Goal: Task Accomplishment & Management: Manage account settings

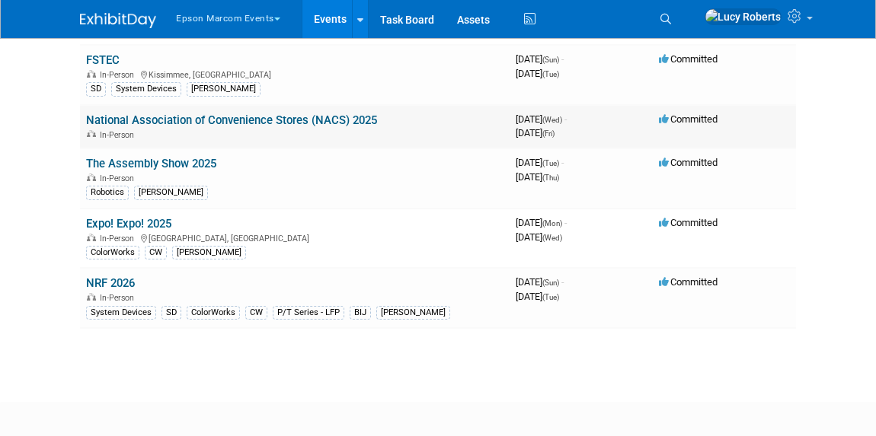
scroll to position [207, 0]
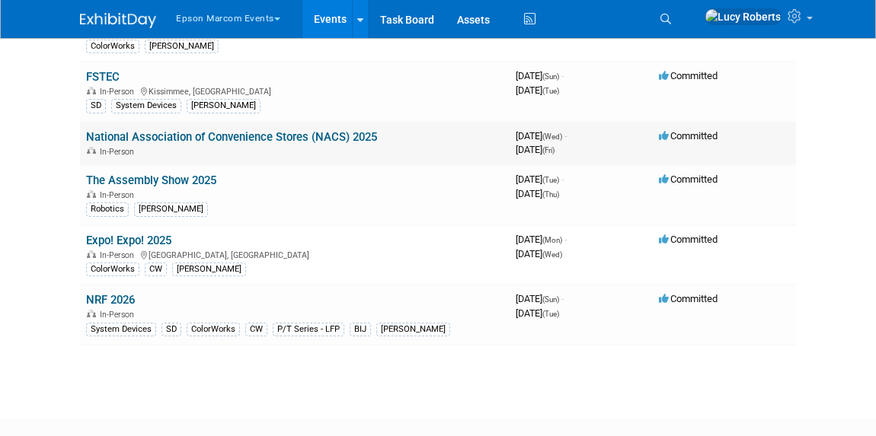
click at [165, 142] on link "National Association of Convenience Stores (NACS) 2025" at bounding box center [231, 137] width 291 height 14
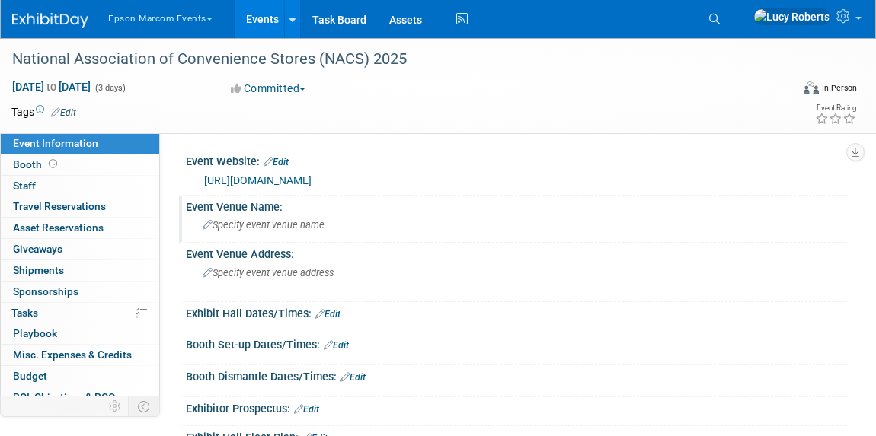
click at [295, 224] on span "Specify event venue name" at bounding box center [264, 224] width 122 height 11
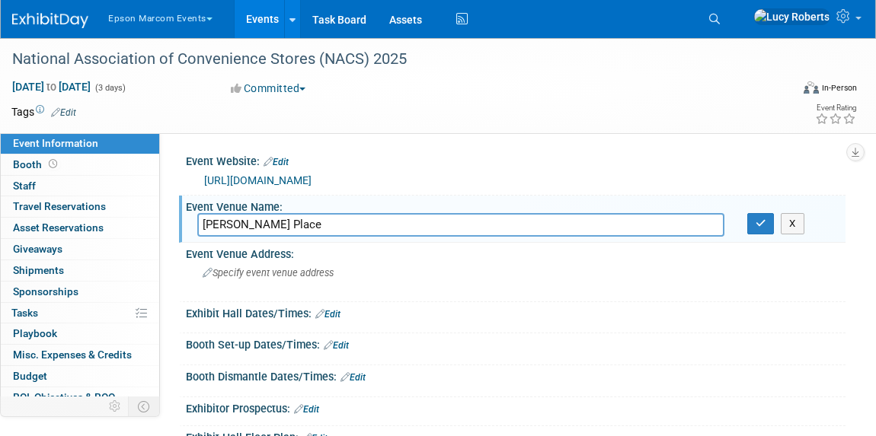
type input "[PERSON_NAME] Place"
click at [373, 305] on div "Exhibit Hall Dates/Times: Edit" at bounding box center [515, 312] width 659 height 20
click at [764, 230] on button "button" at bounding box center [760, 223] width 27 height 21
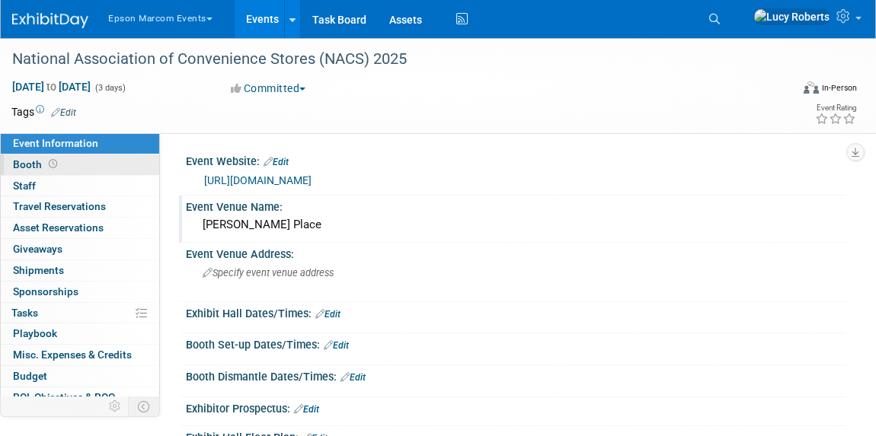
click at [53, 160] on span at bounding box center [53, 163] width 14 height 11
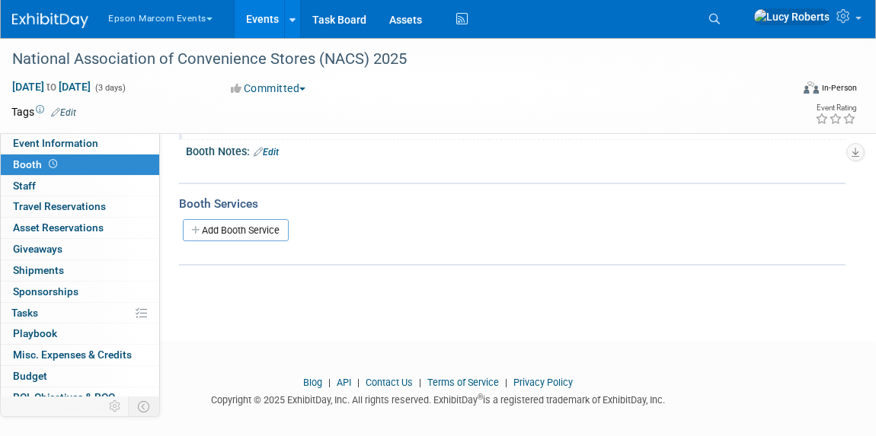
scroll to position [177, 0]
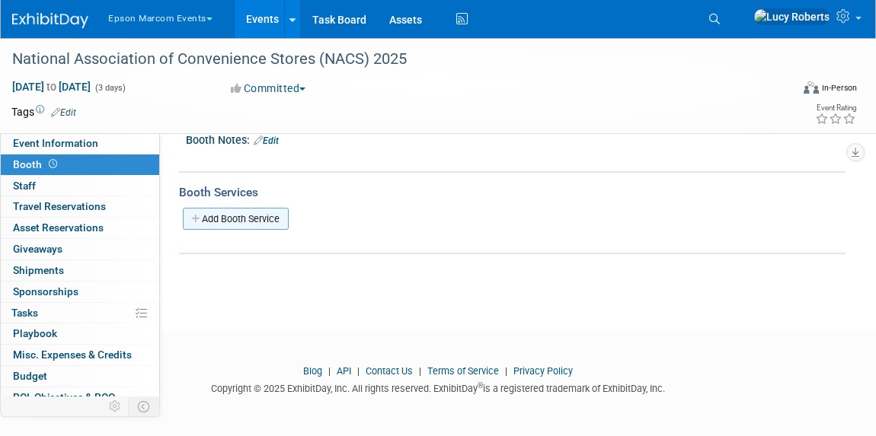
click at [217, 212] on link "Add Booth Service" at bounding box center [236, 219] width 106 height 22
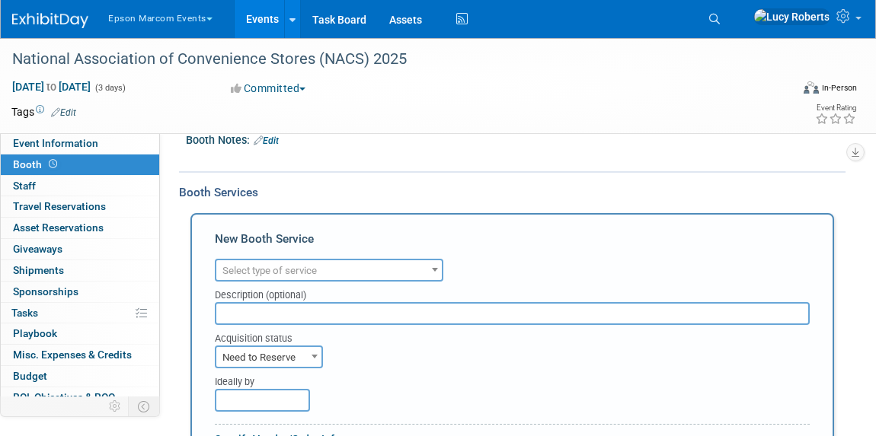
scroll to position [0, 0]
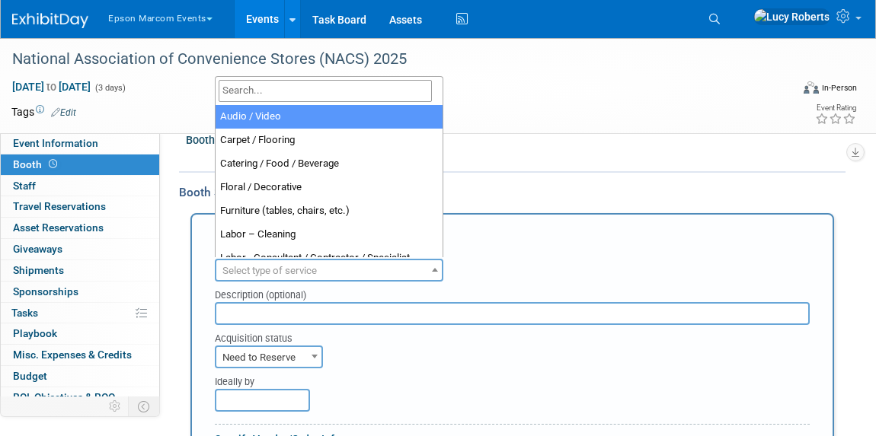
click at [360, 273] on span "Select type of service" at bounding box center [328, 270] width 225 height 21
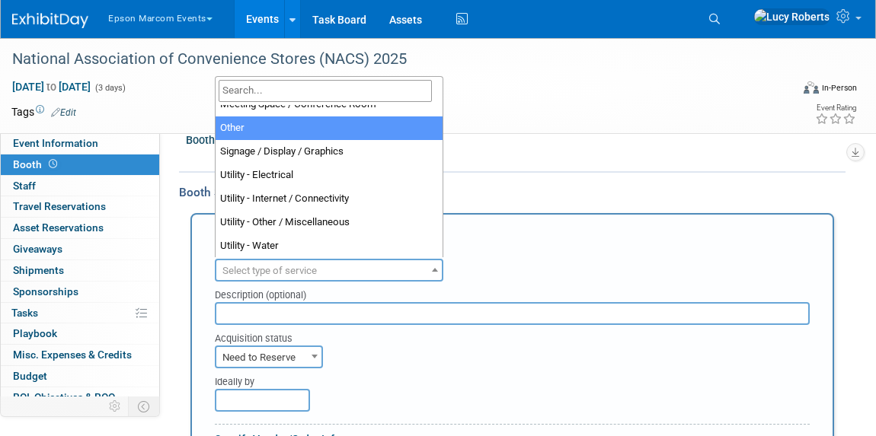
scroll to position [390, 0]
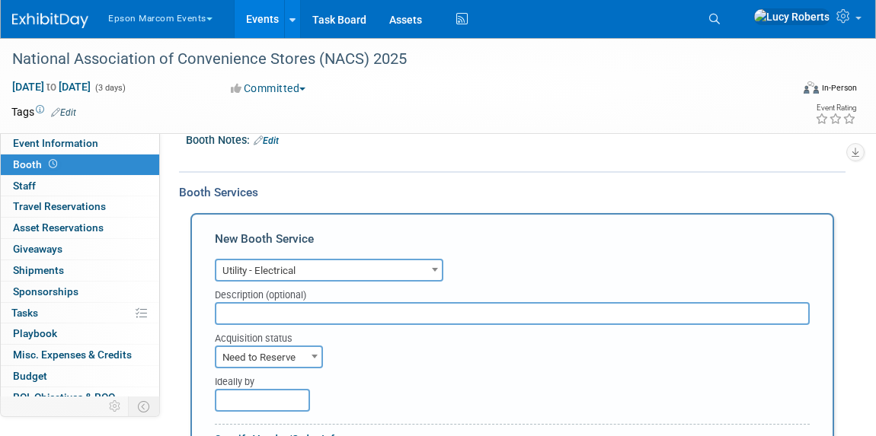
select select "8"
click at [346, 323] on input "text" at bounding box center [512, 313] width 595 height 23
type input "3"
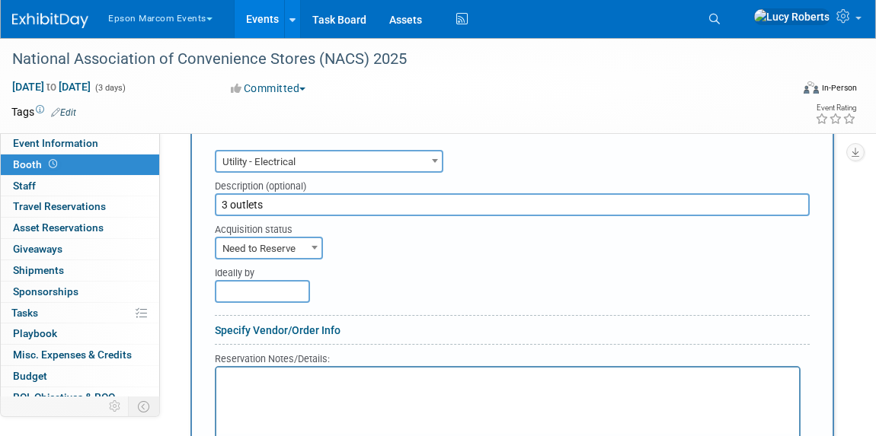
scroll to position [316, 0]
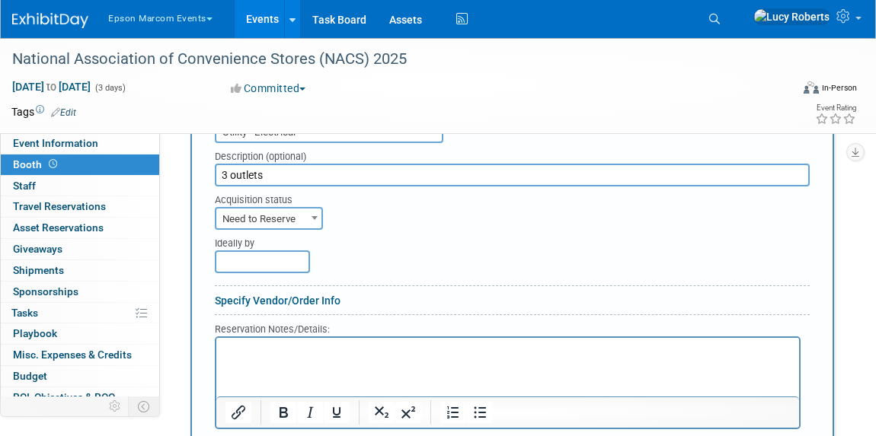
type input "3 outlets"
click at [301, 221] on span "Need to Reserve" at bounding box center [268, 219] width 105 height 21
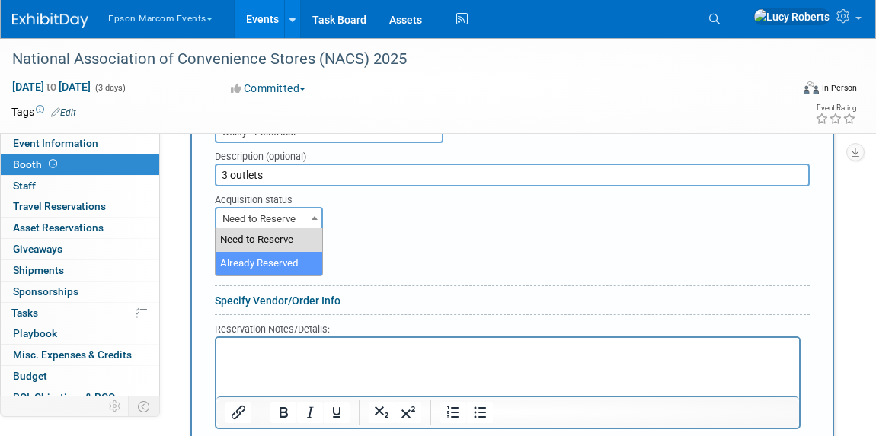
select select "2"
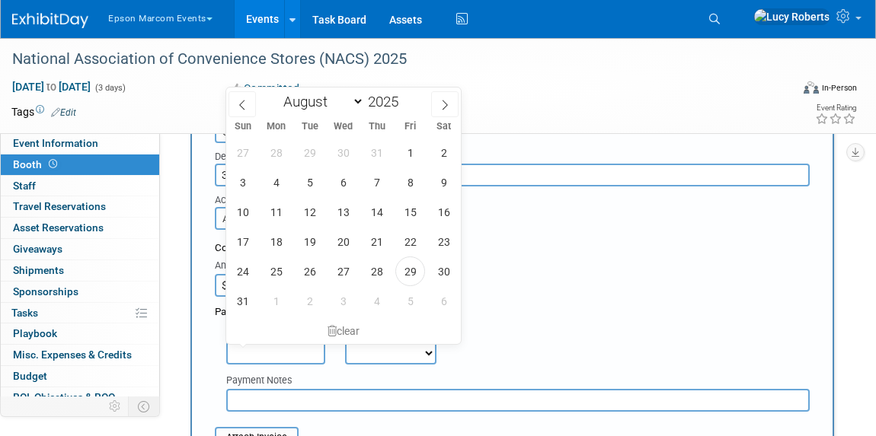
click at [300, 349] on input "text" at bounding box center [275, 353] width 99 height 23
click at [375, 276] on span "28" at bounding box center [377, 272] width 30 height 30
type input "[DATE]"
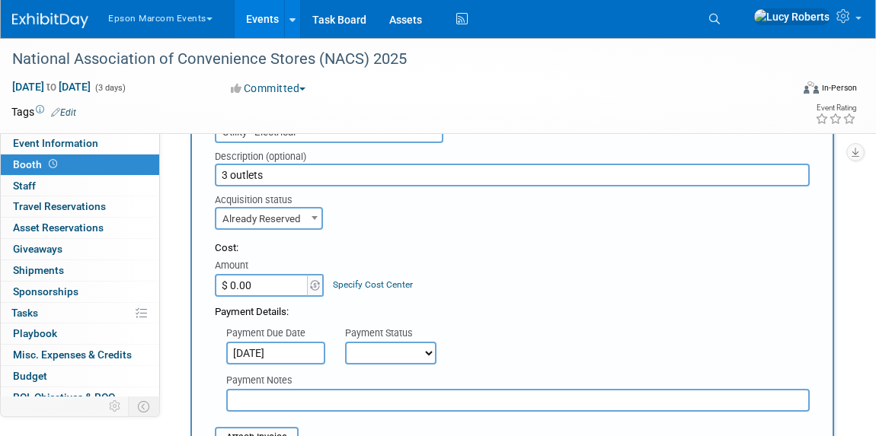
click at [376, 349] on select "Not Paid Yet Partially Paid Paid in Full" at bounding box center [390, 353] width 91 height 23
select select "1"
click at [345, 342] on select "Not Paid Yet Partially Paid Paid in Full" at bounding box center [390, 353] width 91 height 23
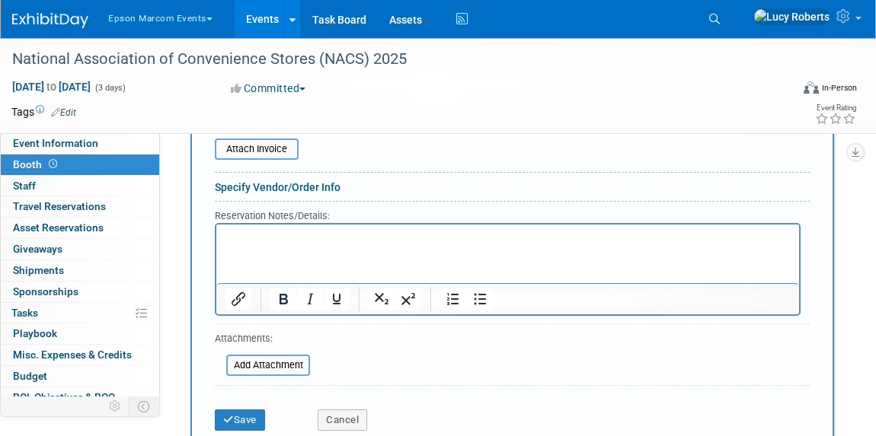
scroll to position [384, 0]
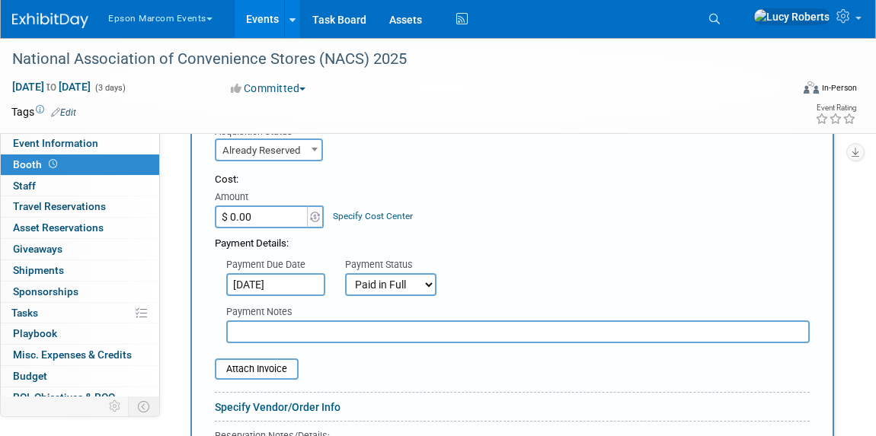
click at [266, 225] on input "$ 0.00" at bounding box center [262, 217] width 95 height 23
type input "$ 588.58"
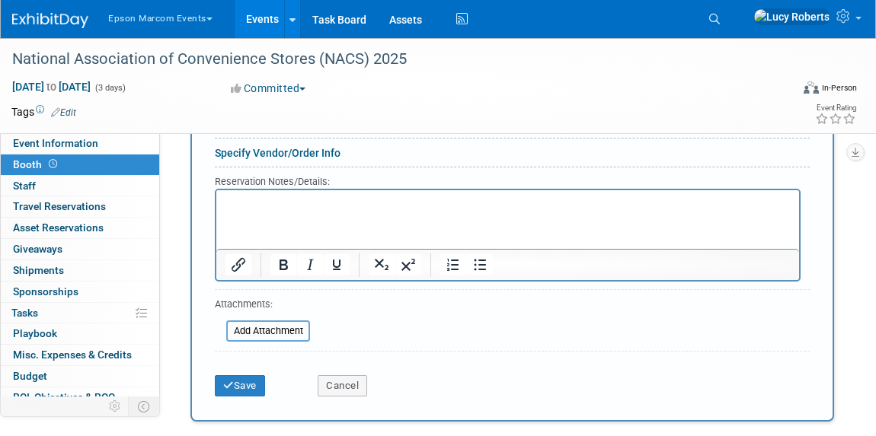
scroll to position [662, 0]
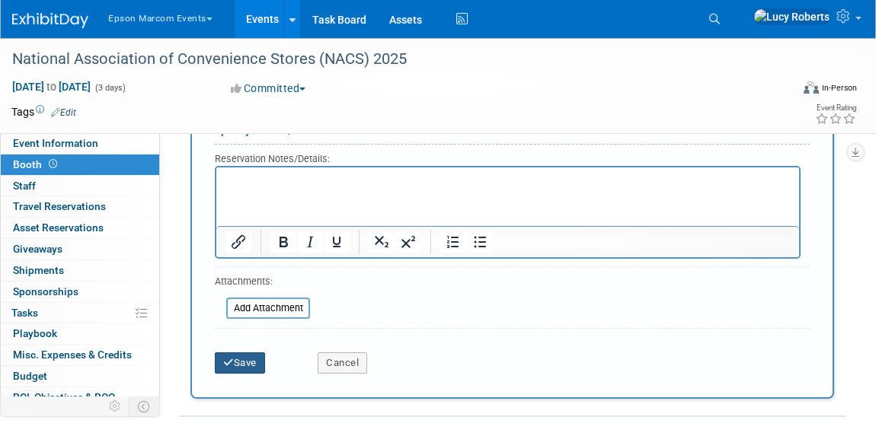
click at [251, 361] on button "Save" at bounding box center [240, 362] width 50 height 21
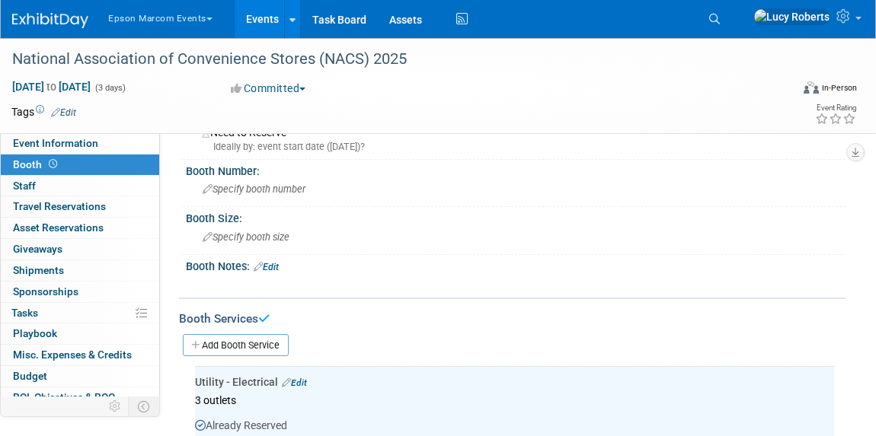
scroll to position [47, 0]
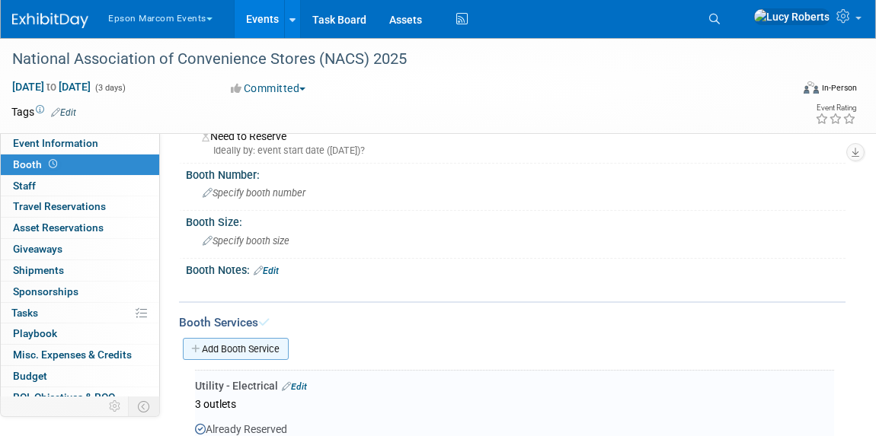
click at [233, 347] on link "Add Booth Service" at bounding box center [236, 349] width 106 height 22
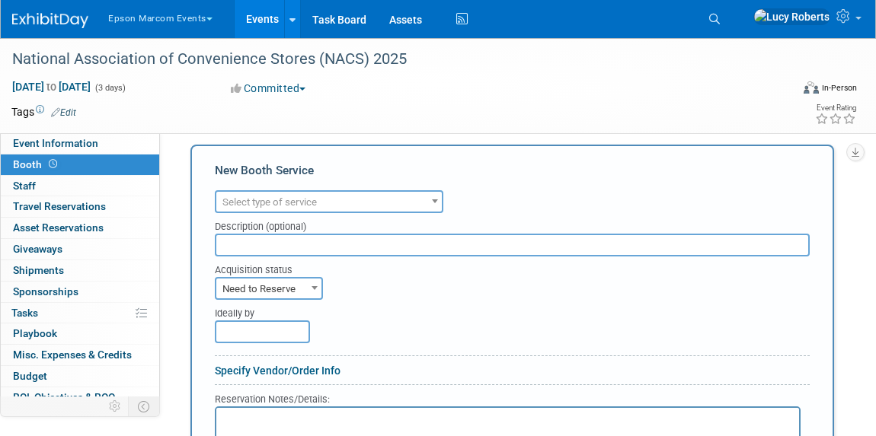
scroll to position [255, 0]
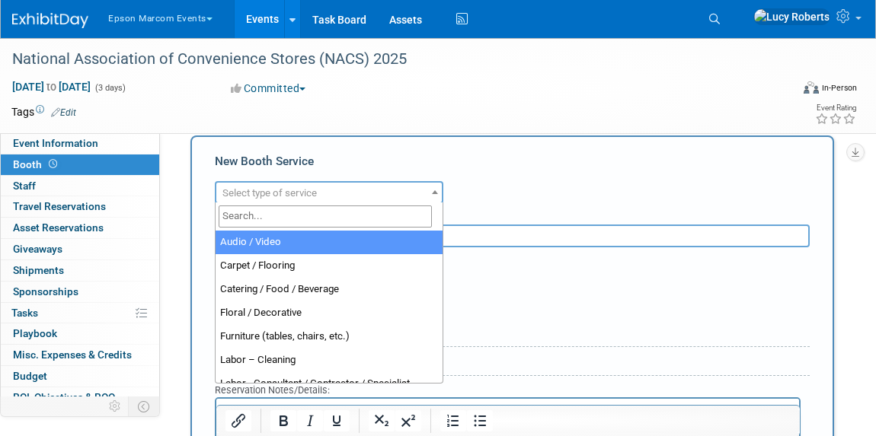
click at [234, 195] on span "Select type of service" at bounding box center [269, 192] width 94 height 11
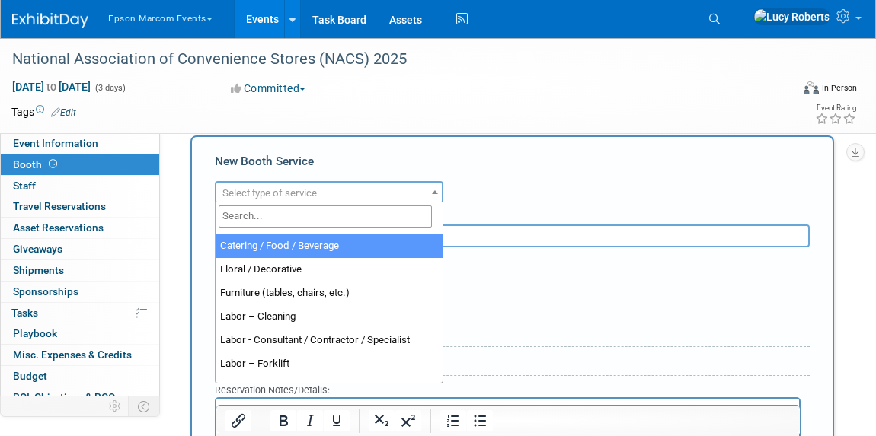
scroll to position [69, 0]
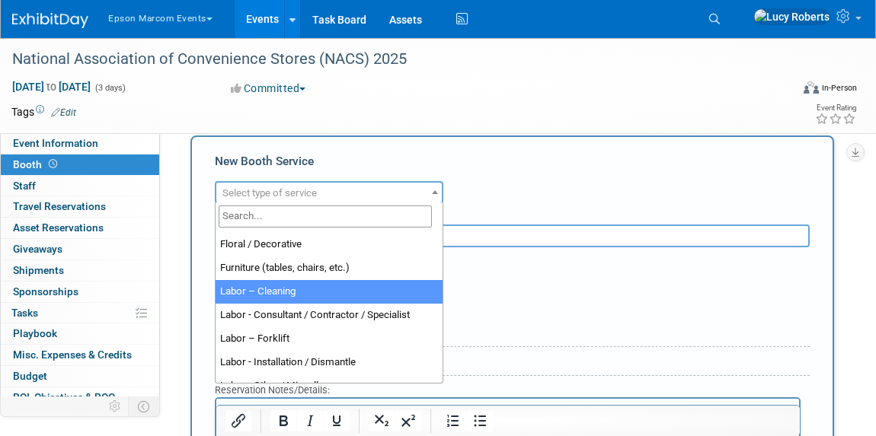
select select "14"
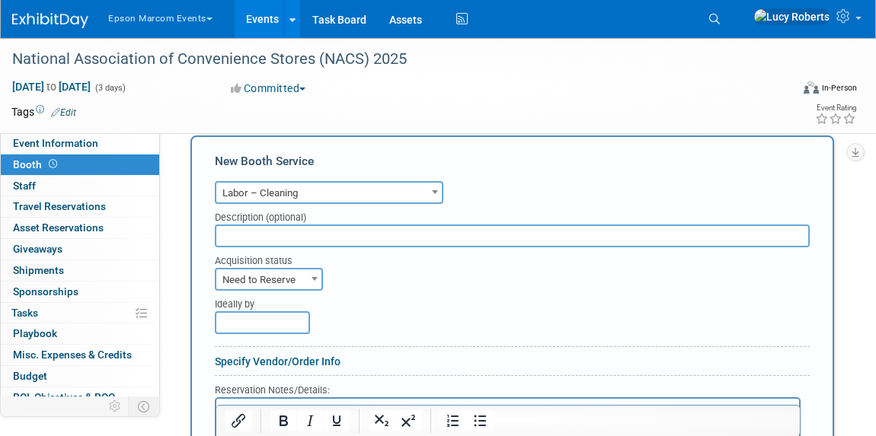
click at [247, 238] on input "text" at bounding box center [512, 236] width 595 height 23
type input "3 days"
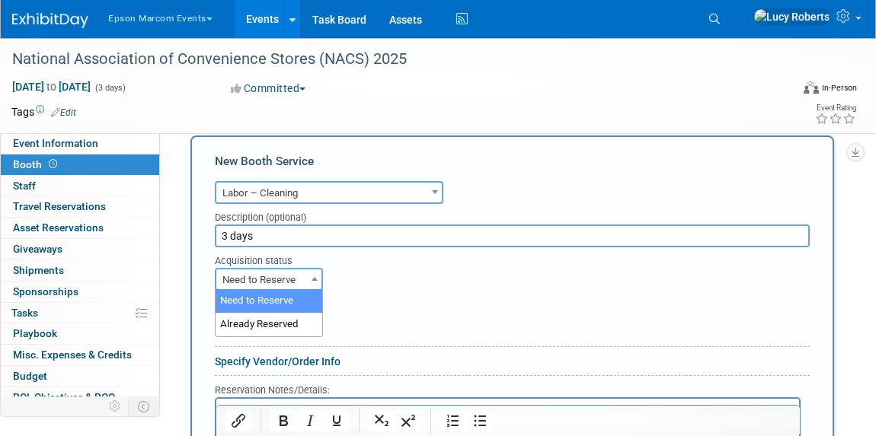
click at [277, 286] on span "Need to Reserve" at bounding box center [268, 280] width 105 height 21
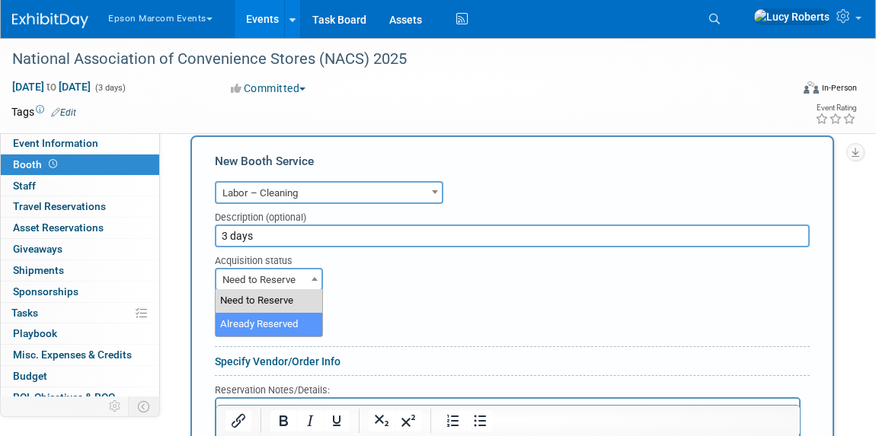
select select "2"
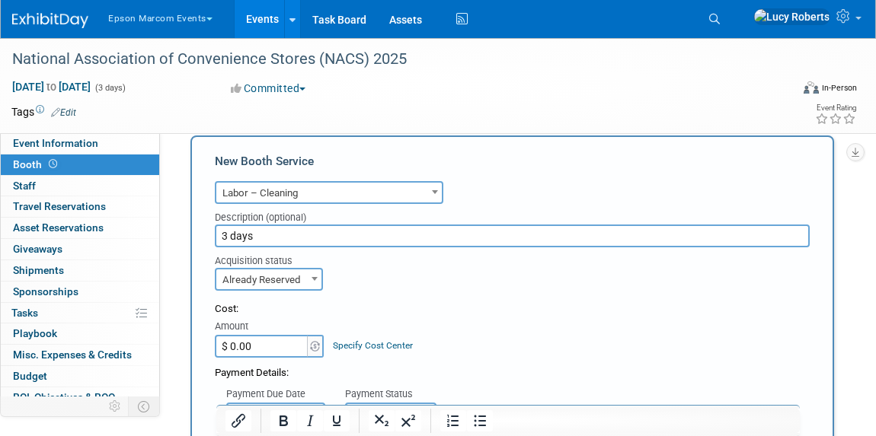
click at [276, 349] on input "$ 0.00" at bounding box center [262, 346] width 95 height 23
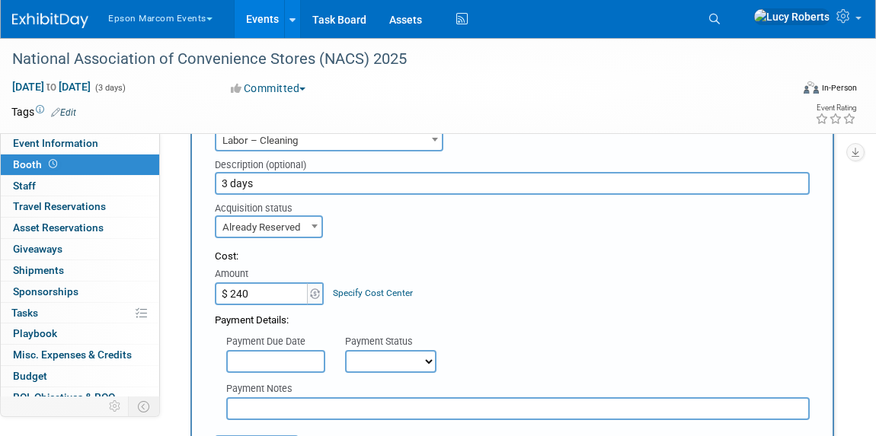
scroll to position [324, 0]
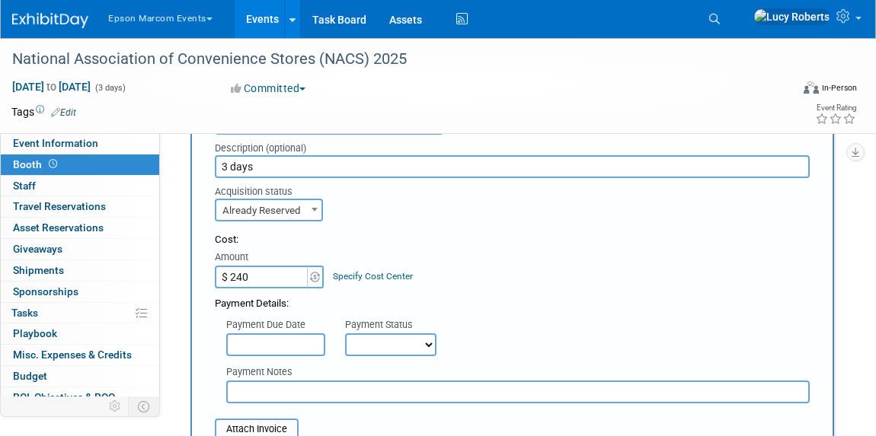
type input "$ 240.00"
click at [370, 273] on link "Specify Cost Center" at bounding box center [373, 276] width 80 height 11
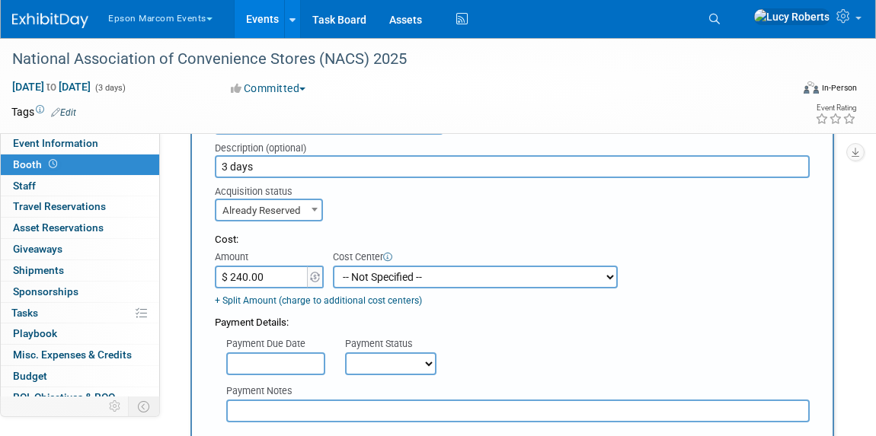
click at [370, 273] on select "-- Not Specified -- M104050CL002-Pack Expo 2024 - ColorWorks M104050CL018-Natur…" at bounding box center [475, 277] width 285 height 23
click at [464, 338] on div "Payment Due Date Payment Status Not Paid Yet Partially Paid Paid in Full Next P…" at bounding box center [511, 352] width 617 height 45
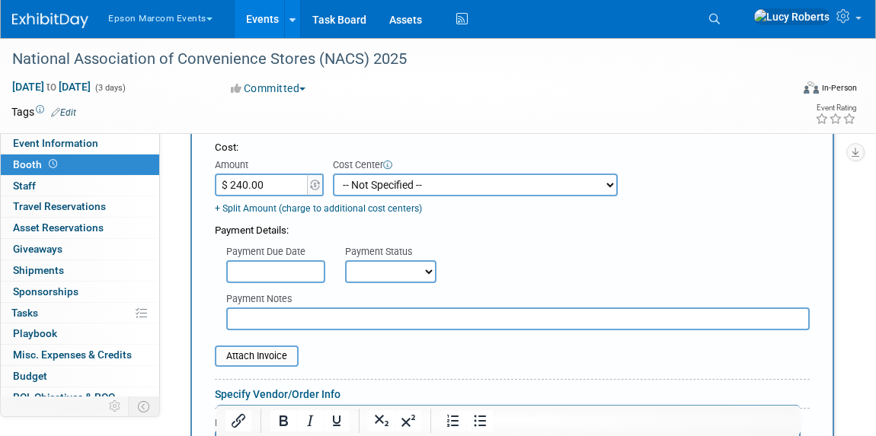
scroll to position [394, 0]
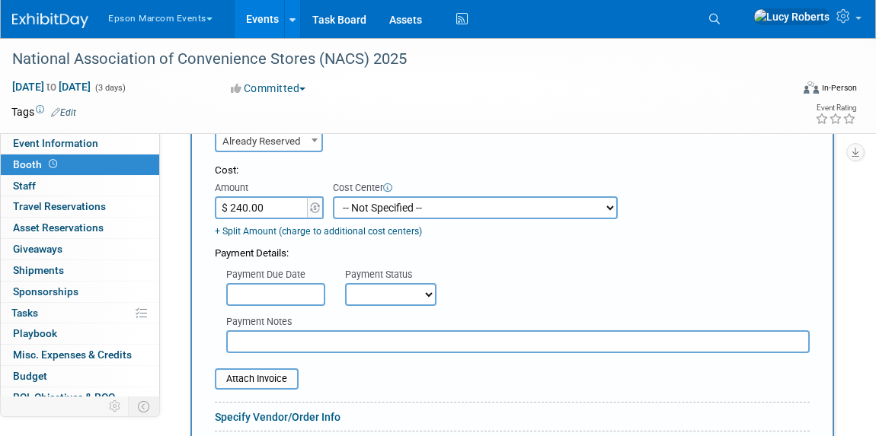
click at [297, 291] on input "text" at bounding box center [275, 294] width 99 height 23
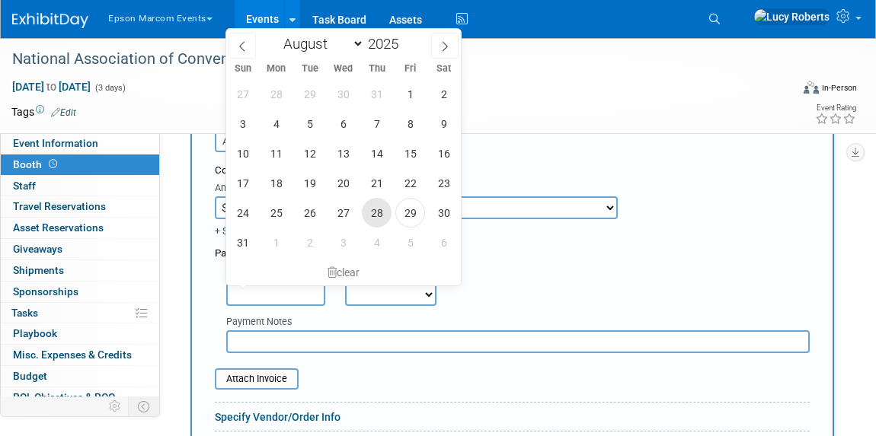
click at [379, 208] on span "28" at bounding box center [377, 213] width 30 height 30
type input "[DATE]"
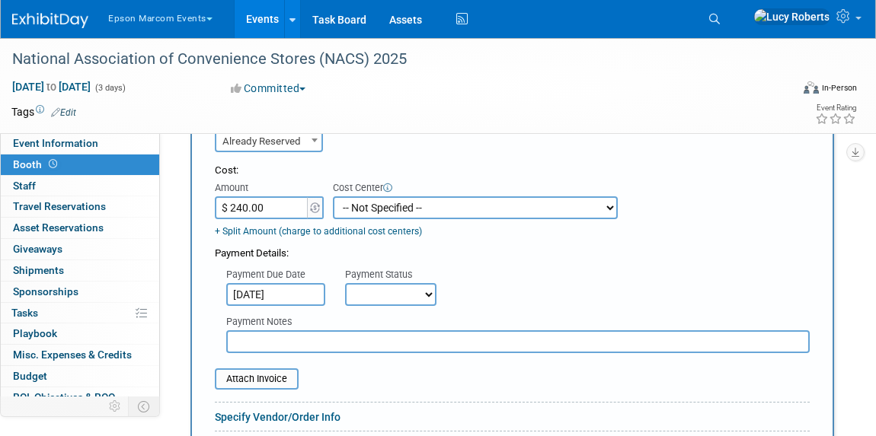
click at [385, 298] on select "Not Paid Yet Partially Paid Paid in Full" at bounding box center [390, 294] width 91 height 23
select select "1"
click at [345, 283] on select "Not Paid Yet Partially Paid Paid in Full" at bounding box center [390, 294] width 91 height 23
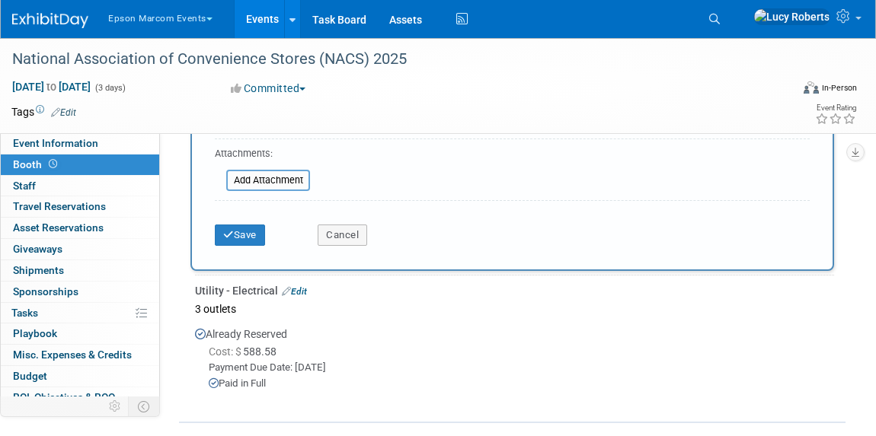
scroll to position [809, 0]
click at [240, 227] on button "Save" at bounding box center [240, 235] width 50 height 21
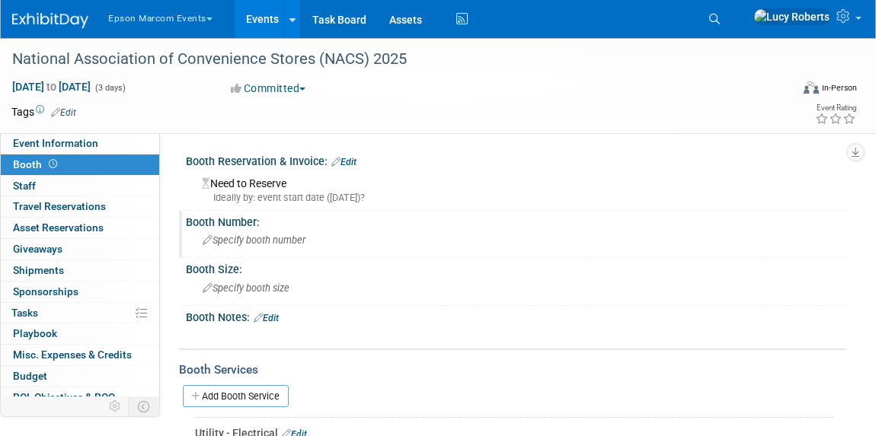
scroll to position [0, 0]
click at [49, 188] on link "0 Staff 0" at bounding box center [80, 186] width 158 height 21
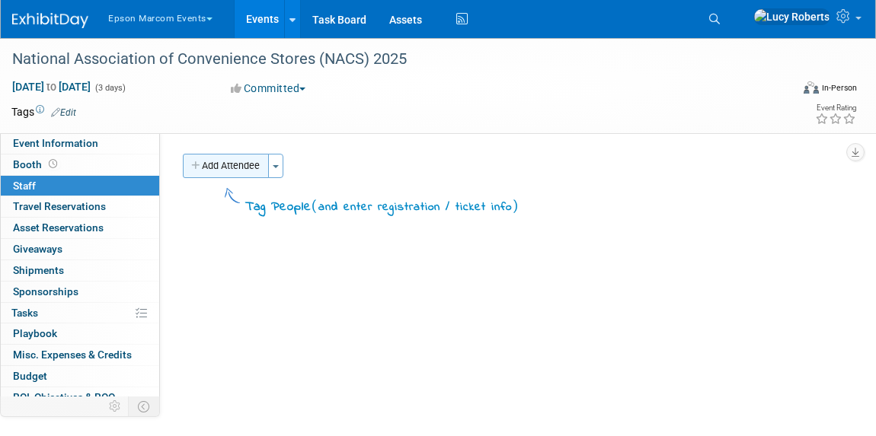
click at [206, 167] on button "Add Attendee" at bounding box center [226, 166] width 86 height 24
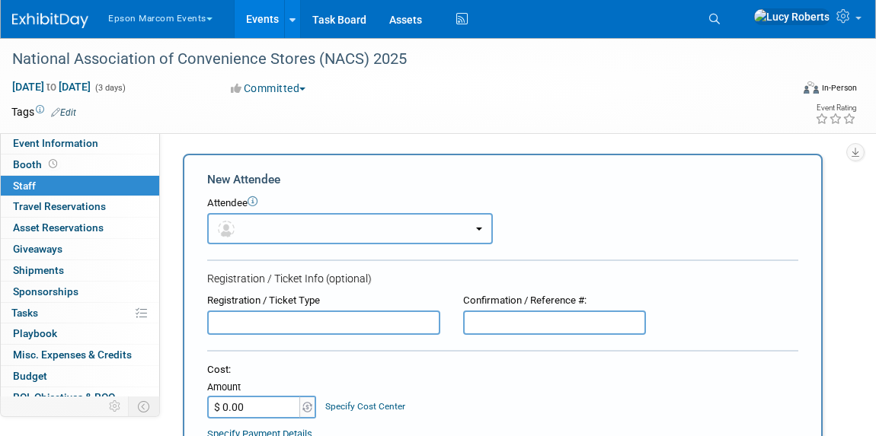
click at [273, 229] on button "button" at bounding box center [349, 228] width 285 height 31
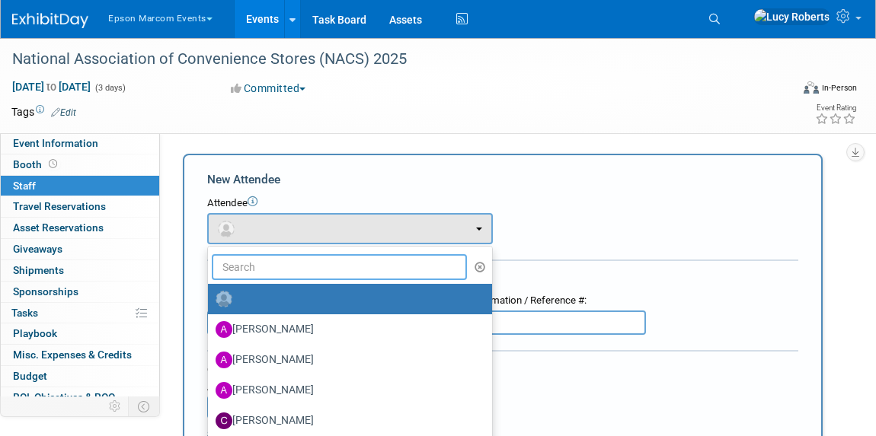
click at [297, 266] on input "text" at bounding box center [339, 267] width 255 height 26
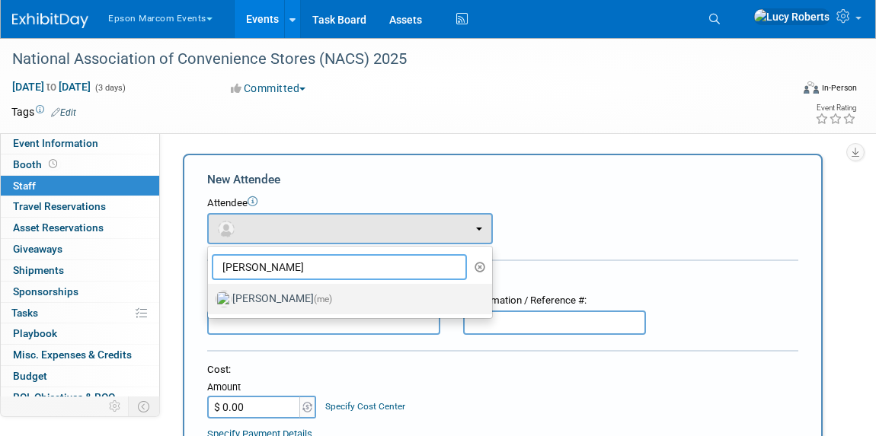
type input "[PERSON_NAME]"
click at [274, 295] on label "[PERSON_NAME] (me)" at bounding box center [345, 299] width 261 height 24
click at [210, 295] on input "[PERSON_NAME] (me)" at bounding box center [205, 297] width 10 height 10
select select "71abe8f6-6f63-4ecd-ba38-dfec793b3639"
select select "6"
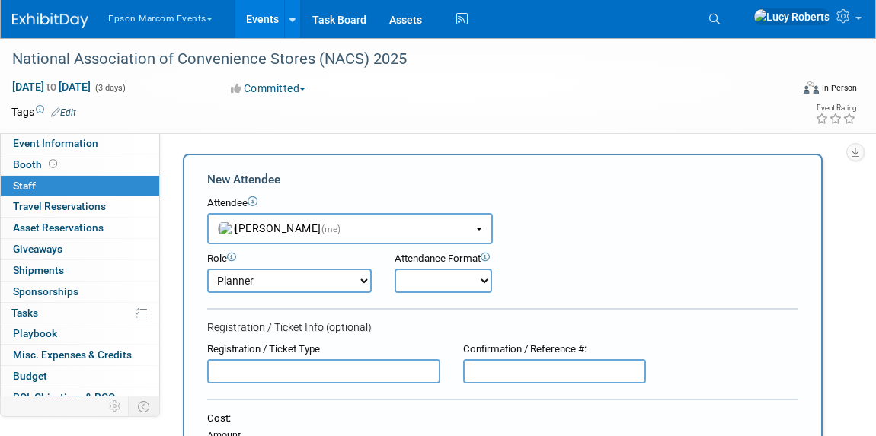
click at [401, 282] on select "Onsite Remote" at bounding box center [442, 281] width 97 height 24
select select "1"
click at [394, 269] on select "Onsite Remote" at bounding box center [442, 281] width 97 height 24
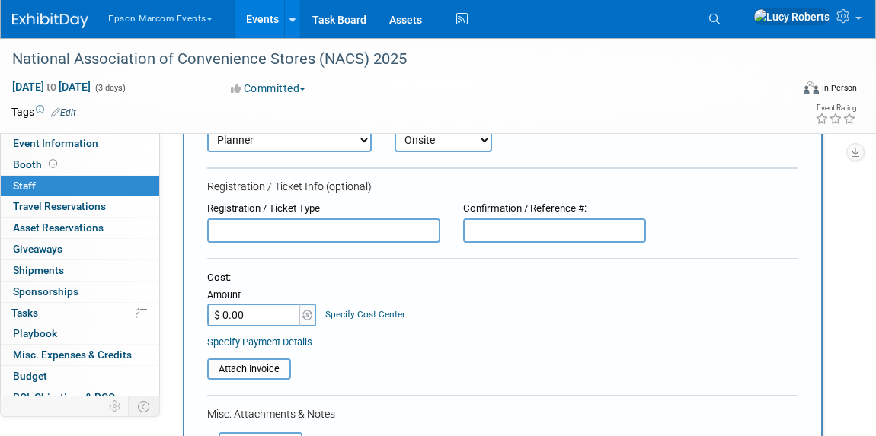
scroll to position [138, 0]
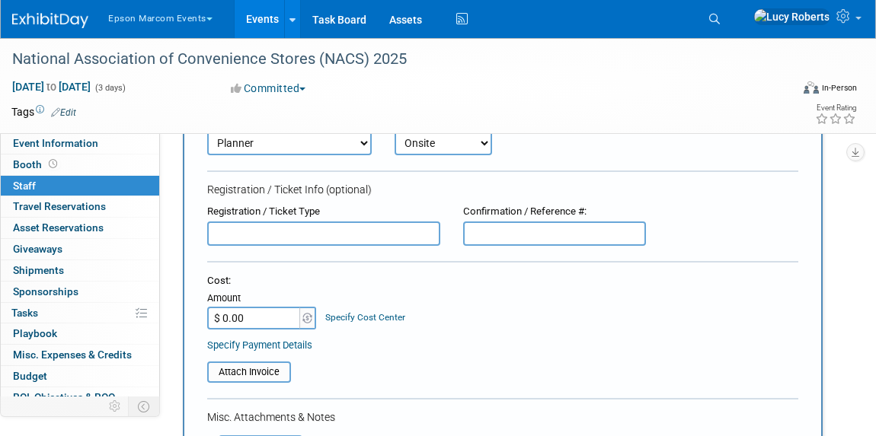
click at [275, 310] on input "$ 0.00" at bounding box center [254, 318] width 95 height 23
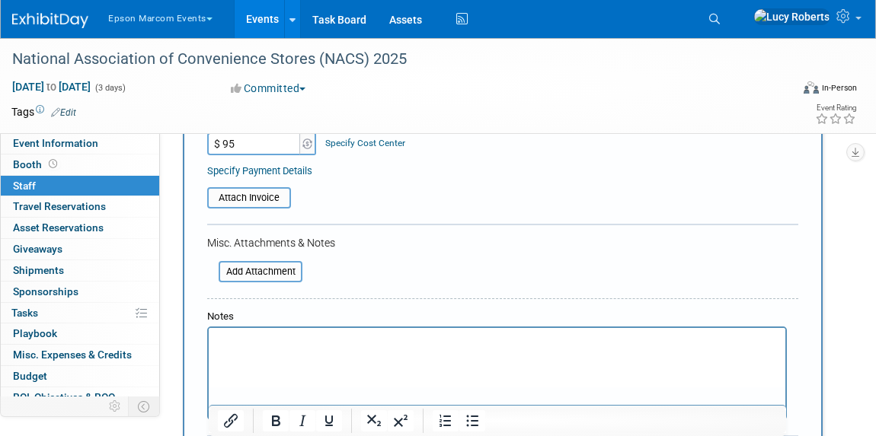
scroll to position [346, 0]
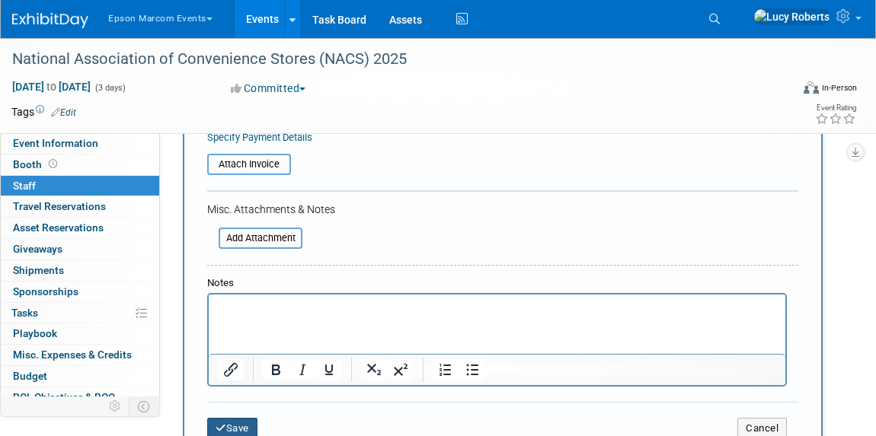
type input "$ 95.00"
click at [229, 423] on button "Save" at bounding box center [232, 428] width 50 height 21
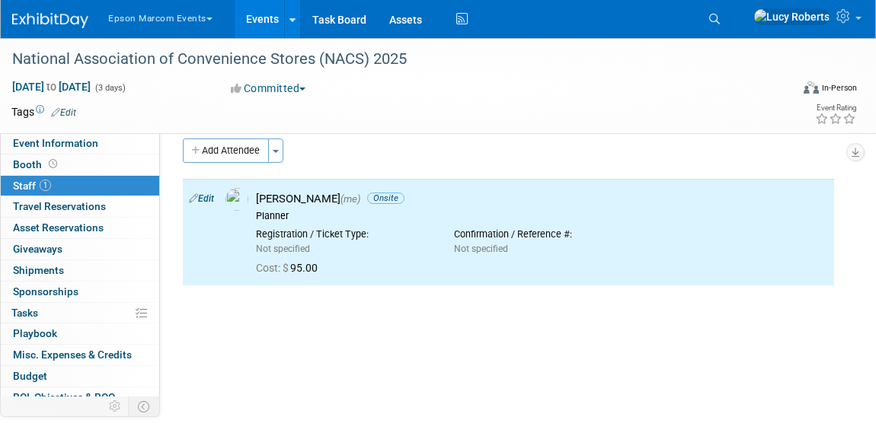
scroll to position [0, 0]
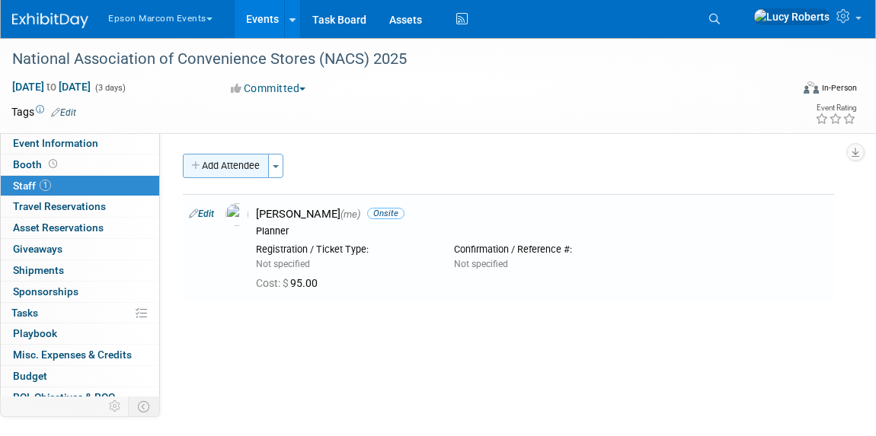
click at [209, 166] on button "Add Attendee" at bounding box center [226, 166] width 86 height 24
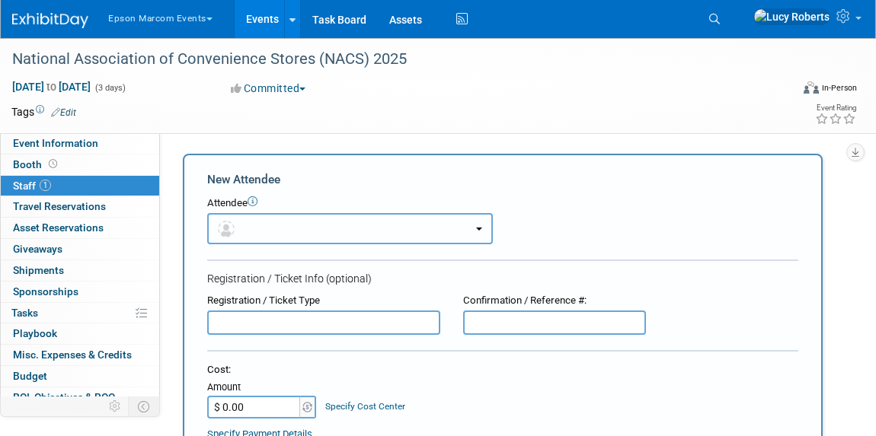
click at [279, 224] on button "button" at bounding box center [349, 228] width 285 height 31
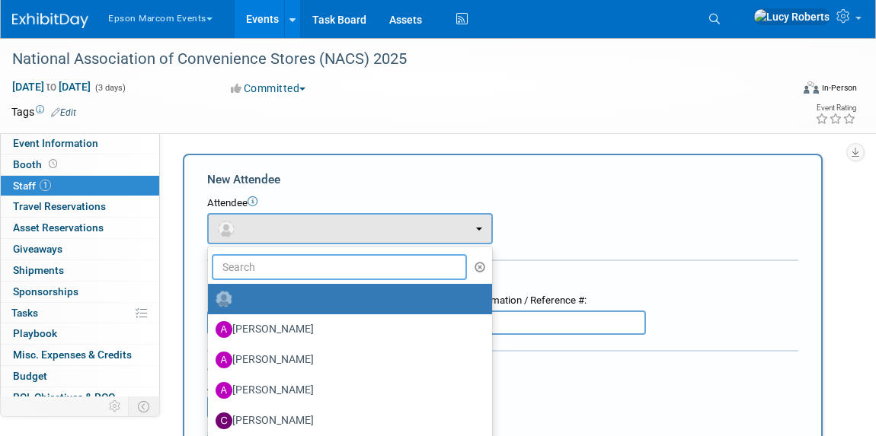
click at [272, 271] on input "text" at bounding box center [339, 267] width 255 height 26
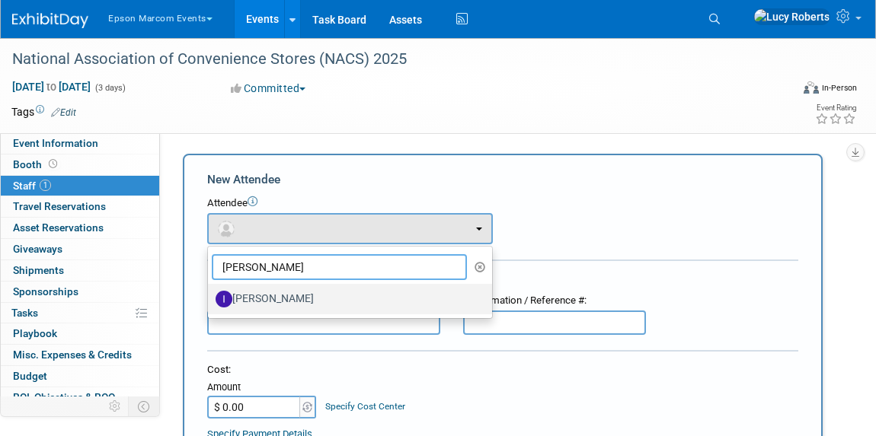
type input "[PERSON_NAME]"
click at [265, 292] on label "[PERSON_NAME]" at bounding box center [345, 299] width 261 height 24
click at [210, 292] on input "[PERSON_NAME]" at bounding box center [205, 297] width 10 height 10
select select "b56f8af1-6d66-42b2-b9e9-21eb71b978c0"
select select "300"
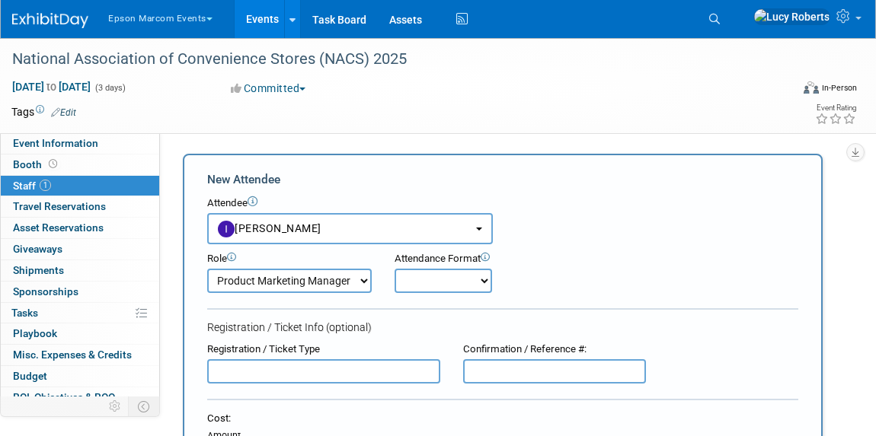
click at [423, 278] on select "Onsite Remote" at bounding box center [442, 281] width 97 height 24
select select "1"
click at [394, 269] on select "Onsite Remote" at bounding box center [442, 281] width 97 height 24
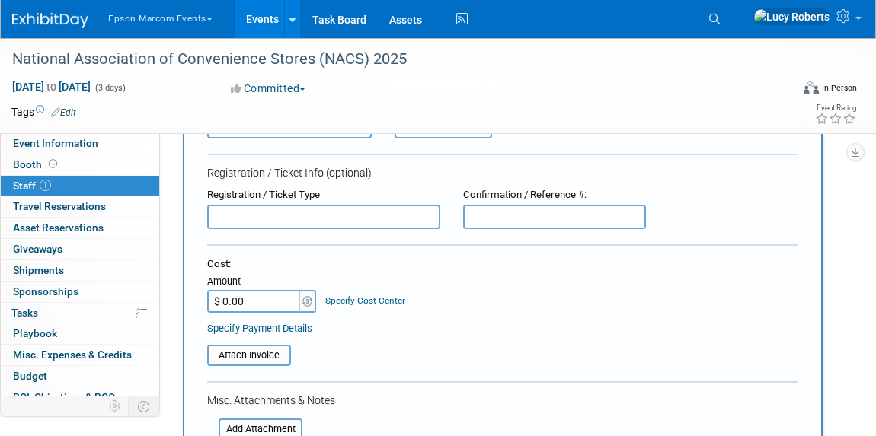
scroll to position [138, 0]
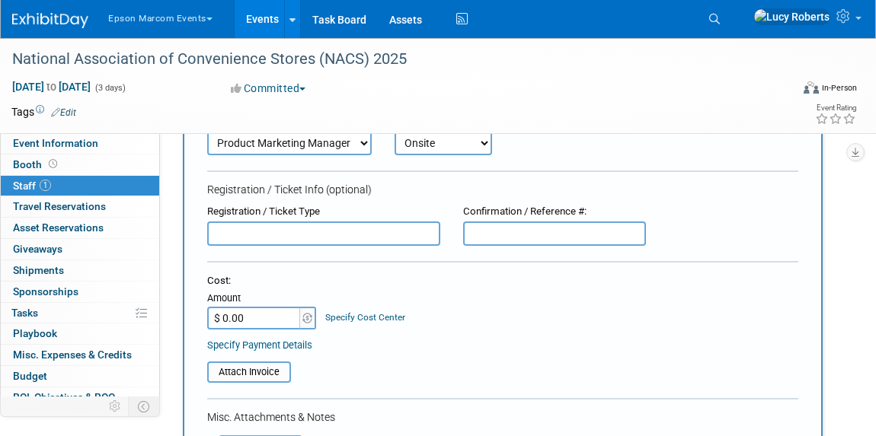
click at [260, 327] on input "$ 0.00" at bounding box center [254, 318] width 95 height 23
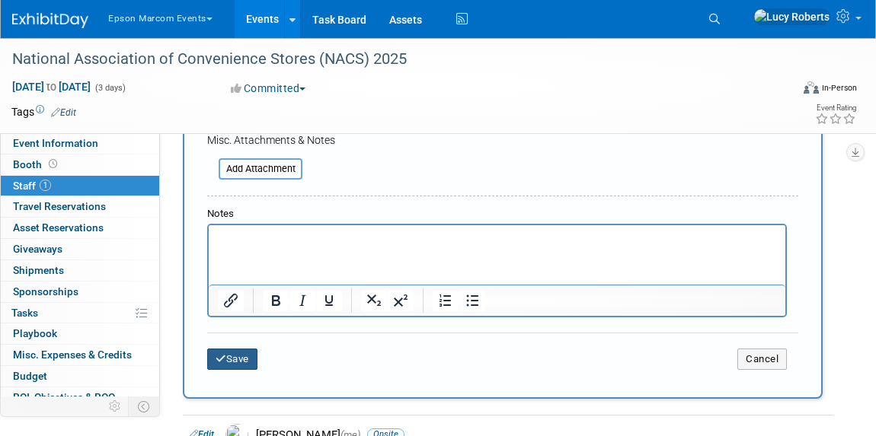
type input "$ 95.00"
click at [231, 357] on button "Save" at bounding box center [232, 359] width 50 height 21
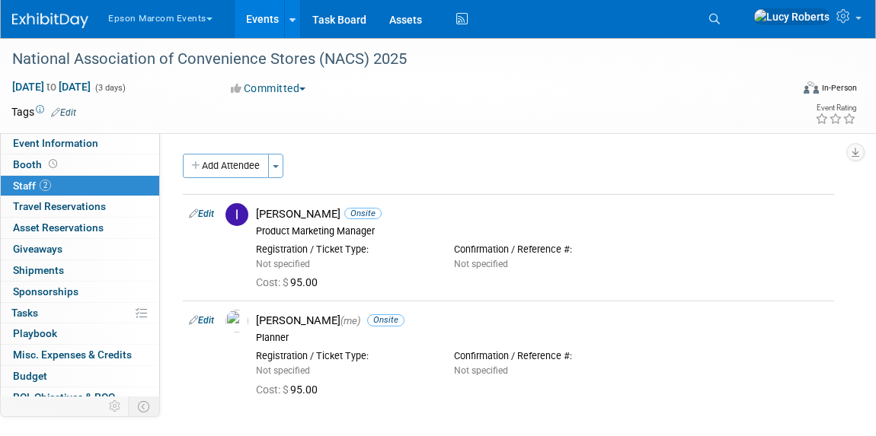
scroll to position [0, 0]
click at [221, 167] on button "Add Attendee" at bounding box center [226, 166] width 86 height 24
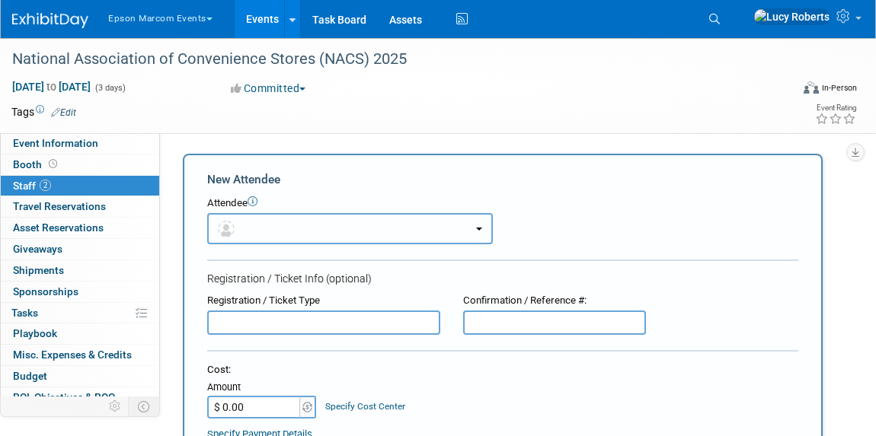
click at [283, 228] on button "button" at bounding box center [349, 228] width 285 height 31
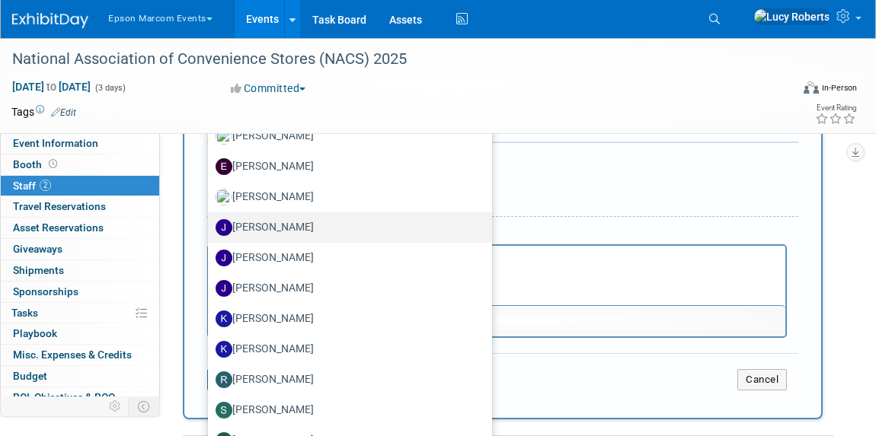
scroll to position [276, 0]
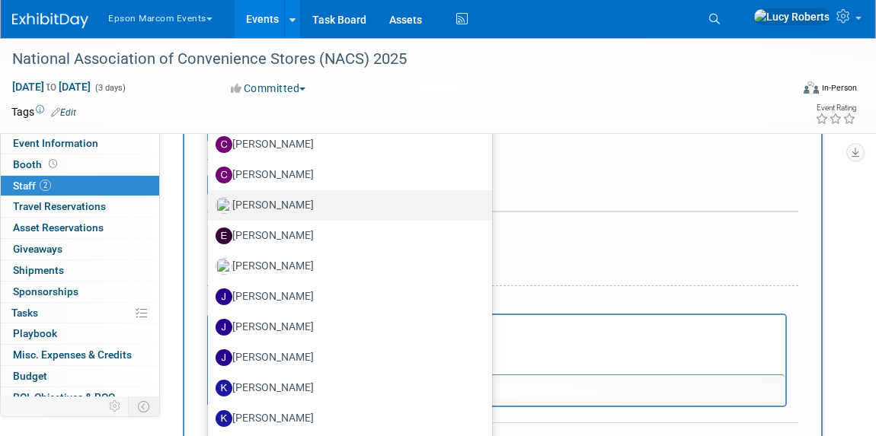
click at [270, 205] on label "[PERSON_NAME]" at bounding box center [345, 205] width 261 height 24
click at [210, 205] on input "[PERSON_NAME]" at bounding box center [205, 204] width 10 height 10
select select "7cb1c94b-5804-4455-a536-93bc4aee725e"
select select "100"
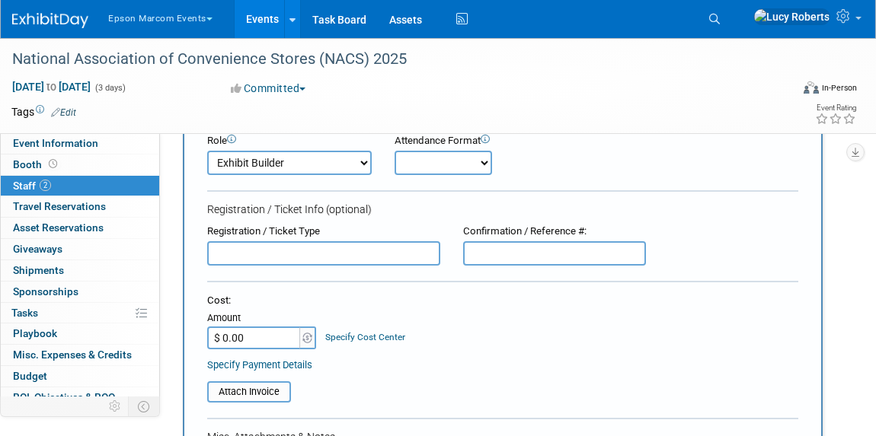
scroll to position [49, 0]
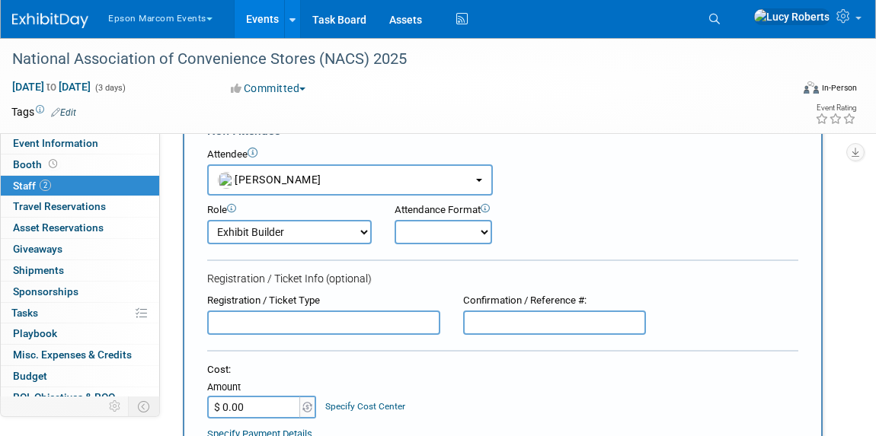
click at [422, 234] on select "Onsite Remote" at bounding box center [442, 232] width 97 height 24
select select "2"
click at [394, 220] on select "Onsite Remote" at bounding box center [442, 232] width 97 height 24
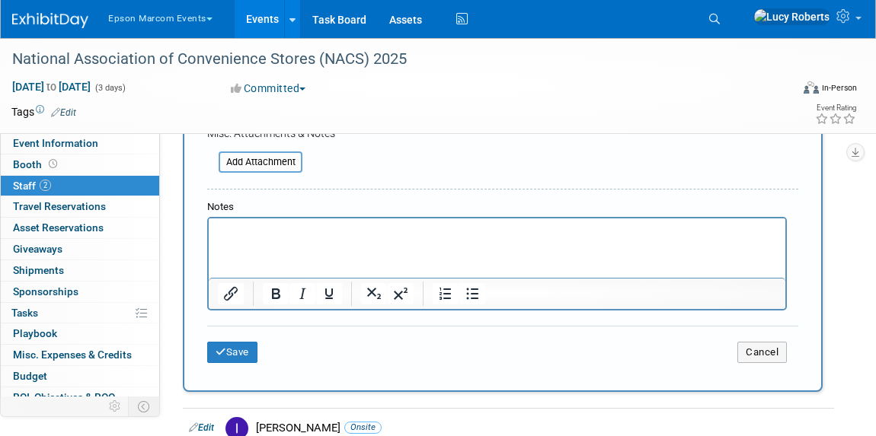
scroll to position [464, 0]
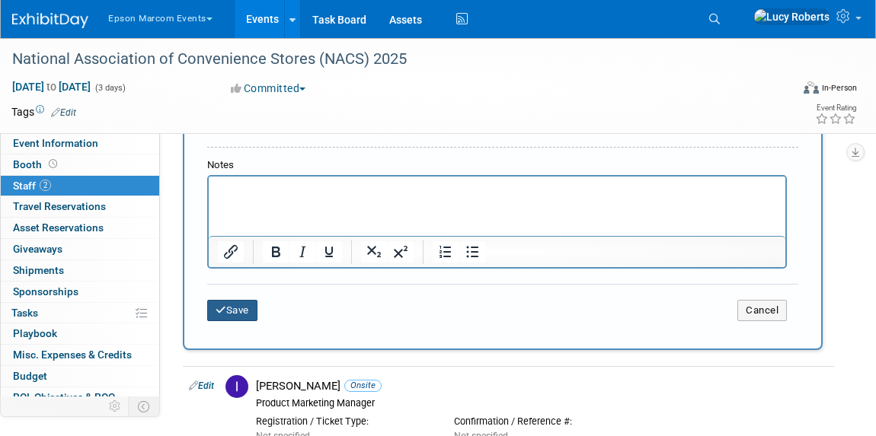
click at [233, 308] on button "Save" at bounding box center [232, 310] width 50 height 21
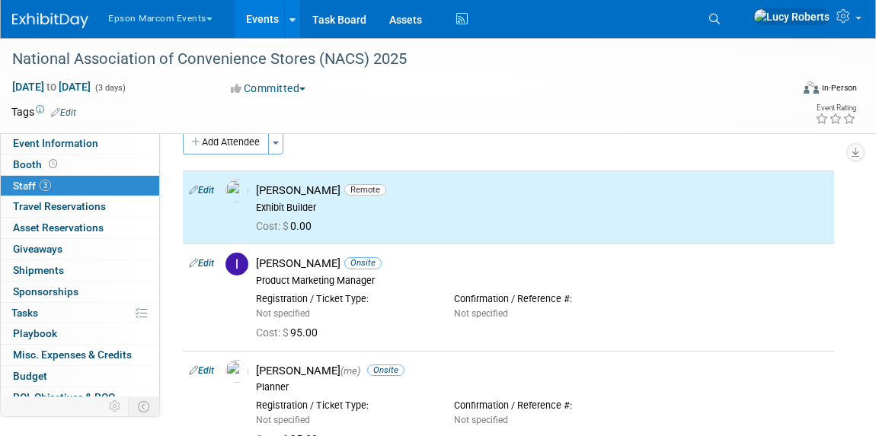
scroll to position [0, 0]
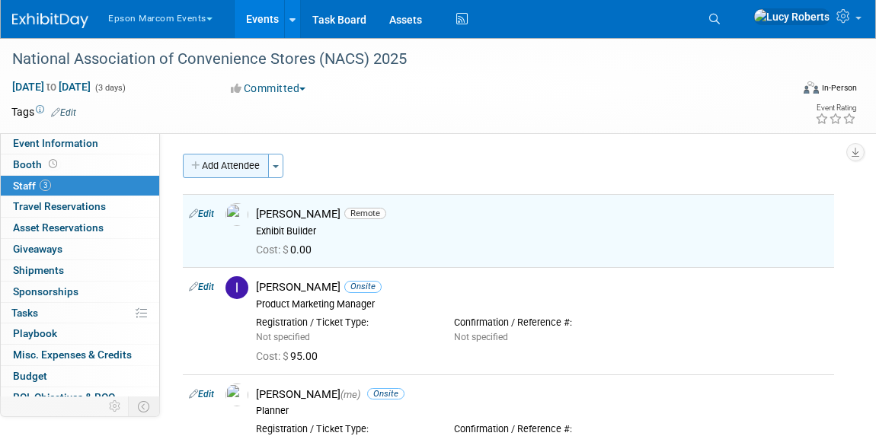
click at [206, 166] on button "Add Attendee" at bounding box center [226, 166] width 86 height 24
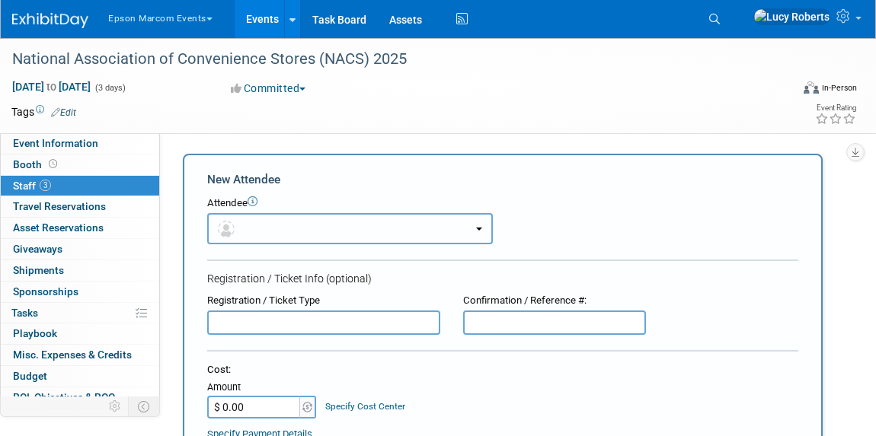
click at [299, 237] on button "button" at bounding box center [349, 228] width 285 height 31
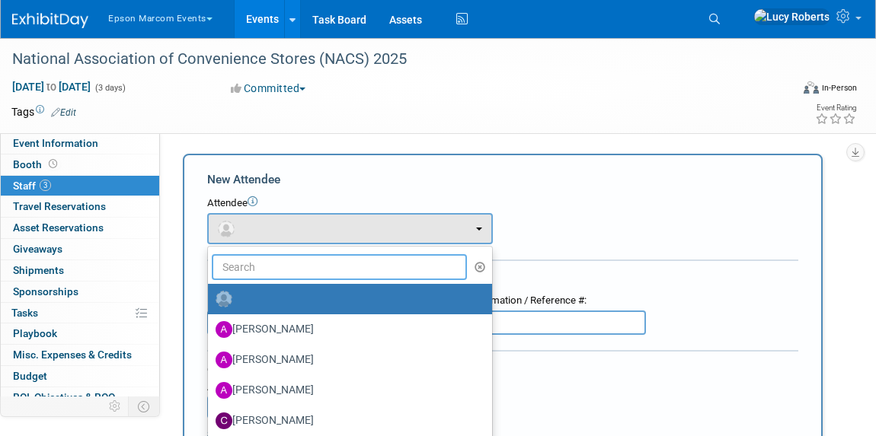
click at [254, 265] on input "text" at bounding box center [339, 267] width 255 height 26
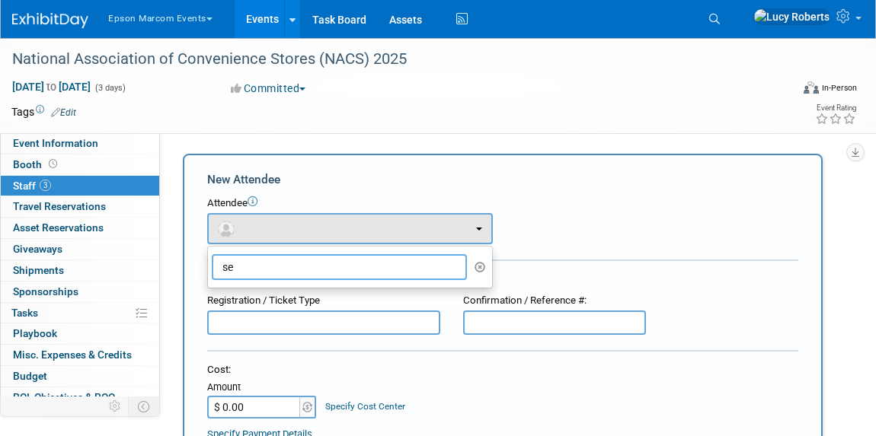
type input "s"
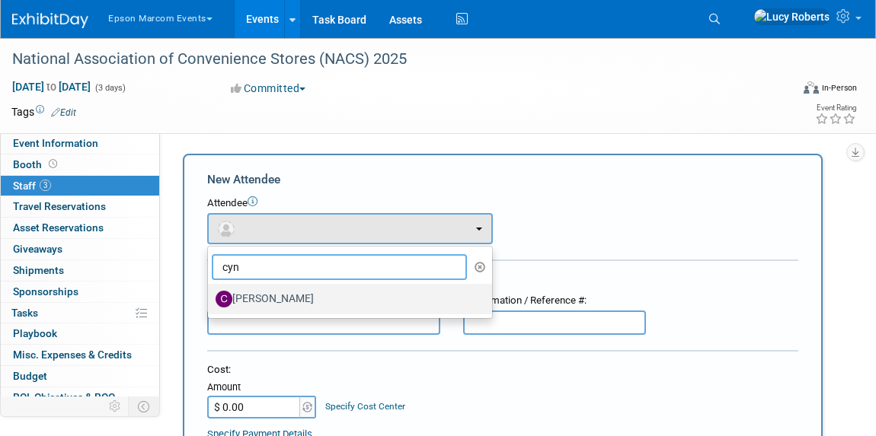
type input "cyn"
click at [259, 299] on label "[PERSON_NAME]" at bounding box center [345, 299] width 261 height 24
click at [210, 299] on input "[PERSON_NAME]" at bounding box center [205, 297] width 10 height 10
select select "f8df8b72-d7af-4229-8ca6-739f306e3b37"
select select "200"
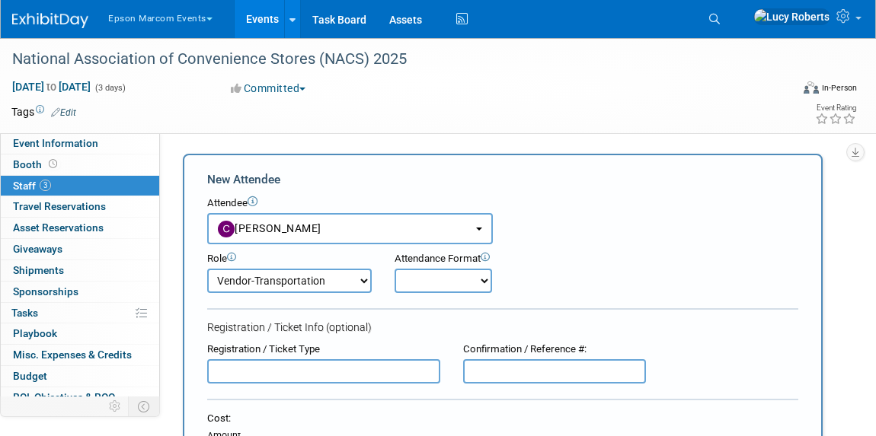
click at [422, 282] on select "Onsite Remote" at bounding box center [442, 281] width 97 height 24
select select "2"
click at [394, 269] on select "Onsite Remote" at bounding box center [442, 281] width 97 height 24
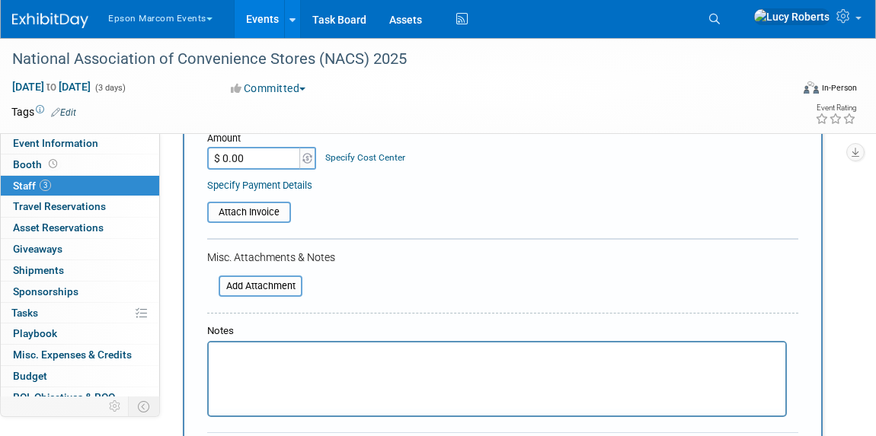
scroll to position [415, 0]
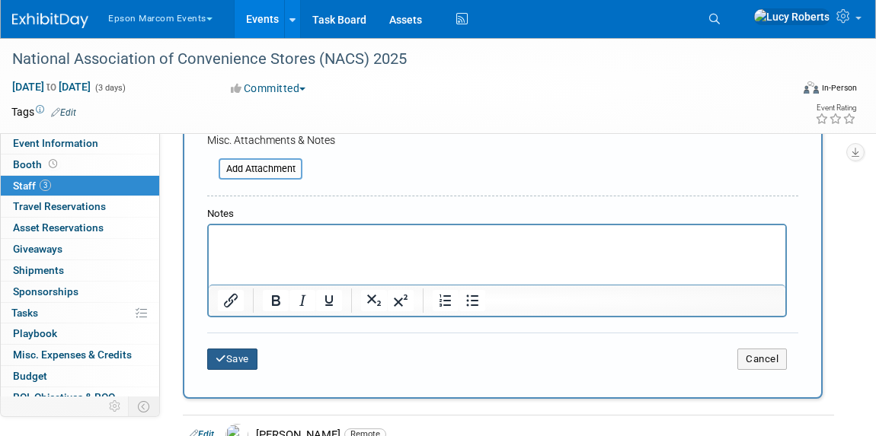
click at [239, 360] on button "Save" at bounding box center [232, 359] width 50 height 21
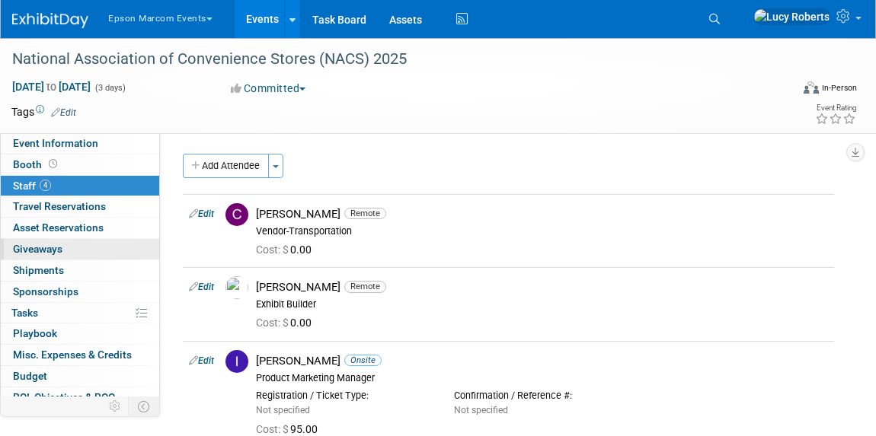
scroll to position [53, 0]
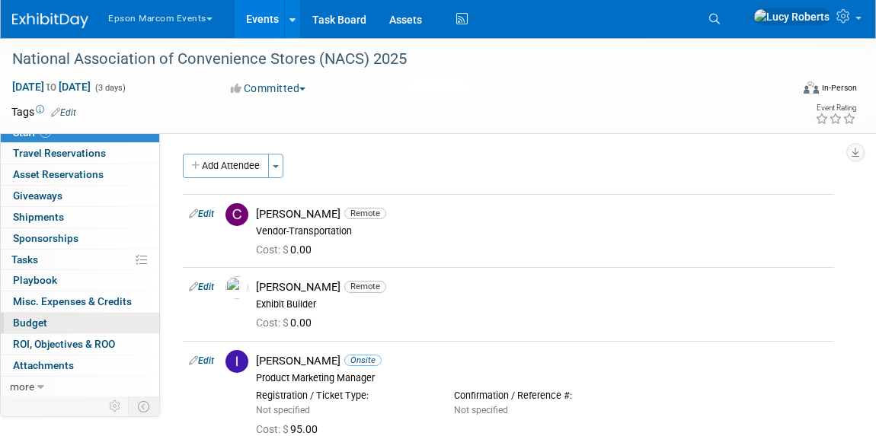
click at [72, 324] on link "Budget" at bounding box center [80, 323] width 158 height 21
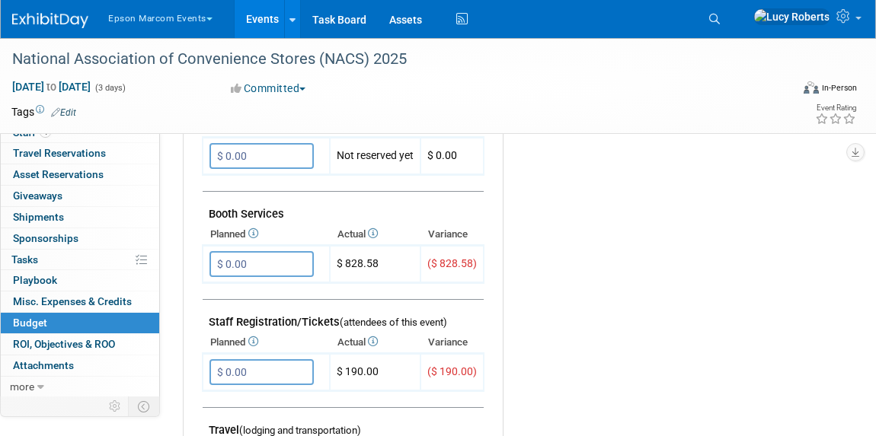
scroll to position [484, 0]
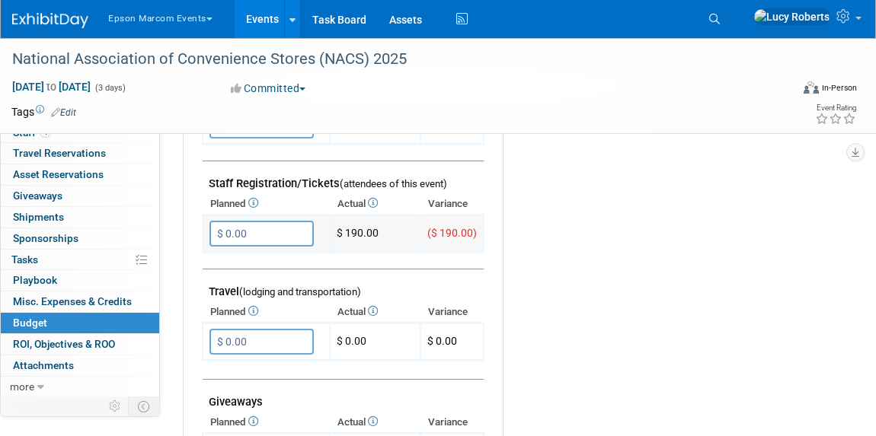
click at [263, 226] on input "$ 0.00" at bounding box center [261, 234] width 104 height 26
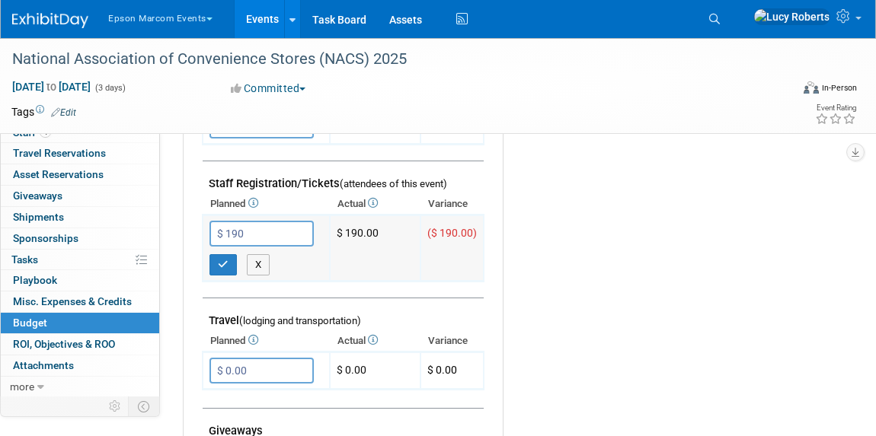
type input "$ 190.00"
click at [221, 263] on icon "button" at bounding box center [223, 265] width 11 height 10
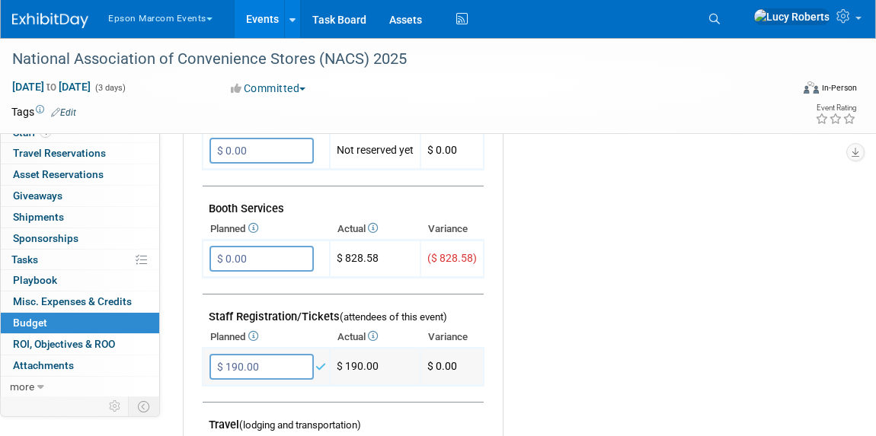
scroll to position [346, 0]
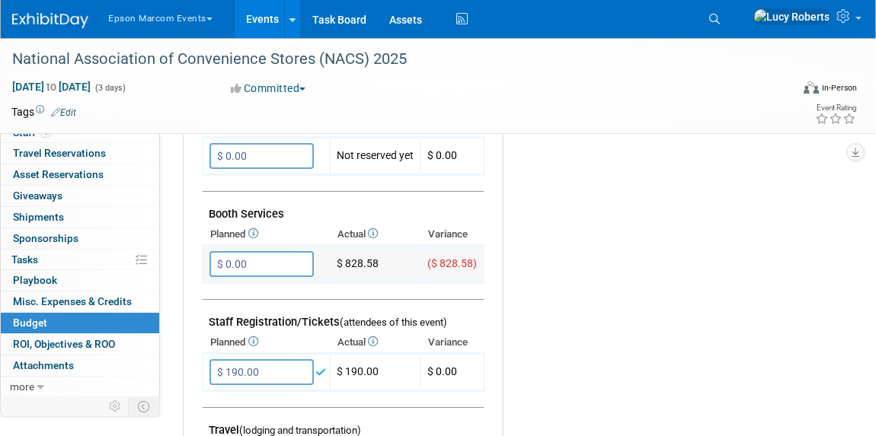
click at [278, 261] on input "$ 0.00" at bounding box center [261, 264] width 104 height 26
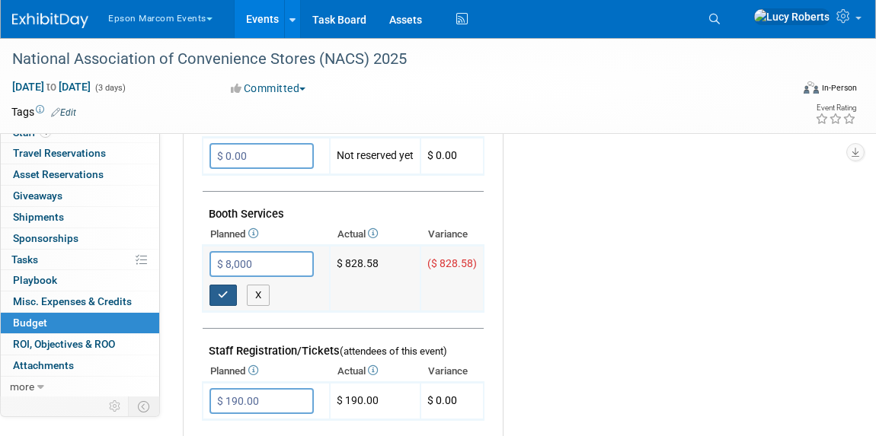
type input "$ 8,000.00"
click at [215, 293] on button "button" at bounding box center [222, 295] width 27 height 21
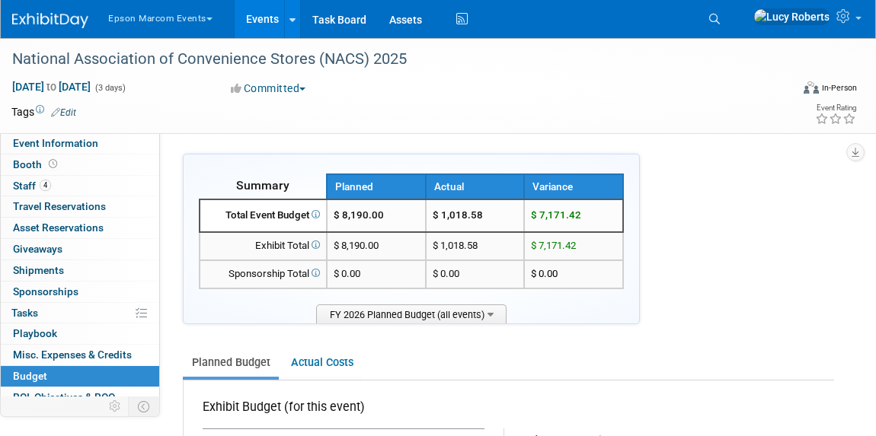
scroll to position [276, 0]
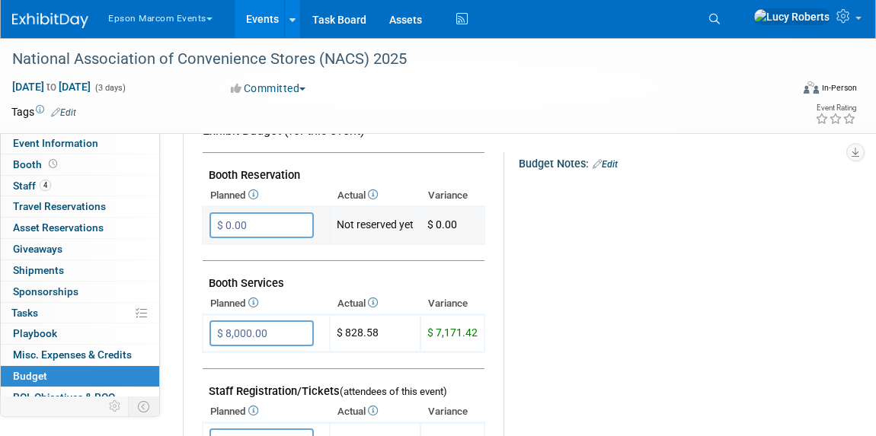
click at [251, 229] on input "$ 0.00" at bounding box center [261, 225] width 104 height 26
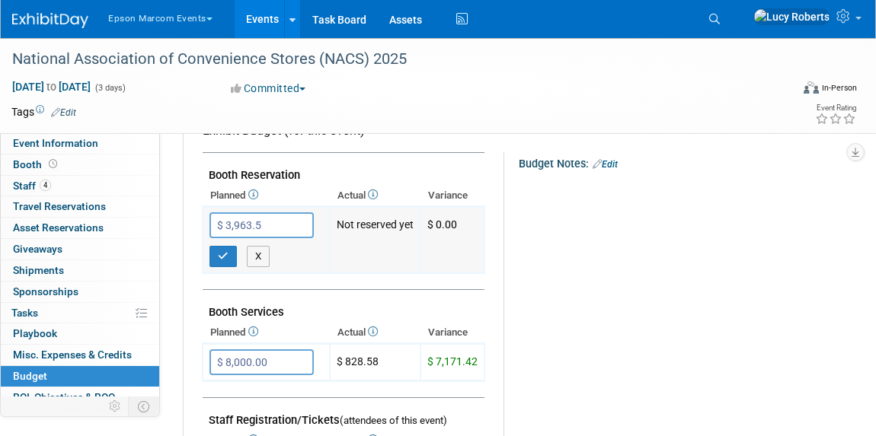
type input "$ 3,963.58"
click at [228, 248] on button "button" at bounding box center [222, 256] width 27 height 21
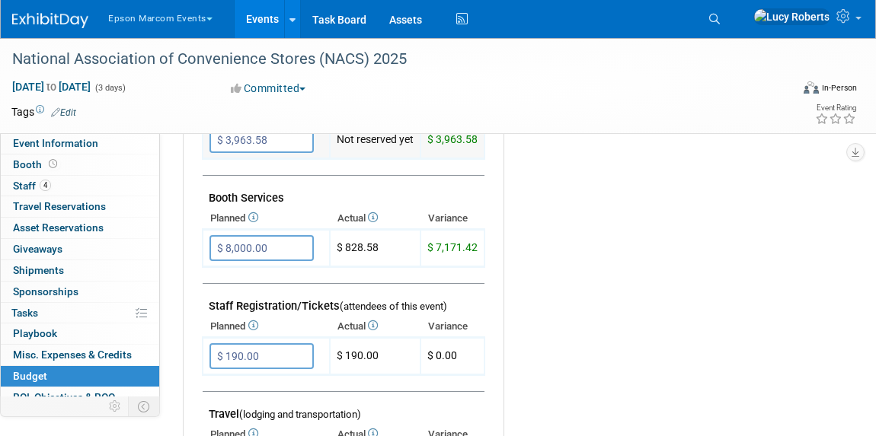
scroll to position [346, 0]
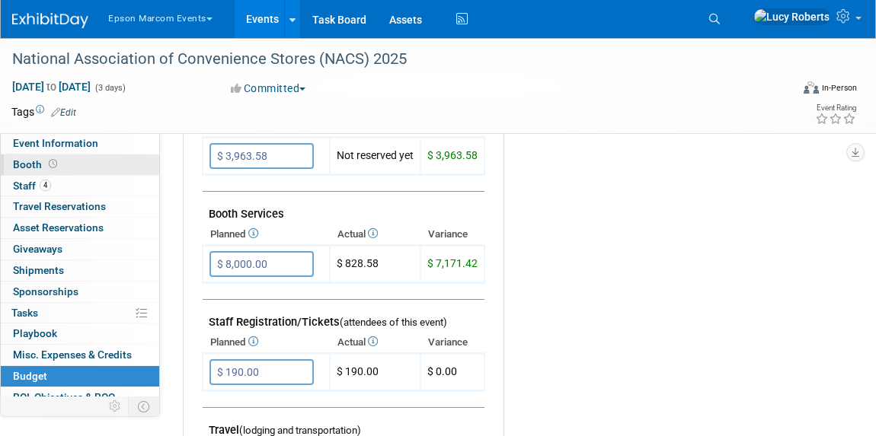
click at [54, 161] on icon at bounding box center [53, 164] width 8 height 8
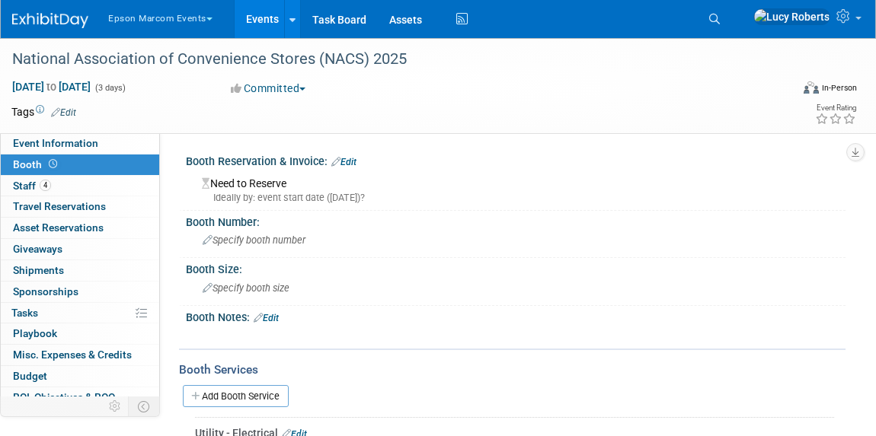
click at [240, 188] on div "Need to Reserve Ideally by: event start date ([DATE])?" at bounding box center [515, 188] width 636 height 33
click at [342, 164] on link "Edit" at bounding box center [343, 162] width 25 height 11
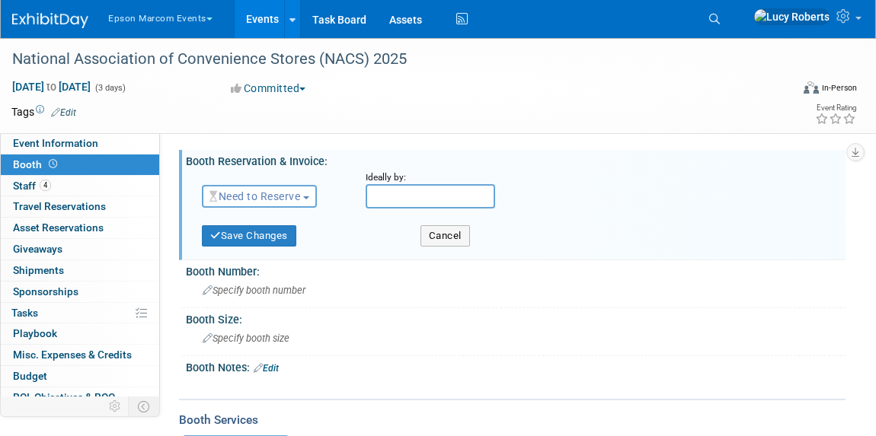
click at [296, 203] on button "Need to Reserve" at bounding box center [259, 196] width 115 height 23
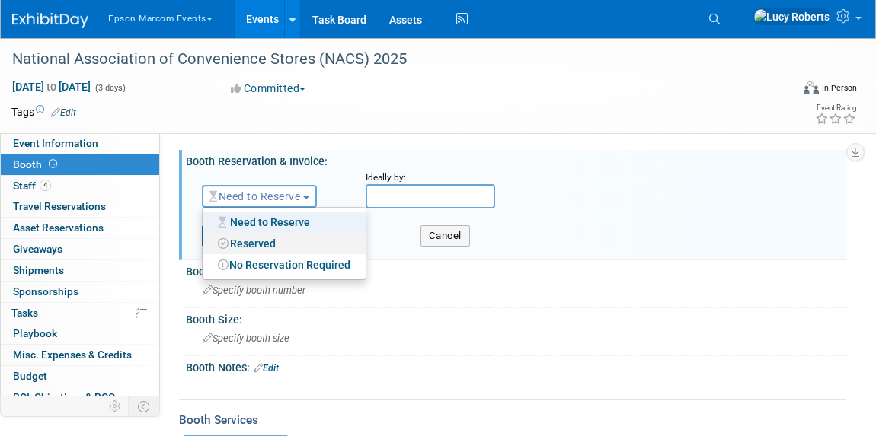
click at [298, 242] on link "Reserved" at bounding box center [284, 243] width 163 height 21
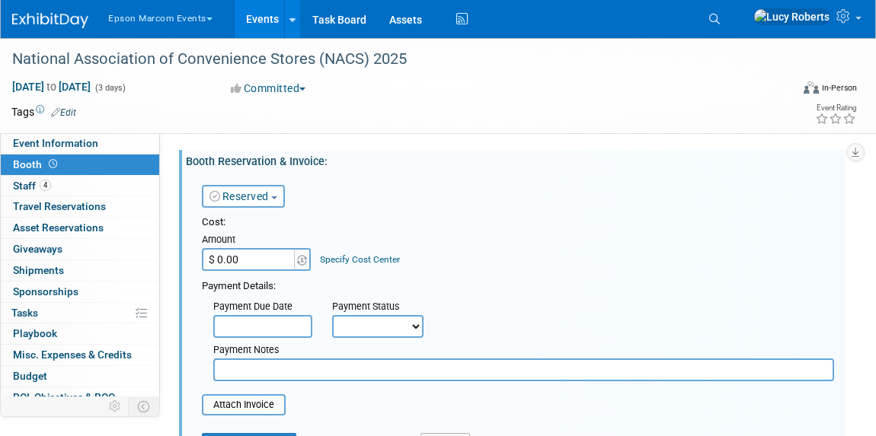
click at [251, 257] on input "$ 0.00" at bounding box center [249, 259] width 95 height 23
type input "$ 3,963.58"
click at [336, 272] on div "Cost: Amount $ 3,963.58 Specify Cost Center Cost Center -- Not Specified -- M10…" at bounding box center [518, 298] width 632 height 166
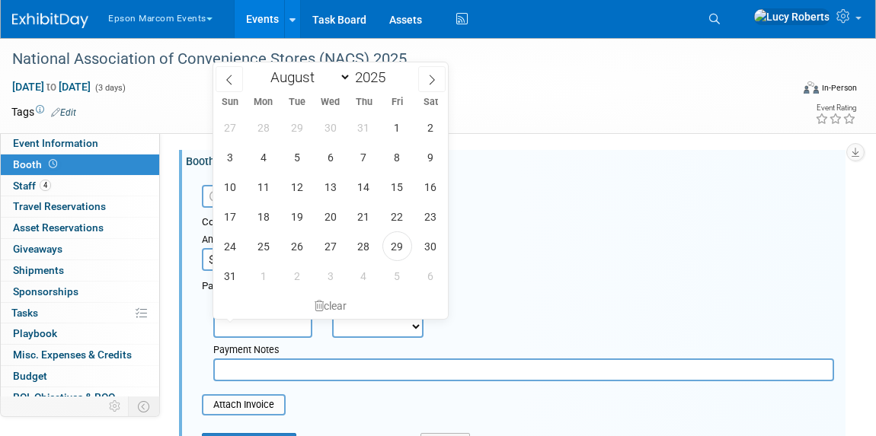
click at [263, 325] on input "text" at bounding box center [262, 326] width 99 height 23
click at [231, 72] on span at bounding box center [228, 79] width 27 height 26
select select "5"
click at [293, 120] on span "3" at bounding box center [297, 128] width 30 height 30
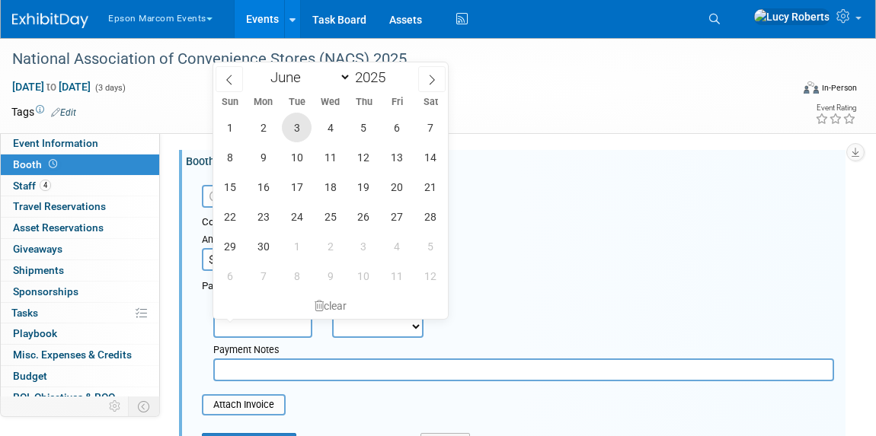
type input "[DATE]"
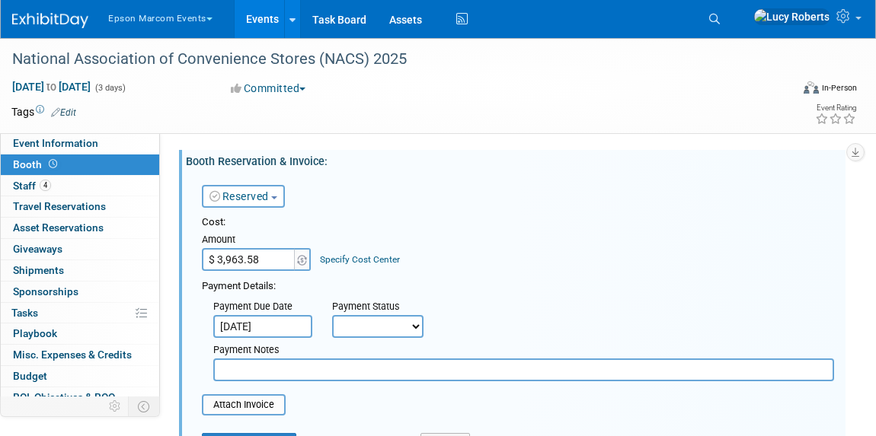
click at [362, 331] on select "Not Paid Yet Partially Paid Paid in Full" at bounding box center [377, 326] width 91 height 23
select select "1"
click at [332, 315] on select "Not Paid Yet Partially Paid Paid in Full" at bounding box center [377, 326] width 91 height 23
click at [331, 374] on input "text" at bounding box center [523, 370] width 620 height 23
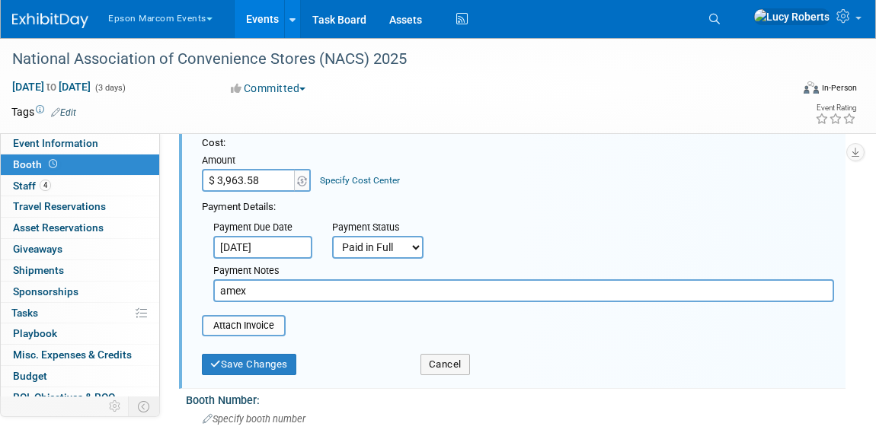
scroll to position [207, 0]
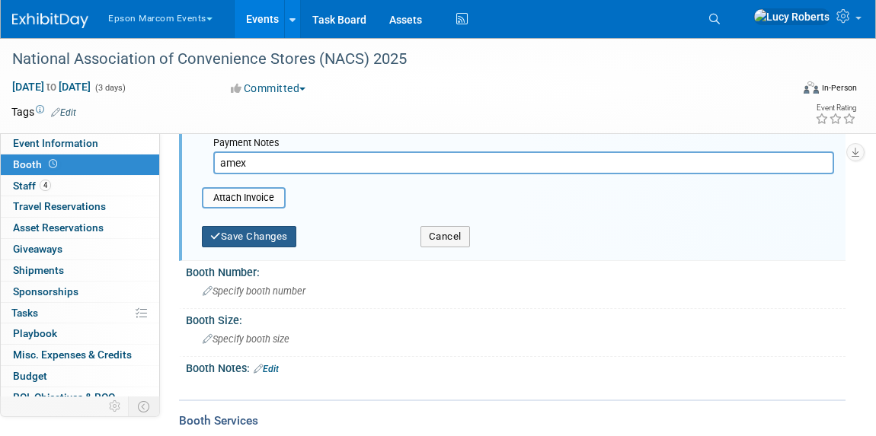
type input "amex"
click at [254, 234] on button "Save Changes" at bounding box center [249, 236] width 94 height 21
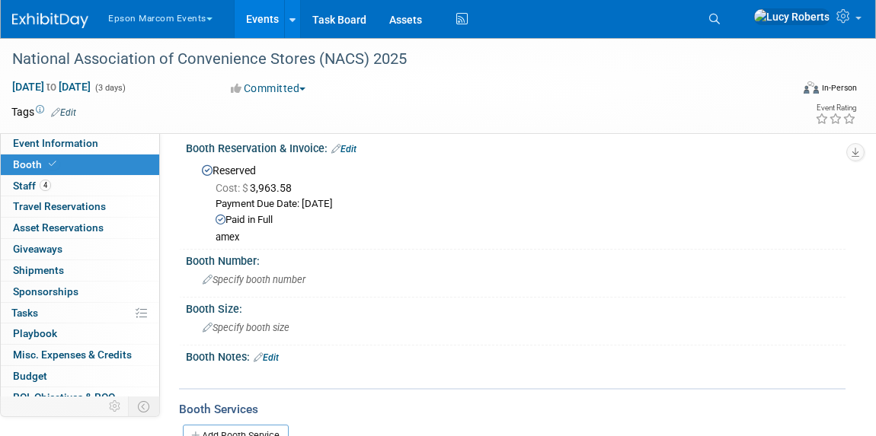
scroll to position [0, 0]
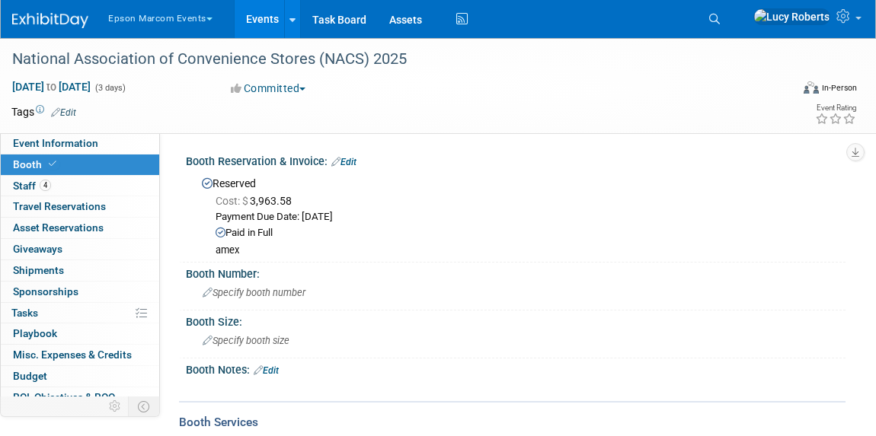
click at [354, 157] on link "Edit" at bounding box center [343, 162] width 25 height 11
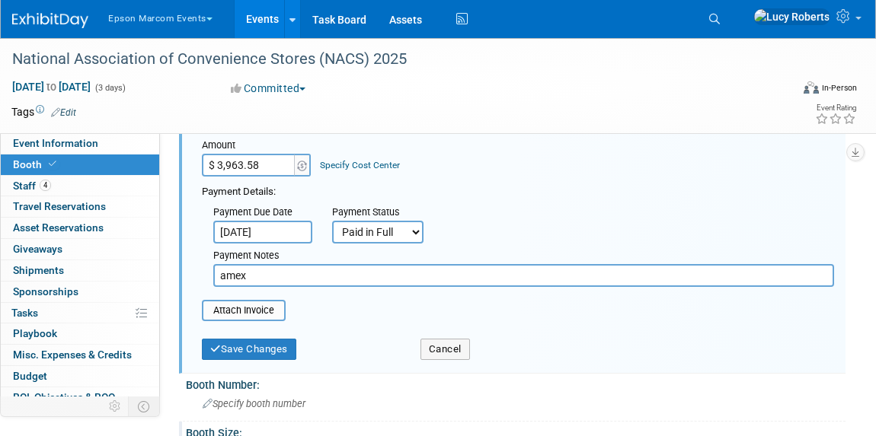
scroll to position [69, 0]
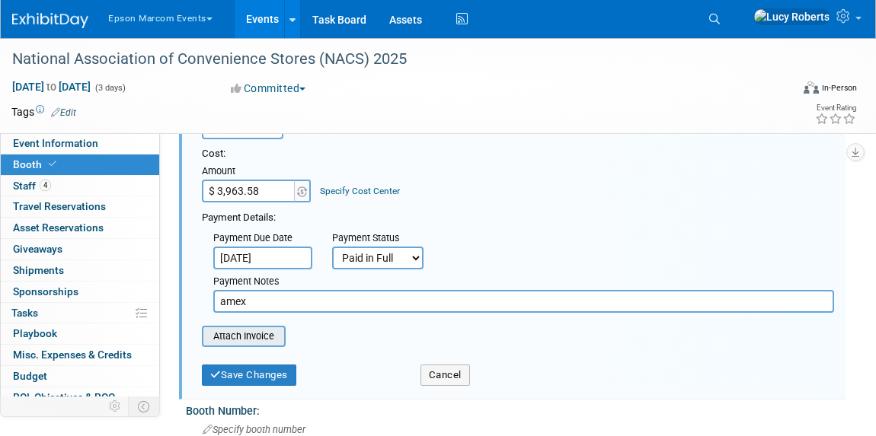
click at [263, 333] on input "file" at bounding box center [193, 336] width 181 height 18
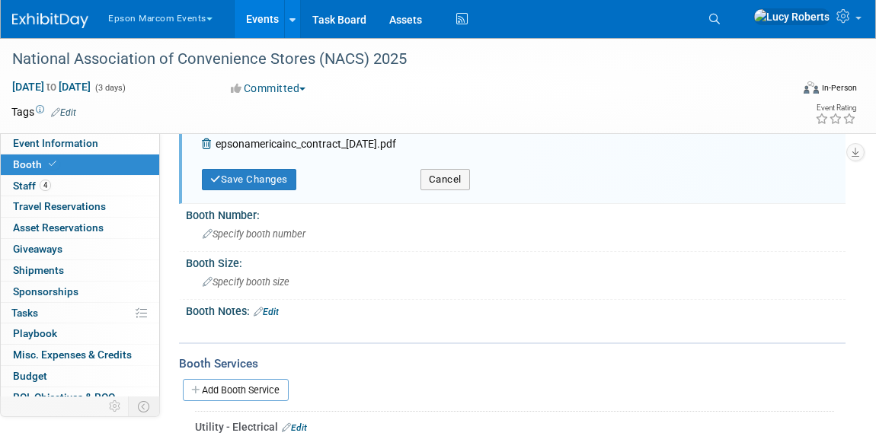
scroll to position [276, 0]
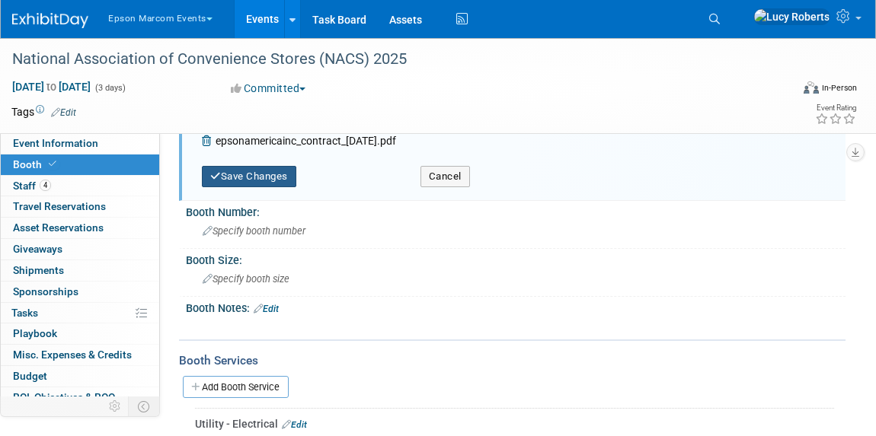
click at [269, 177] on button "Save Changes" at bounding box center [249, 176] width 94 height 21
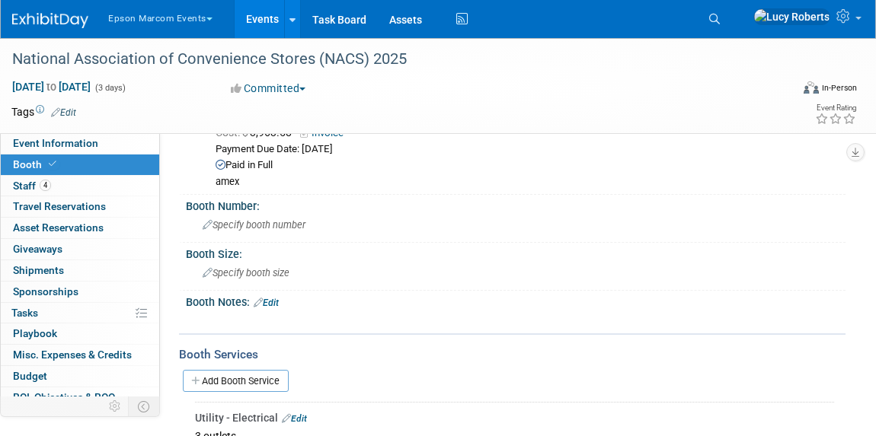
scroll to position [0, 0]
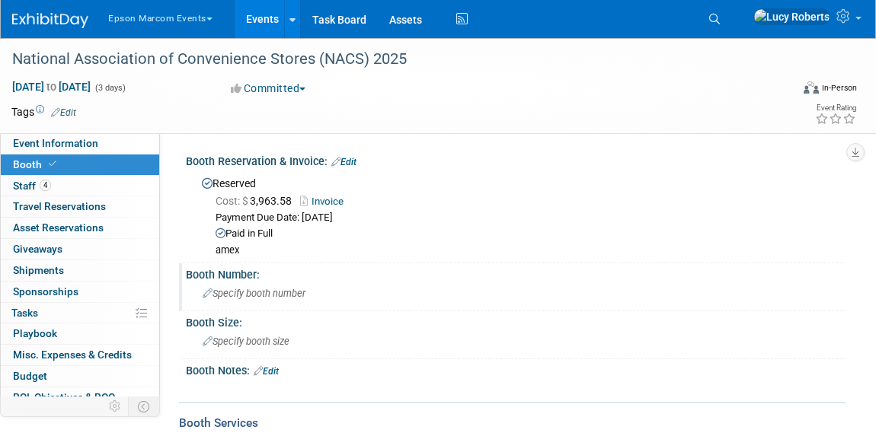
click at [285, 297] on span "Specify booth number" at bounding box center [254, 293] width 103 height 11
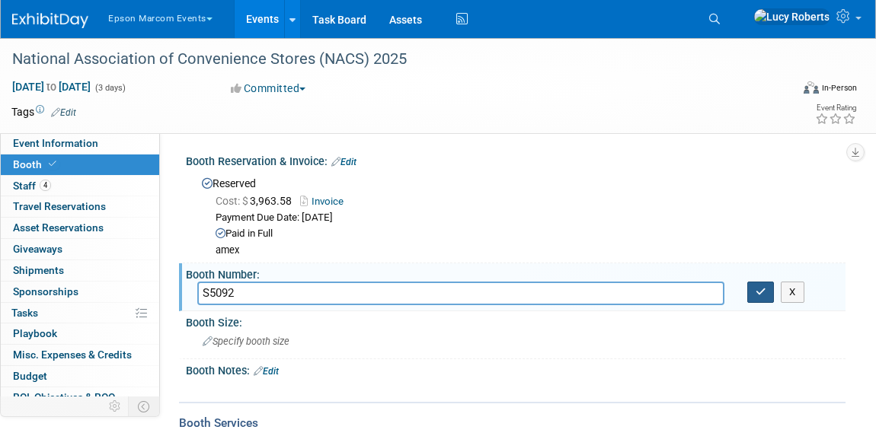
type input "S5092"
click at [756, 298] on button "button" at bounding box center [760, 292] width 27 height 21
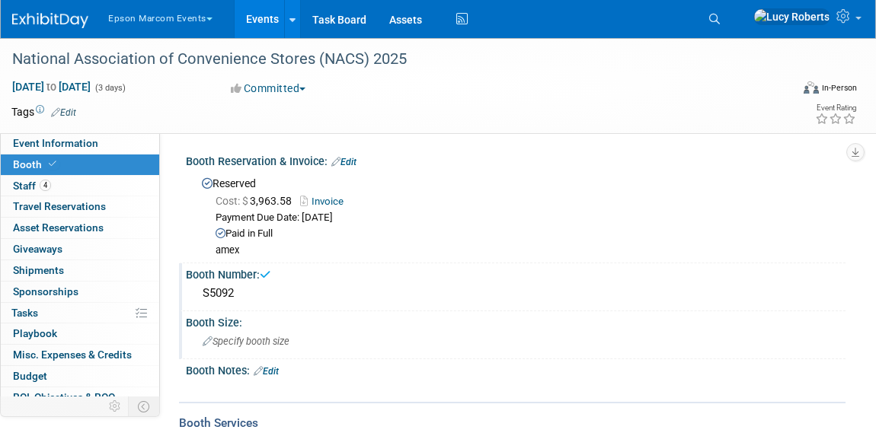
click at [300, 343] on div "Specify booth size" at bounding box center [515, 342] width 636 height 24
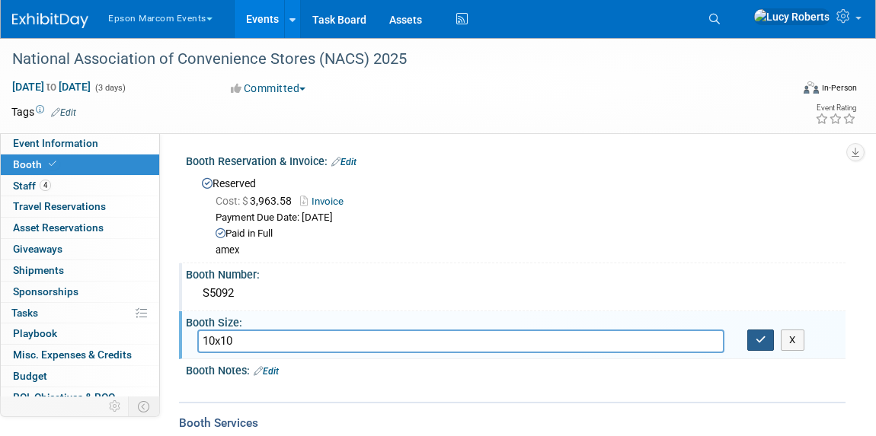
type input "10x10"
click at [764, 343] on icon "button" at bounding box center [760, 340] width 11 height 10
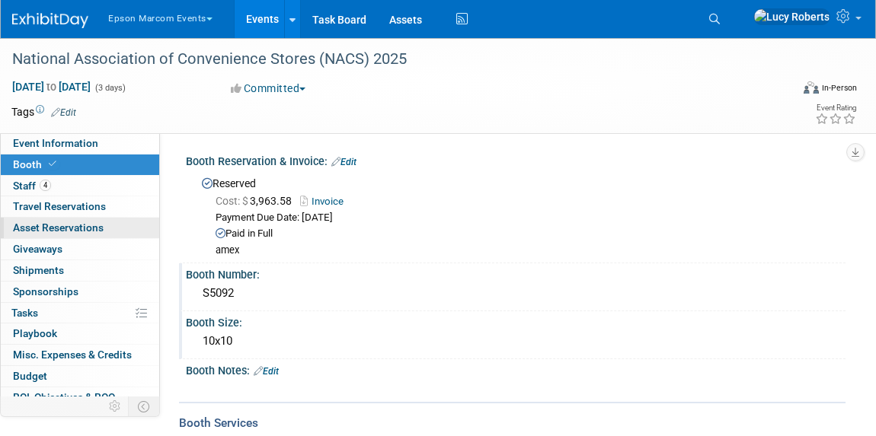
click at [100, 231] on span "Asset Reservations 0" at bounding box center [58, 228] width 91 height 12
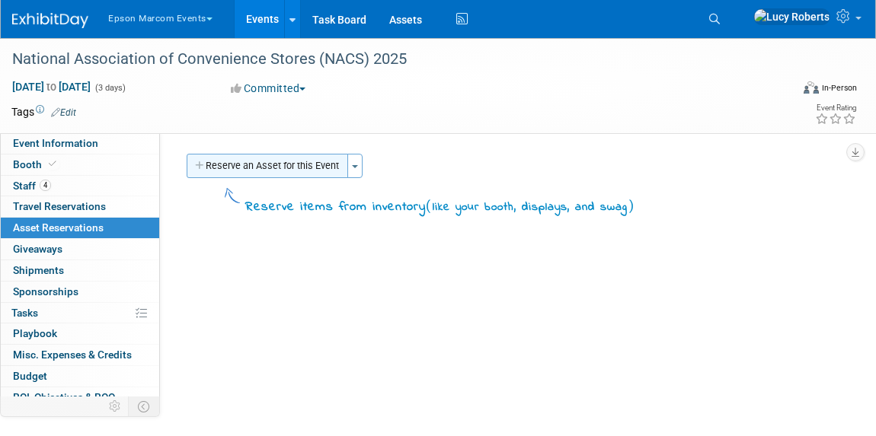
click at [259, 166] on button "Reserve an Asset for this Event" at bounding box center [267, 166] width 161 height 24
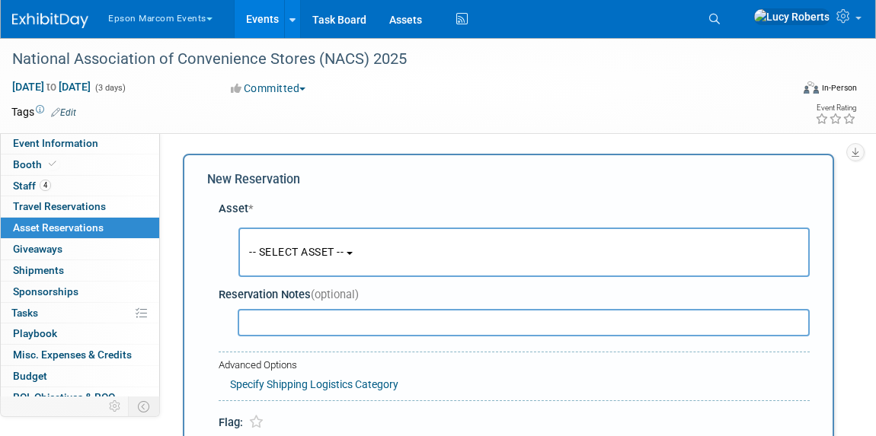
scroll to position [14, 0]
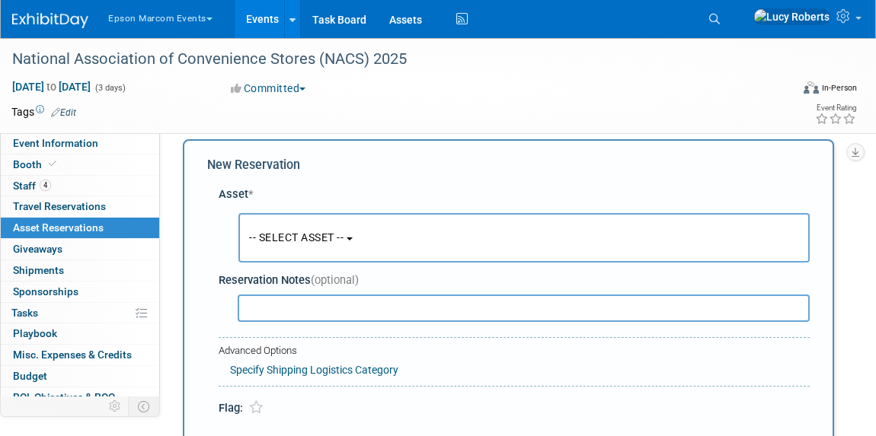
click at [311, 237] on span "-- SELECT ASSET --" at bounding box center [296, 237] width 94 height 12
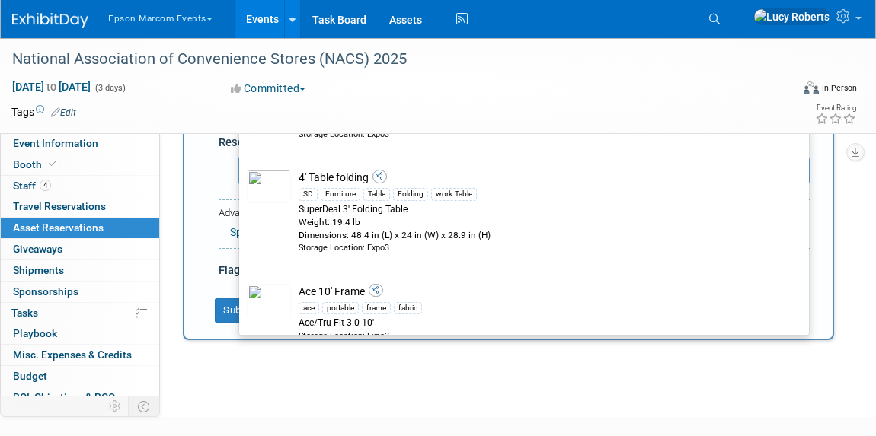
scroll to position [1315, 0]
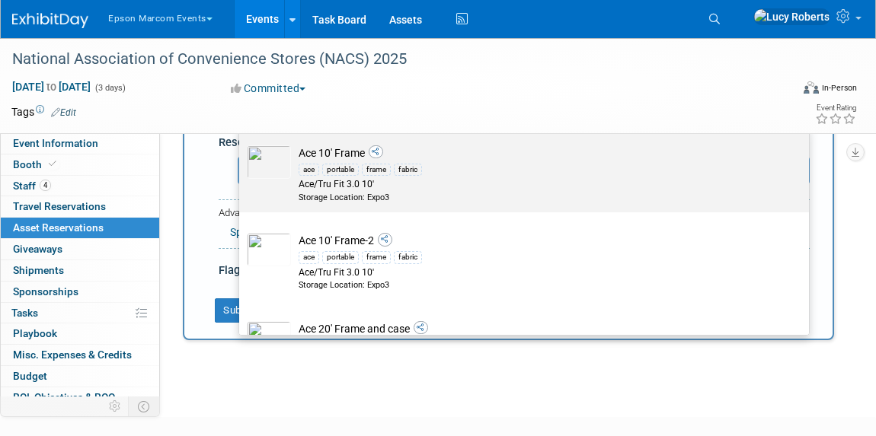
click at [271, 179] on td at bounding box center [269, 174] width 44 height 58
click at [241, 143] on input "Ace 10' Frame ace portable frame fabric Ace/Tru Fit 3.0 10' Storage Location: E…" at bounding box center [236, 138] width 10 height 10
select select "10720448"
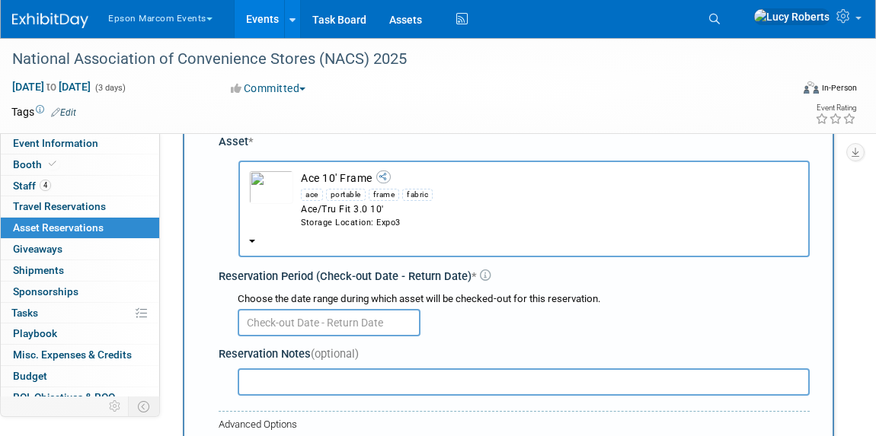
scroll to position [84, 0]
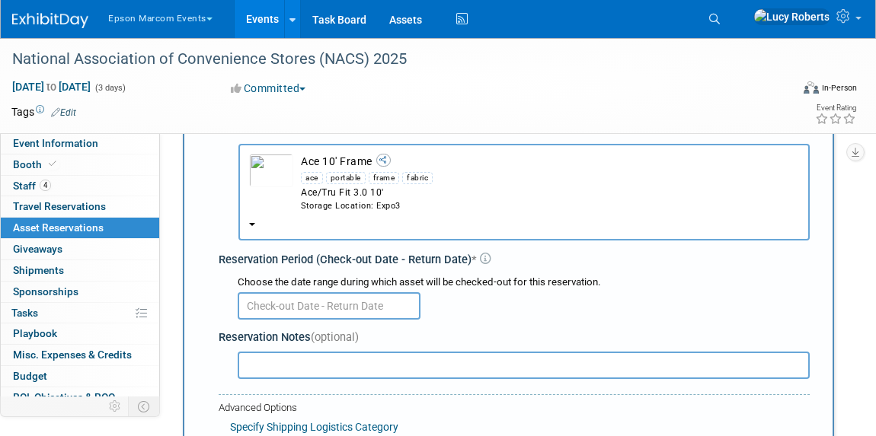
click at [347, 308] on input "text" at bounding box center [329, 305] width 183 height 27
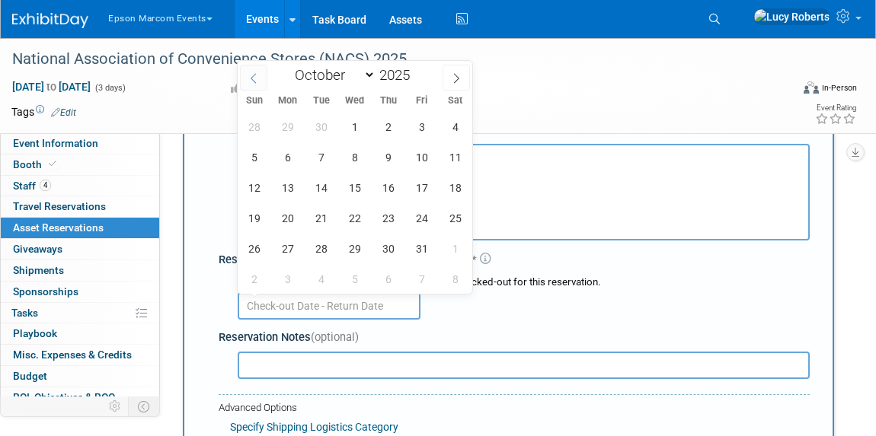
click at [251, 73] on icon at bounding box center [253, 78] width 11 height 11
select select "8"
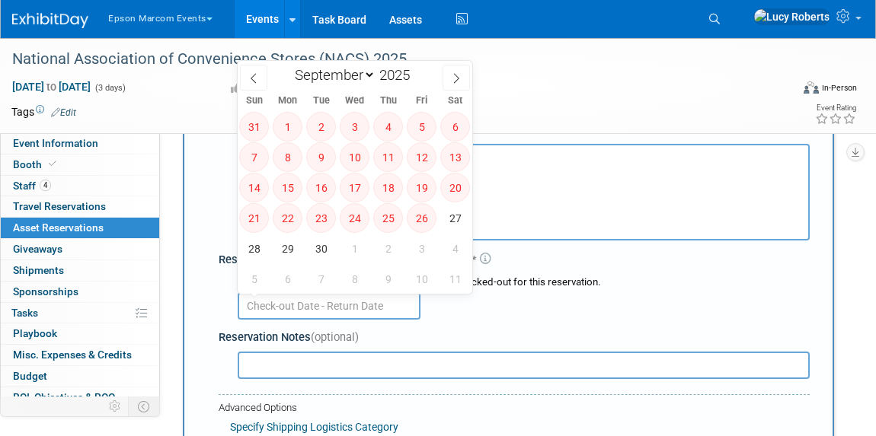
click at [494, 107] on td at bounding box center [389, 111] width 627 height 15
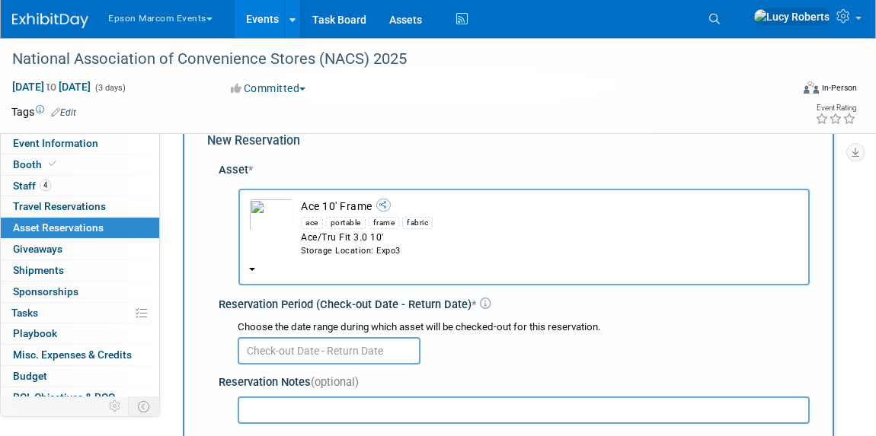
scroll to position [0, 0]
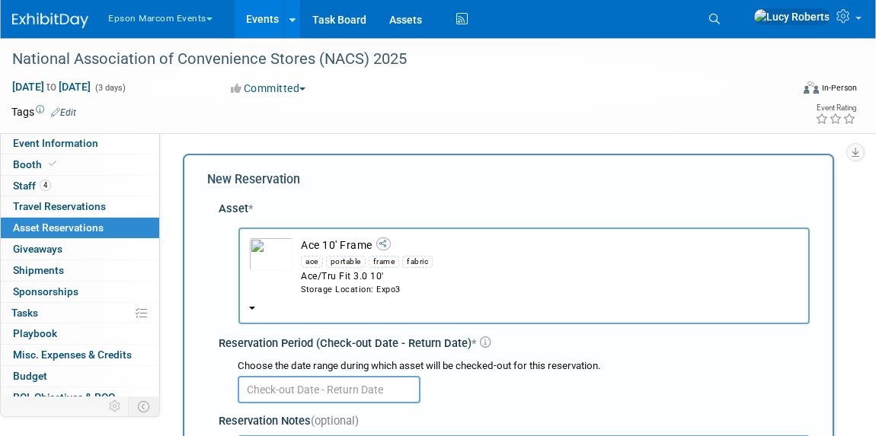
click at [458, 254] on div "ace portable frame fabric" at bounding box center [550, 262] width 498 height 18
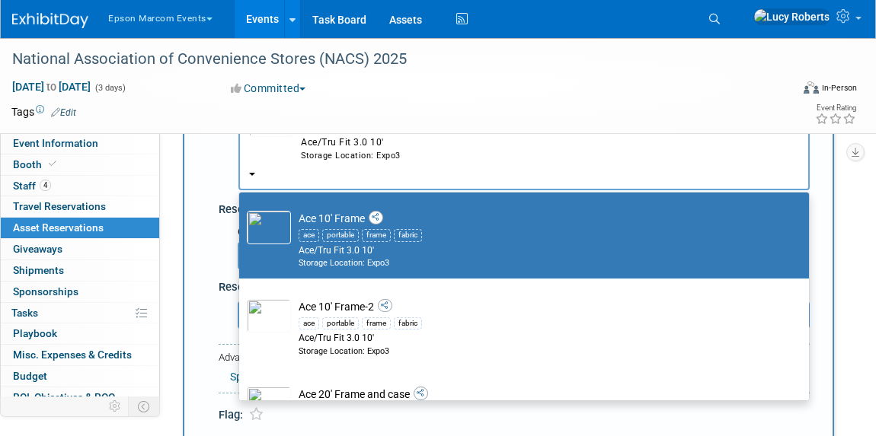
scroll to position [138, 0]
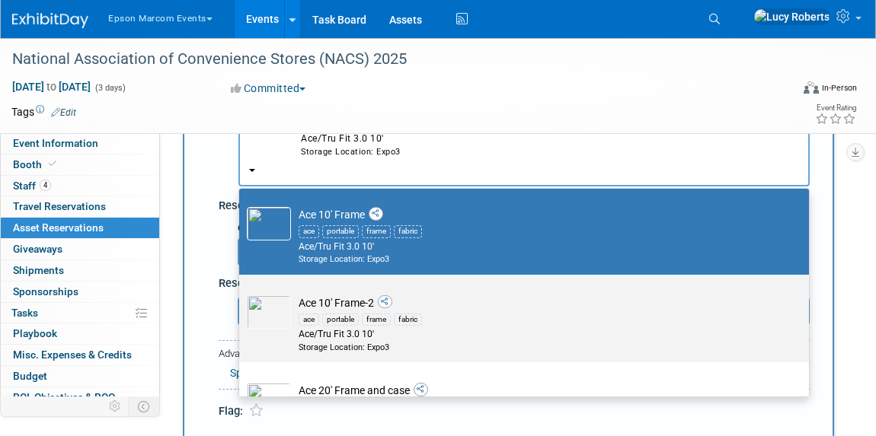
click at [461, 314] on div "ace portable frame fabric" at bounding box center [538, 320] width 480 height 18
click at [241, 293] on input "Ace 10' Frame-2 ace portable frame fabric Ace/Tru Fit 3.0 10' Storage Location:…" at bounding box center [236, 288] width 10 height 10
select select "10720762"
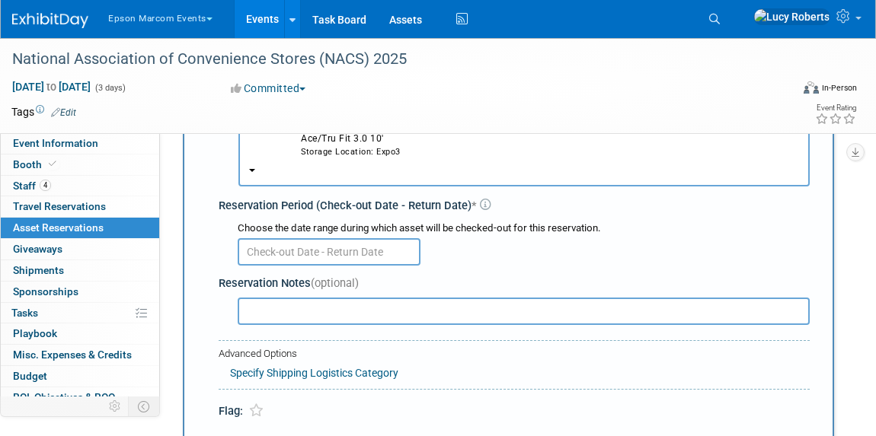
click at [386, 244] on input "text" at bounding box center [329, 251] width 183 height 27
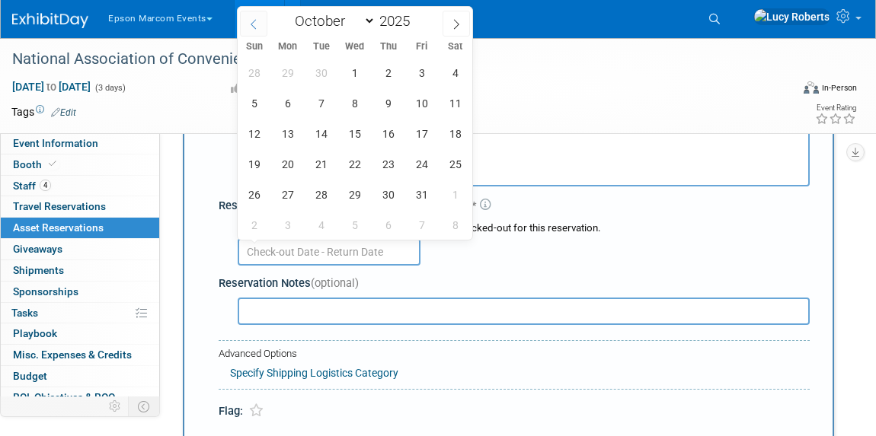
click at [254, 23] on icon at bounding box center [253, 24] width 11 height 11
select select "8"
click at [415, 139] on span "19" at bounding box center [422, 134] width 30 height 30
type input "[DATE]"
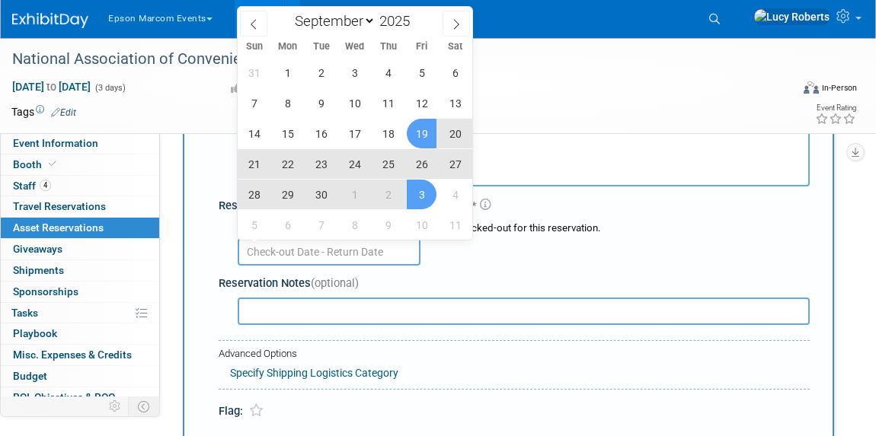
click at [453, 263] on div at bounding box center [524, 251] width 572 height 30
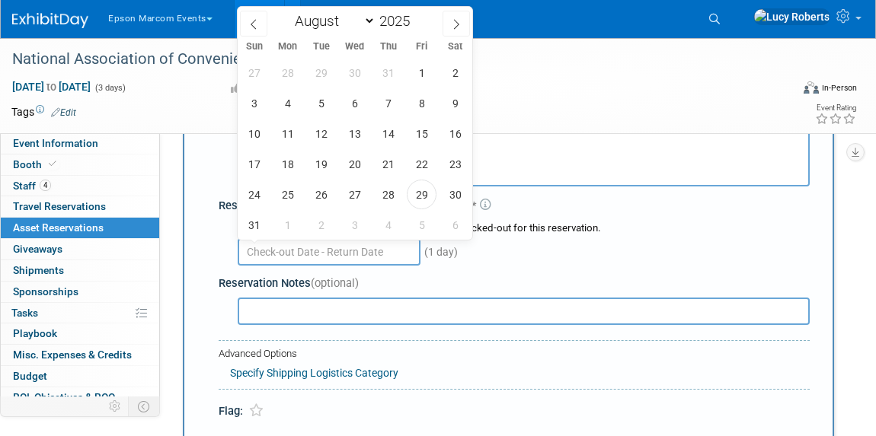
click at [391, 253] on input "text" at bounding box center [329, 251] width 183 height 27
click at [455, 21] on icon at bounding box center [456, 24] width 11 height 11
click at [249, 27] on icon at bounding box center [253, 24] width 11 height 11
select select "8"
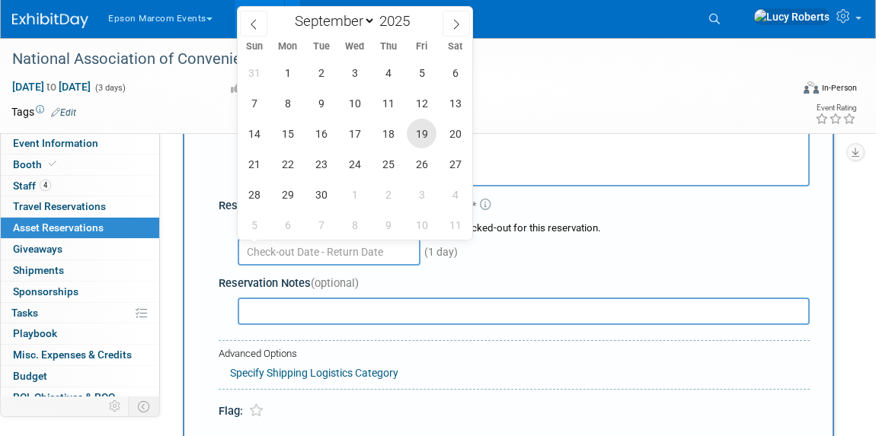
click at [425, 134] on span "19" at bounding box center [422, 134] width 30 height 30
type input "[DATE]"
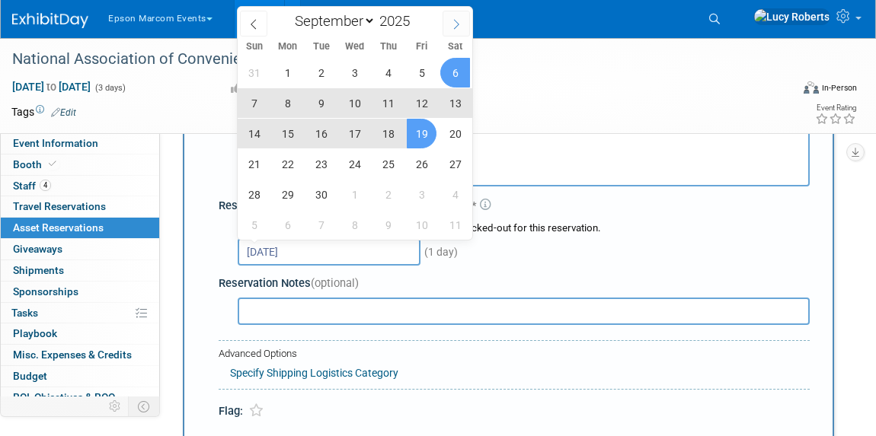
click at [454, 22] on icon at bounding box center [456, 24] width 11 height 11
select select "9"
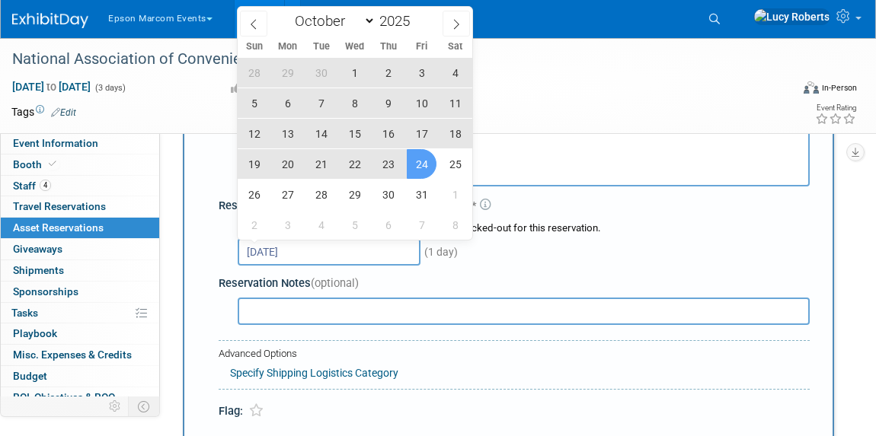
click at [420, 166] on span "24" at bounding box center [422, 164] width 30 height 30
type input "[DATE] to [DATE]"
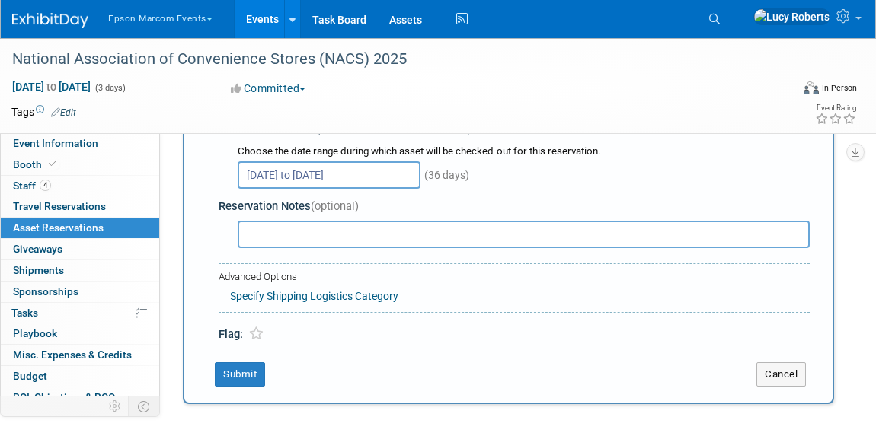
scroll to position [207, 0]
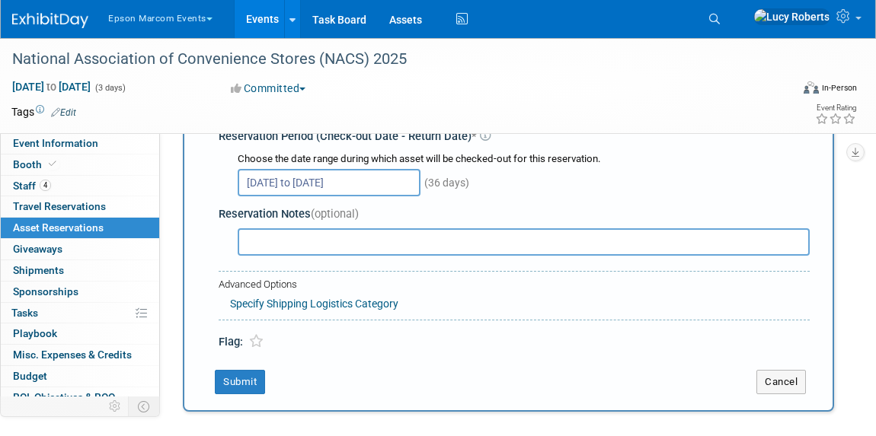
click at [400, 239] on input "text" at bounding box center [524, 241] width 572 height 27
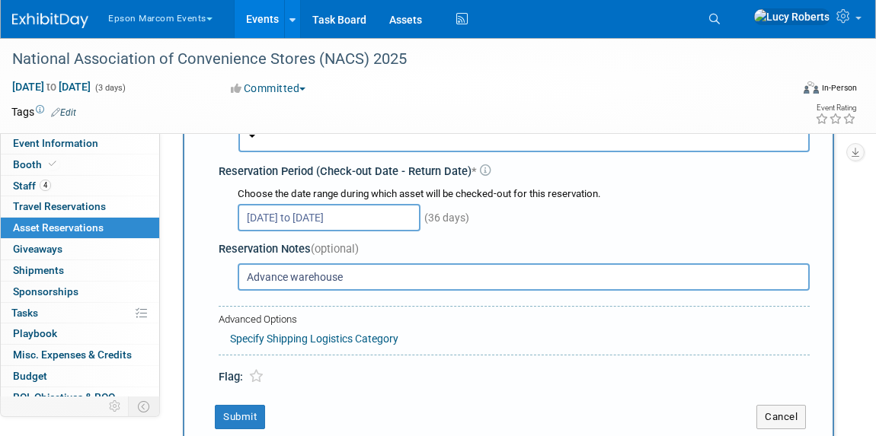
scroll to position [276, 0]
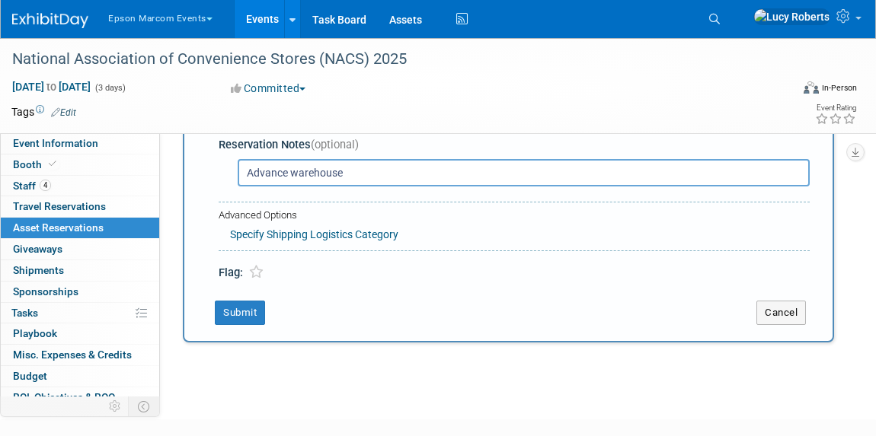
type input "Advance warehouse"
click at [270, 228] on link "Specify Shipping Logistics Category" at bounding box center [314, 234] width 168 height 12
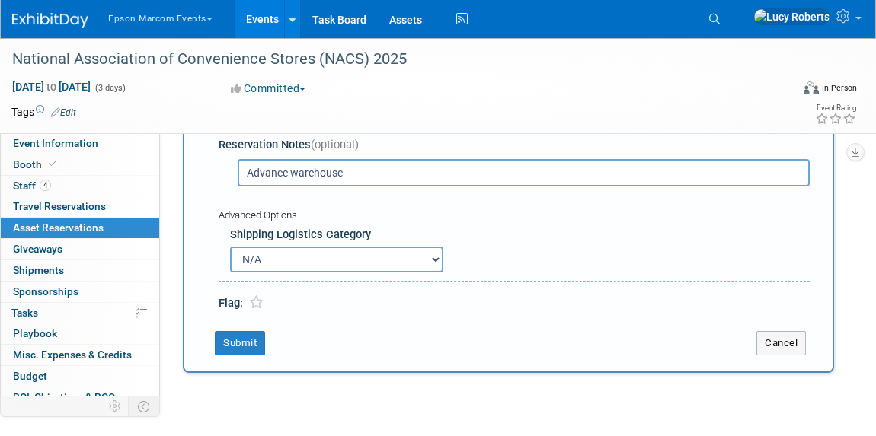
click at [303, 254] on select "N/A Advance Warehouse Direct Shipment Other" at bounding box center [336, 260] width 213 height 26
select select "2"
click at [230, 247] on select "N/A Advance Warehouse Direct Shipment Other" at bounding box center [336, 260] width 213 height 26
click at [234, 345] on button "Submit" at bounding box center [240, 343] width 50 height 24
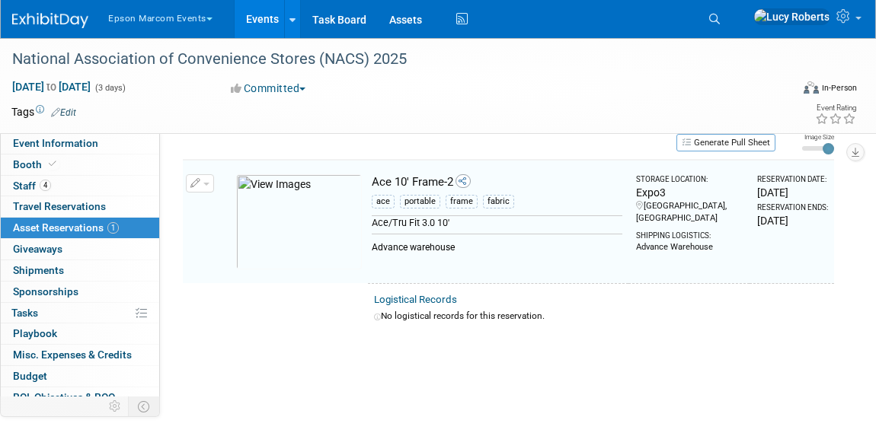
scroll to position [18, 0]
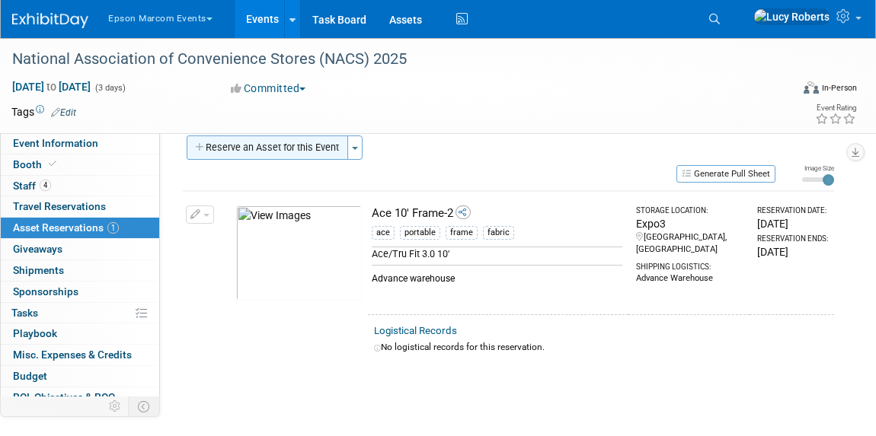
click at [259, 153] on button "Reserve an Asset for this Event" at bounding box center [267, 148] width 161 height 24
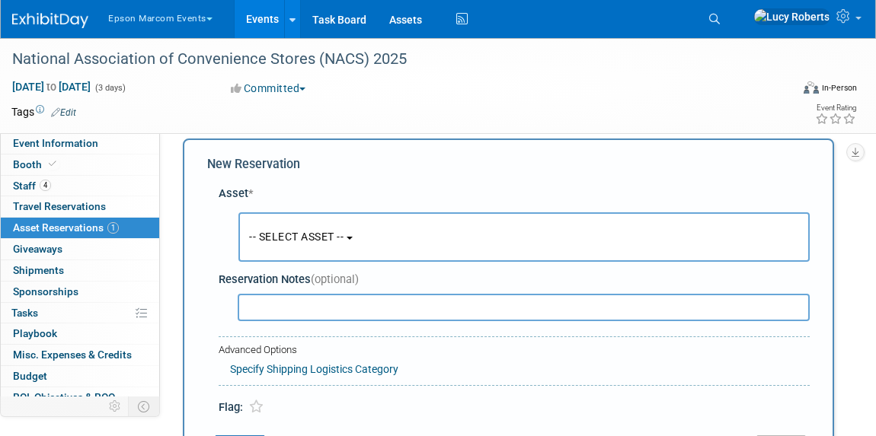
scroll to position [14, 0]
click at [333, 250] on button "-- SELECT ASSET --" at bounding box center [523, 237] width 571 height 49
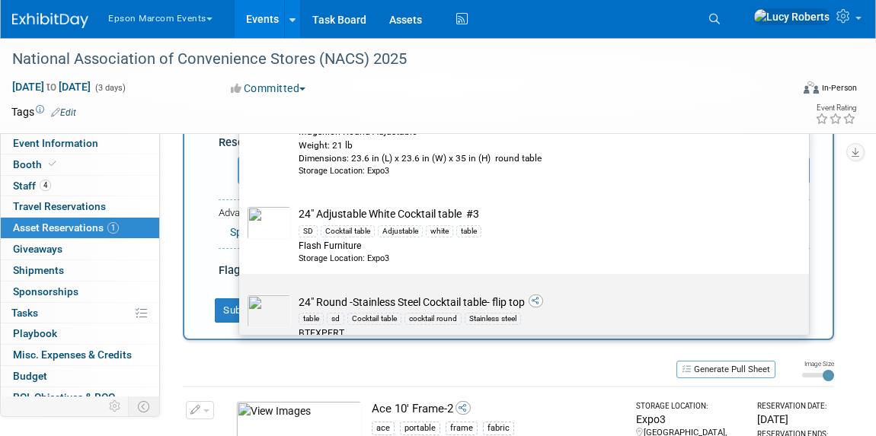
scroll to position [415, 0]
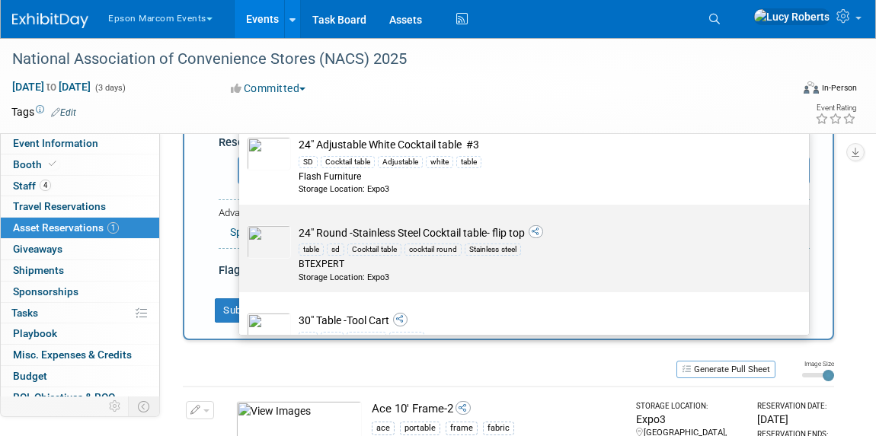
click at [397, 241] on div "table sd Cocktail table cocktail round Stainless steel" at bounding box center [538, 250] width 480 height 18
click at [241, 223] on input "24" Round -Stainless Steel Cocktail table- flip top table sd Cocktail table coc…" at bounding box center [236, 218] width 10 height 10
select select "10728821"
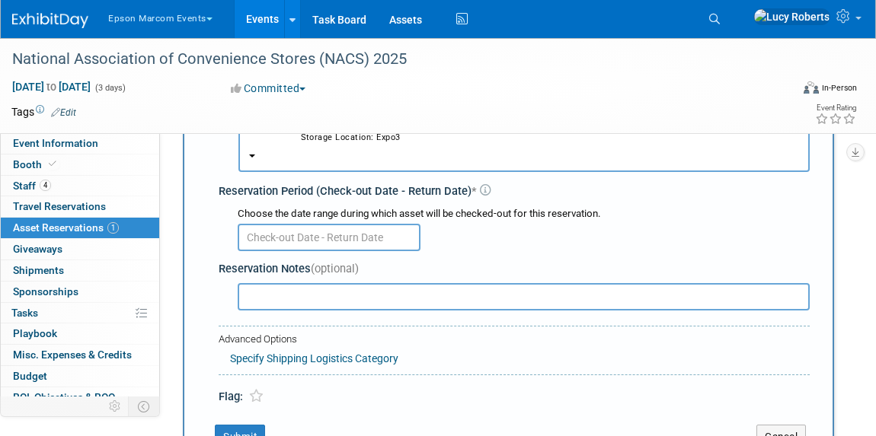
scroll to position [84, 0]
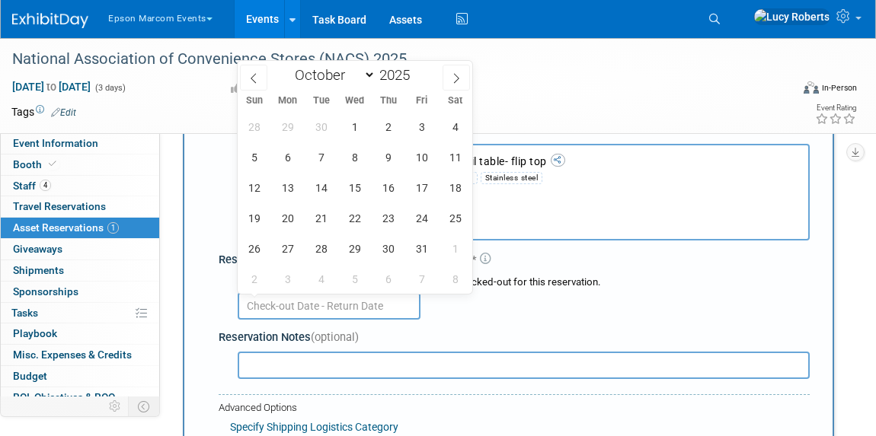
click at [375, 305] on input "text" at bounding box center [329, 305] width 183 height 27
click at [253, 75] on icon at bounding box center [252, 78] width 5 height 10
select select "8"
click at [416, 187] on span "19" at bounding box center [422, 188] width 30 height 30
type input "[DATE]"
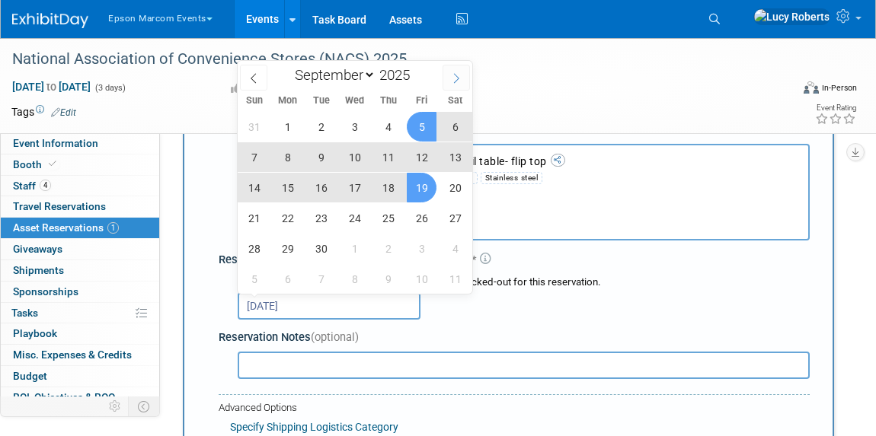
click at [455, 78] on icon at bounding box center [456, 78] width 11 height 11
select select "9"
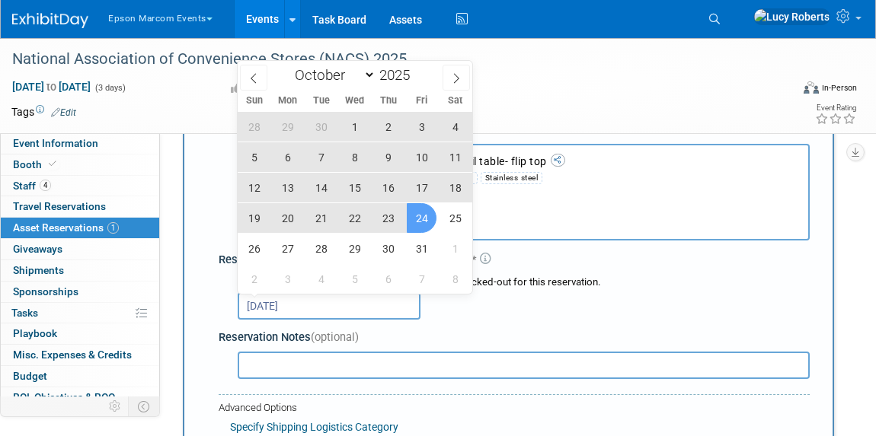
click at [425, 212] on span "24" at bounding box center [422, 218] width 30 height 30
type input "[DATE] to [DATE]"
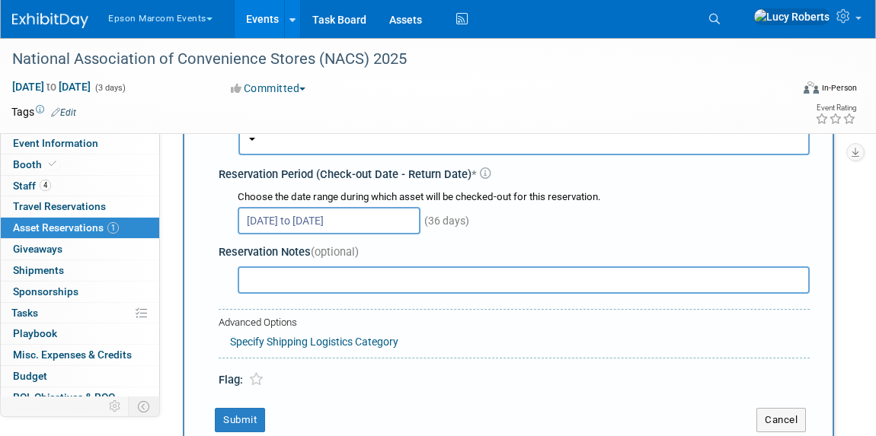
scroll to position [222, 0]
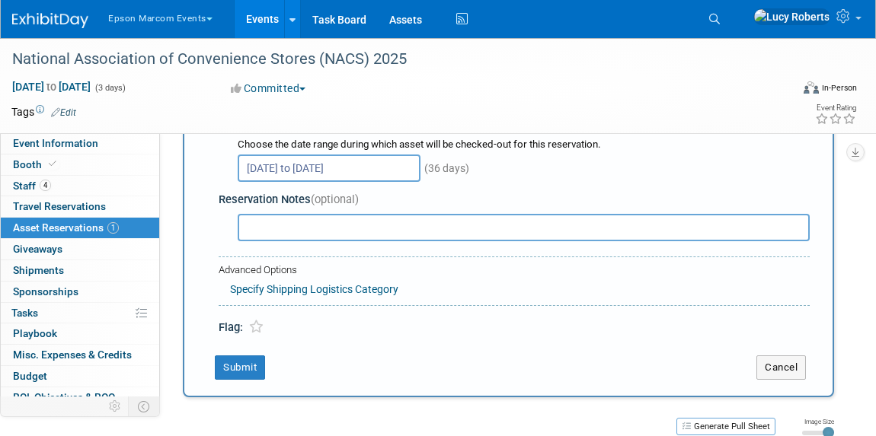
click at [353, 289] on link "Specify Shipping Logistics Category" at bounding box center [314, 289] width 168 height 12
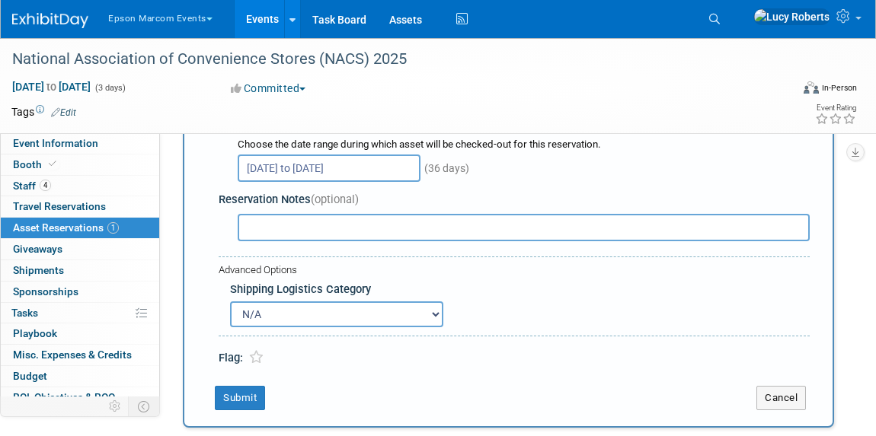
click at [370, 311] on select "N/A Advance Warehouse Direct Shipment Other" at bounding box center [336, 314] width 213 height 26
select select "2"
click at [230, 301] on select "N/A Advance Warehouse Direct Shipment Other" at bounding box center [336, 314] width 213 height 26
click at [243, 396] on button "Submit" at bounding box center [240, 398] width 50 height 24
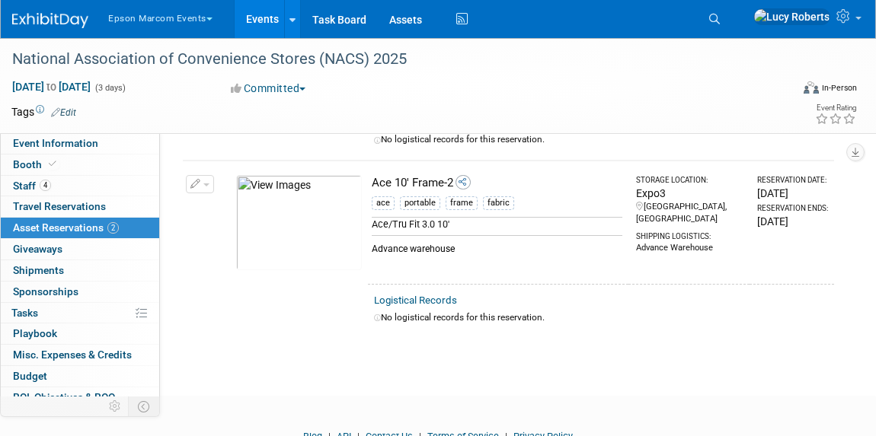
scroll to position [0, 0]
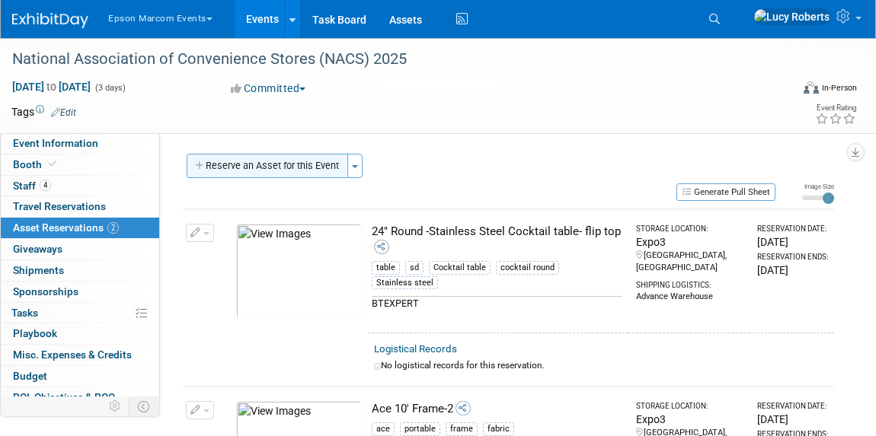
click at [229, 163] on button "Reserve an Asset for this Event" at bounding box center [267, 166] width 161 height 24
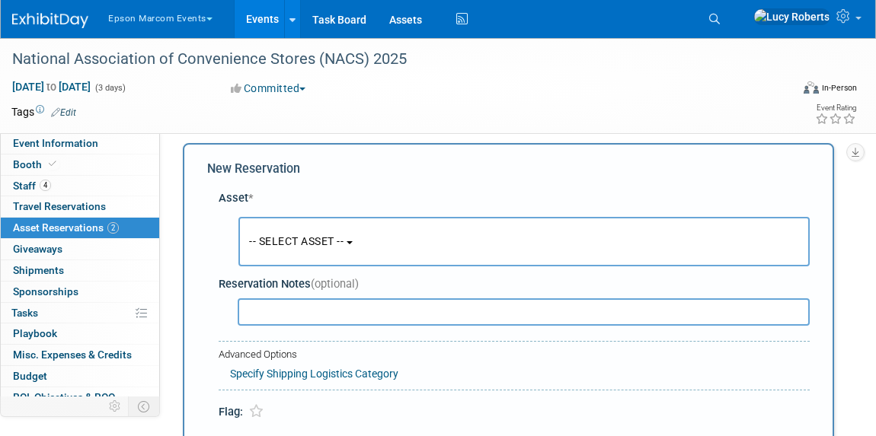
scroll to position [14, 0]
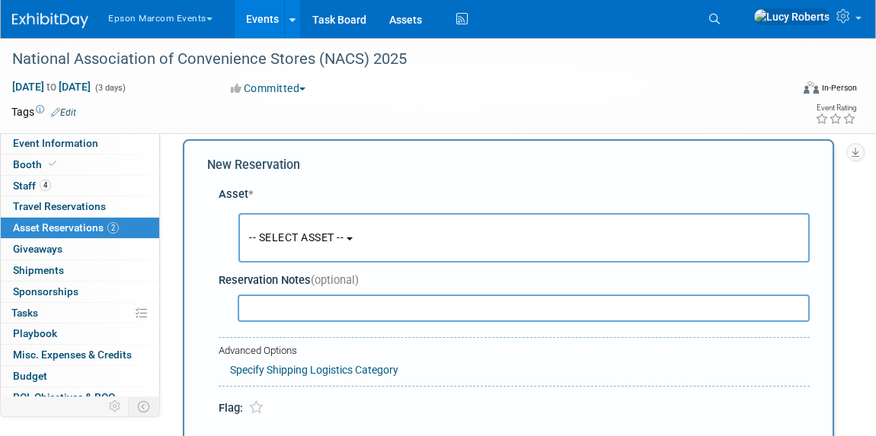
click at [306, 235] on span "-- SELECT ASSET --" at bounding box center [296, 237] width 94 height 12
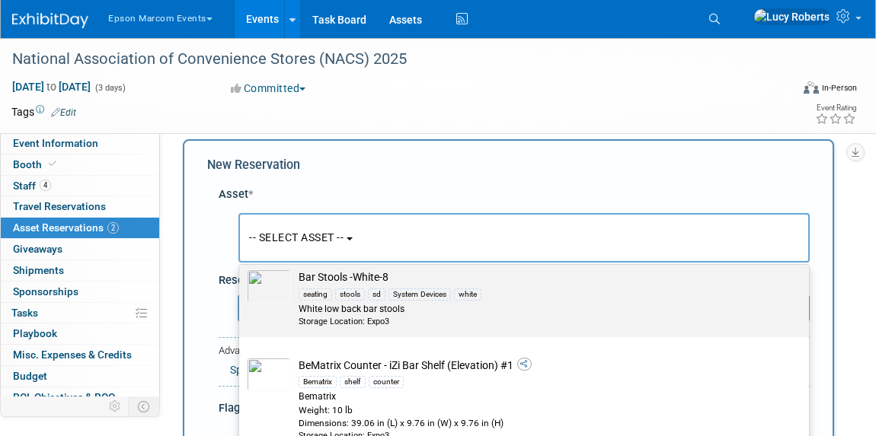
scroll to position [2560, 0]
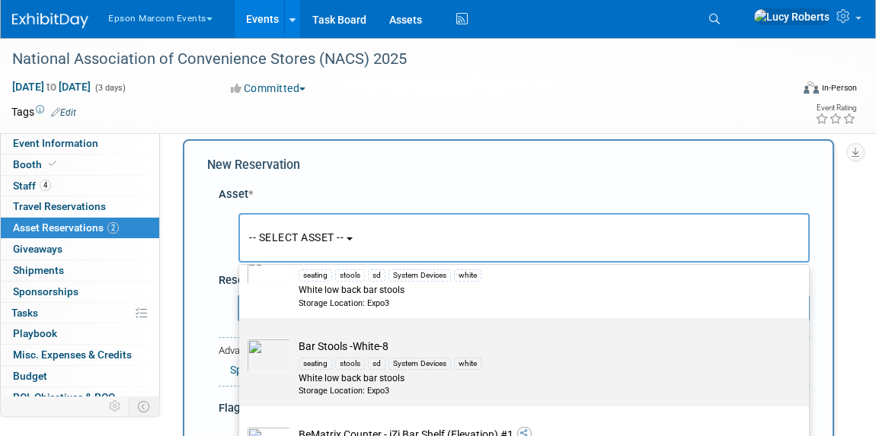
click at [304, 330] on label "Bar Stools -White-8 seating stools sd System Devices white White low back bar s…" at bounding box center [520, 361] width 547 height 81
click at [241, 330] on input "Bar Stools -White-8 seating stools sd System Devices white White low back bar s…" at bounding box center [236, 332] width 10 height 10
select select "10720458"
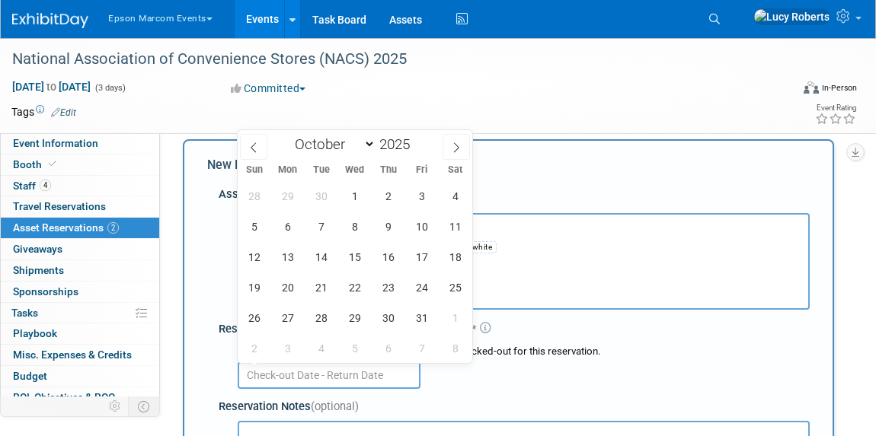
click at [312, 368] on input "text" at bounding box center [329, 375] width 183 height 27
click at [259, 149] on span at bounding box center [253, 147] width 27 height 26
select select "8"
click at [415, 254] on span "19" at bounding box center [422, 257] width 30 height 30
type input "[DATE]"
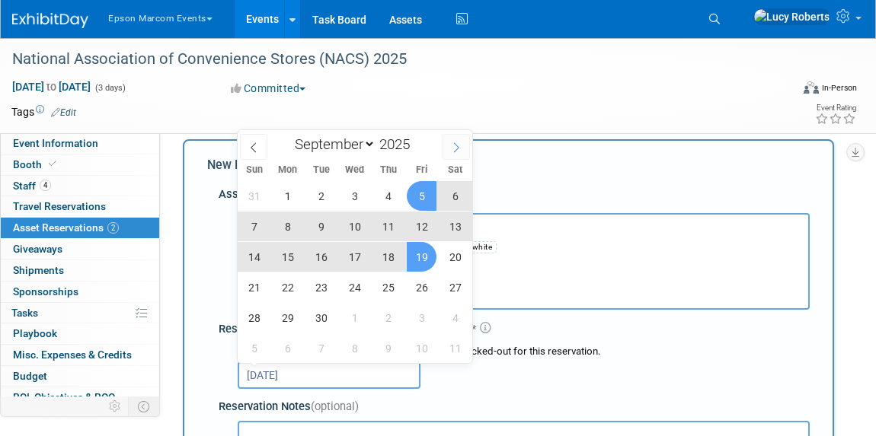
click at [464, 145] on span at bounding box center [455, 147] width 27 height 26
select select "9"
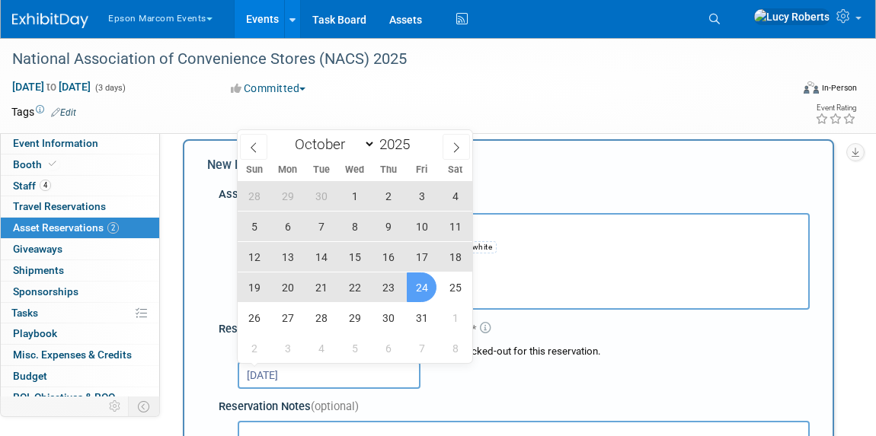
click at [422, 285] on span "24" at bounding box center [422, 288] width 30 height 30
type input "[DATE] to [DATE]"
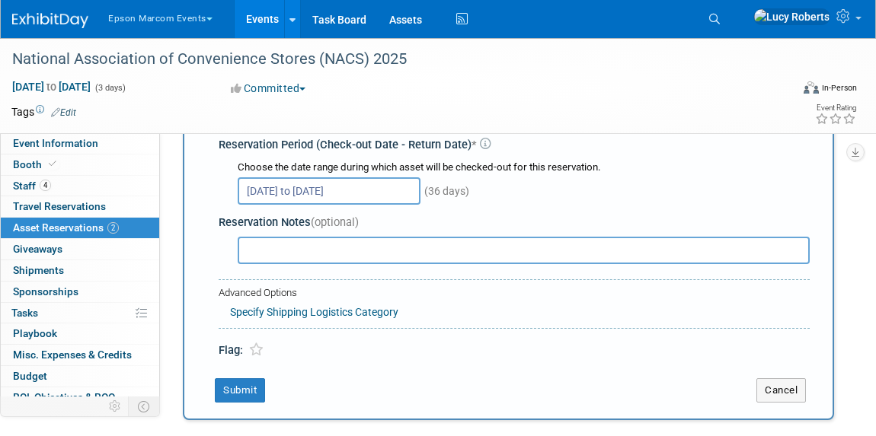
scroll to position [222, 0]
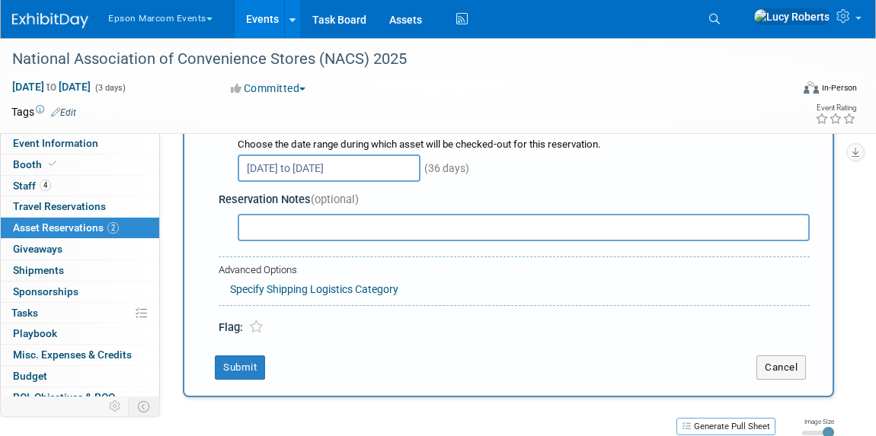
click at [267, 291] on link "Specify Shipping Logistics Category" at bounding box center [314, 289] width 168 height 12
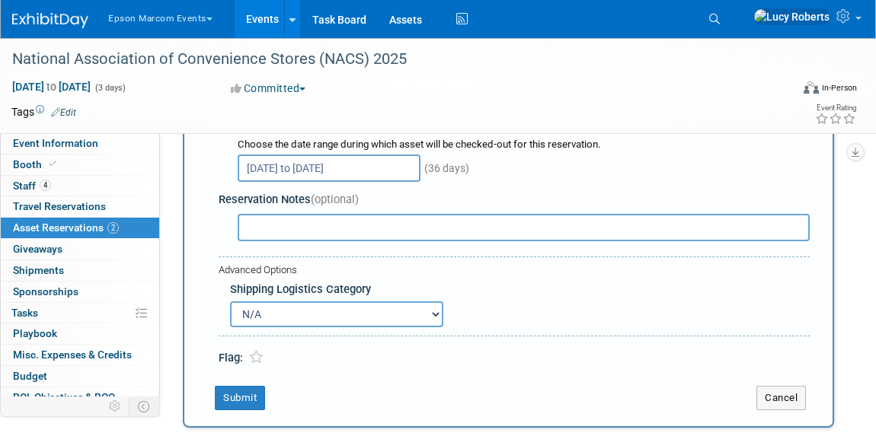
click at [282, 317] on select "N/A Advance Warehouse Direct Shipment Other" at bounding box center [336, 314] width 213 height 26
select select "2"
click at [230, 301] on select "N/A Advance Warehouse Direct Shipment Other" at bounding box center [336, 314] width 213 height 26
click at [247, 400] on button "Submit" at bounding box center [240, 398] width 50 height 24
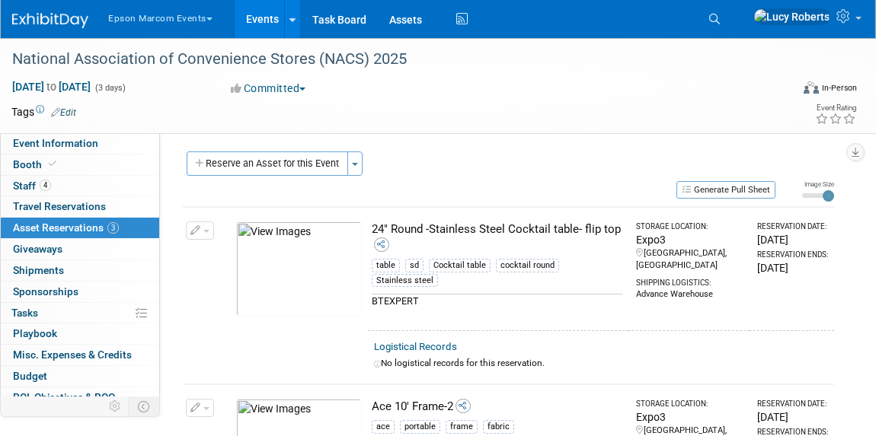
scroll to position [0, 0]
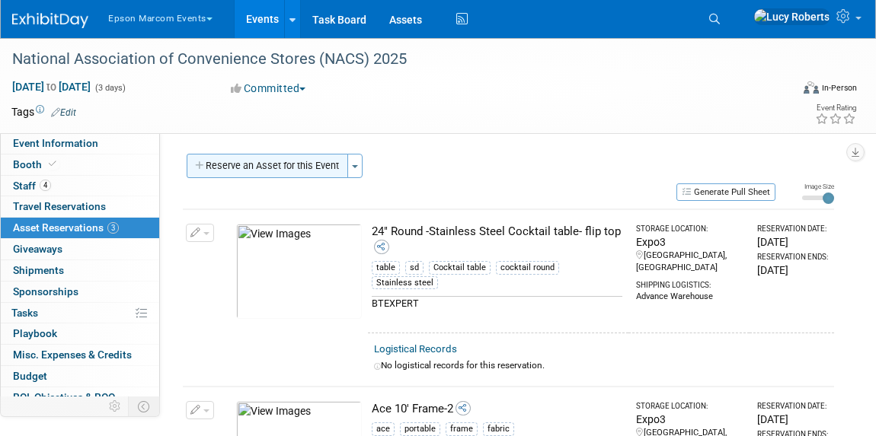
click at [266, 163] on button "Reserve an Asset for this Event" at bounding box center [267, 166] width 161 height 24
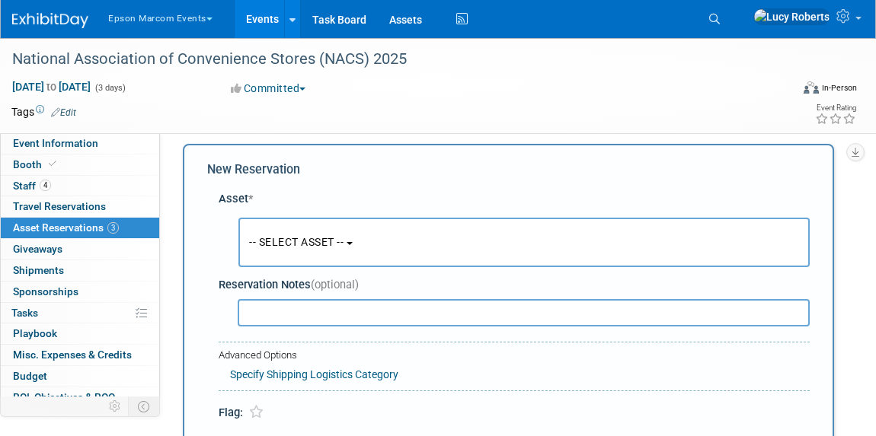
scroll to position [14, 0]
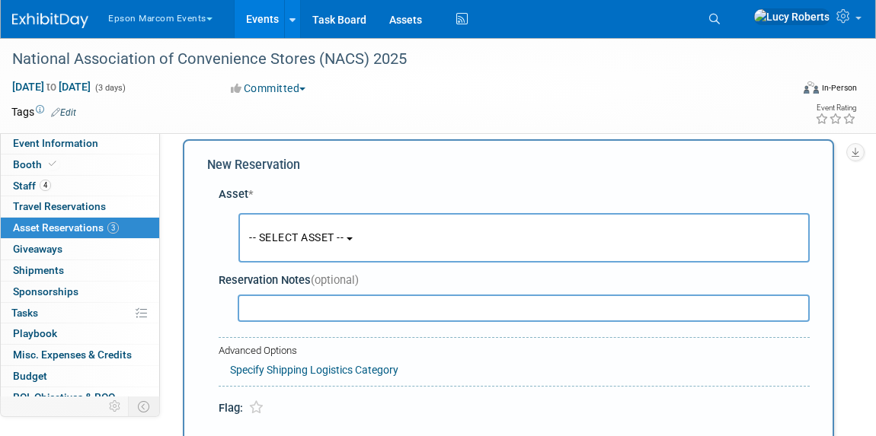
click at [311, 234] on span "-- SELECT ASSET --" at bounding box center [296, 237] width 94 height 12
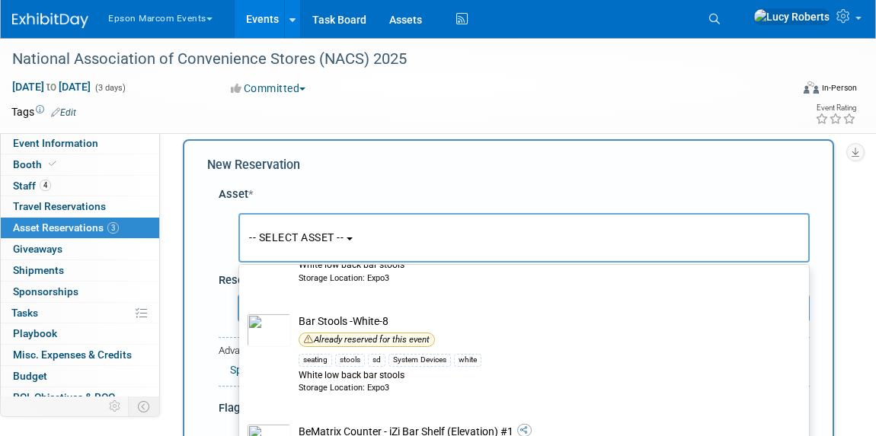
scroll to position [2560, 0]
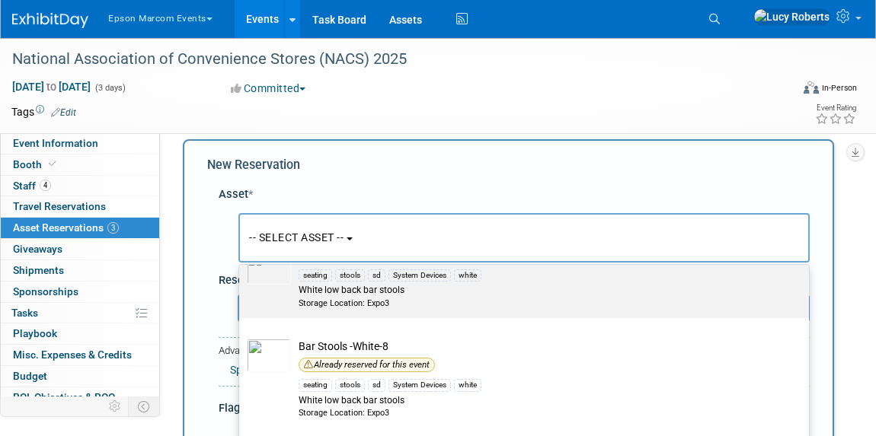
click at [325, 284] on div "White low back bar stools" at bounding box center [538, 290] width 480 height 13
click at [241, 249] on input "Bar Stools -White-7 seating stools sd System Devices white White low back bar s…" at bounding box center [236, 244] width 10 height 10
select select "10720457"
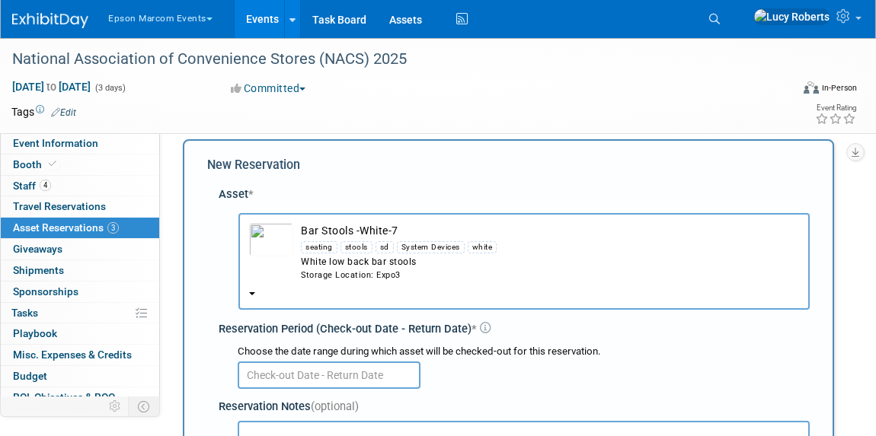
click at [346, 375] on input "text" at bounding box center [329, 375] width 183 height 27
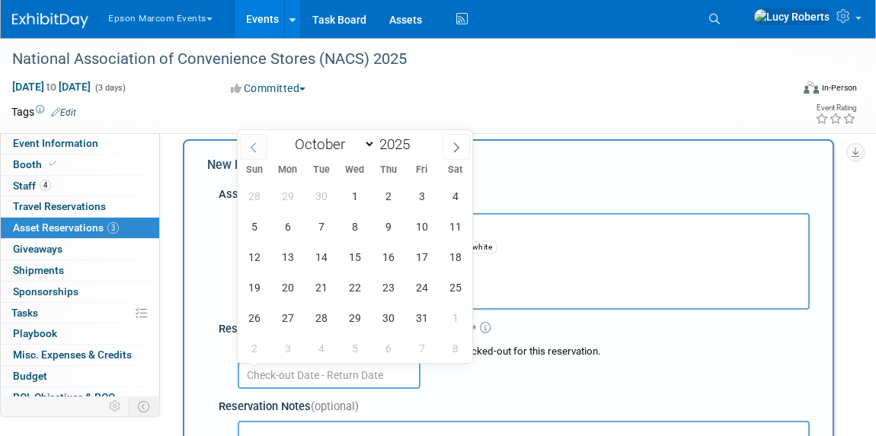
click at [250, 151] on icon at bounding box center [253, 147] width 11 height 11
select select "8"
click at [417, 260] on span "19" at bounding box center [422, 257] width 30 height 30
type input "[DATE]"
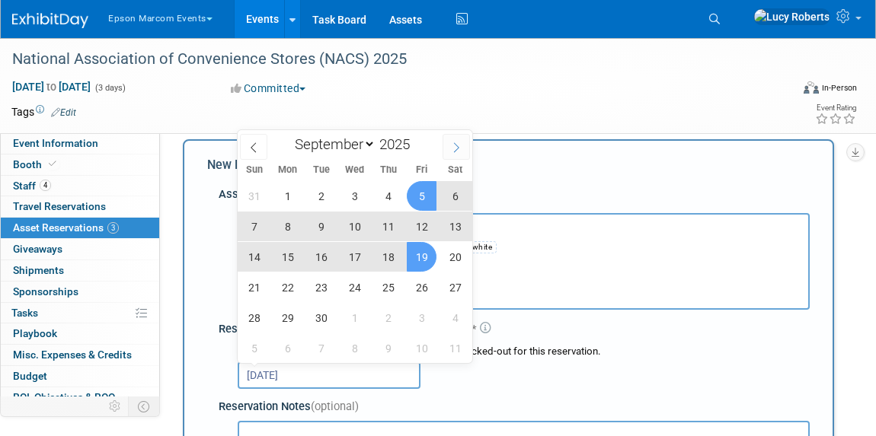
click at [454, 150] on icon at bounding box center [456, 147] width 11 height 11
select select "9"
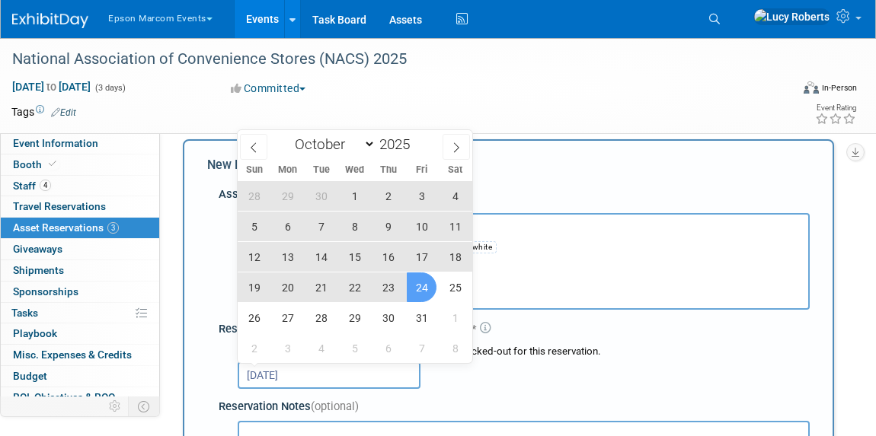
click at [426, 290] on span "24" at bounding box center [422, 288] width 30 height 30
type input "[DATE] to [DATE]"
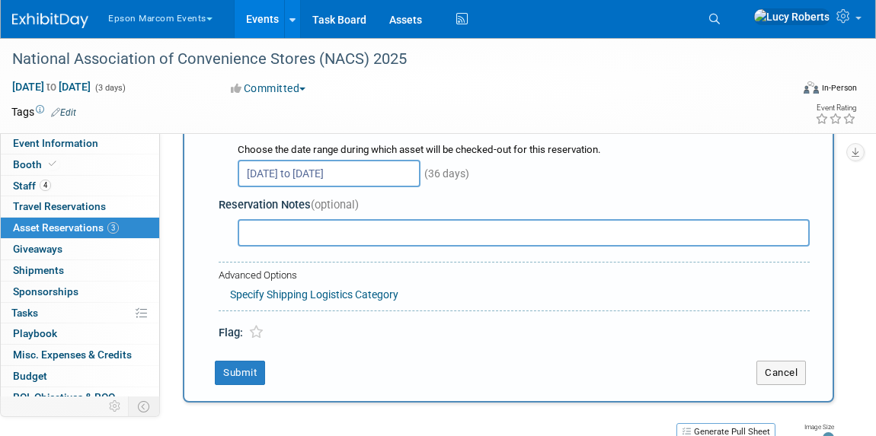
scroll to position [291, 0]
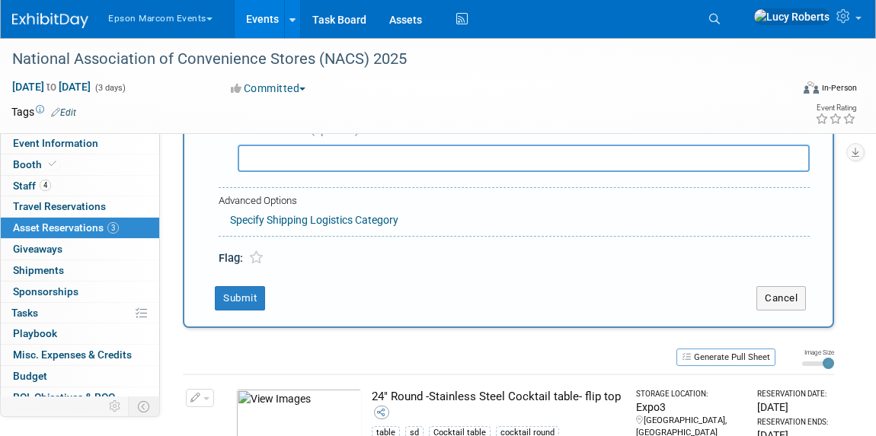
click at [297, 217] on link "Specify Shipping Logistics Category" at bounding box center [314, 220] width 168 height 12
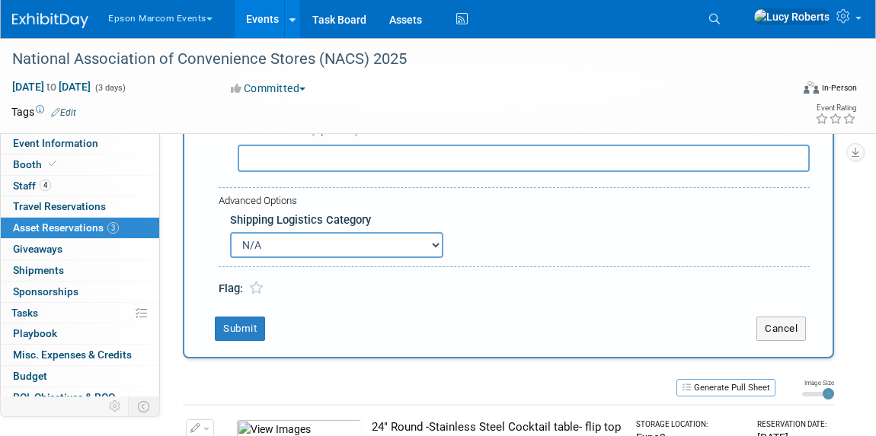
click at [297, 259] on div "Advanced Options Specify Shipping Logistics Category Shipping Logistics Categor…" at bounding box center [513, 227] width 591 height 80
click at [291, 254] on select "N/A Advance Warehouse Direct Shipment Other" at bounding box center [336, 245] width 213 height 26
select select "2"
click at [230, 232] on select "N/A Advance Warehouse Direct Shipment Other" at bounding box center [336, 245] width 213 height 26
click at [241, 327] on button "Submit" at bounding box center [240, 329] width 50 height 24
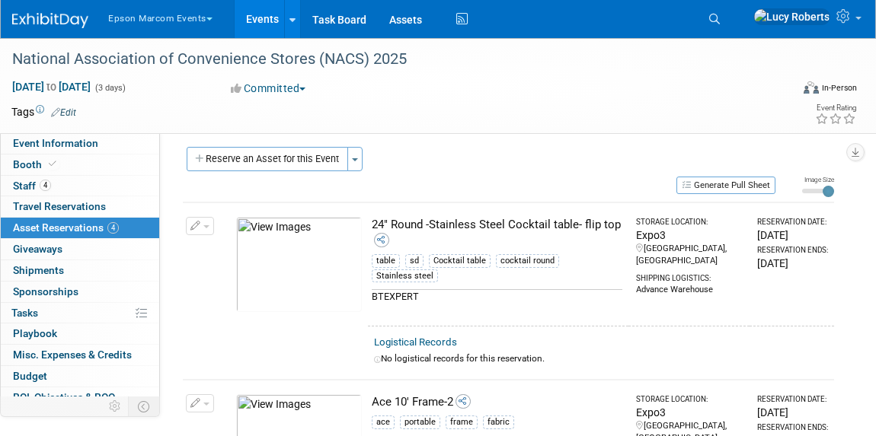
scroll to position [0, 0]
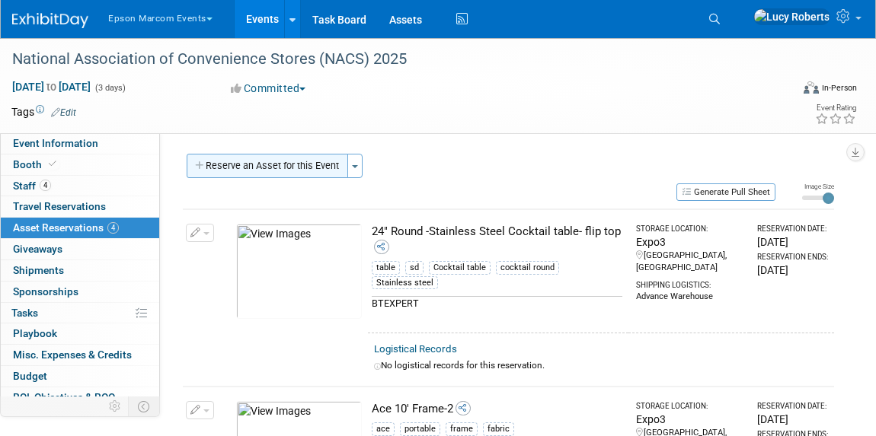
click at [272, 163] on button "Reserve an Asset for this Event" at bounding box center [267, 166] width 161 height 24
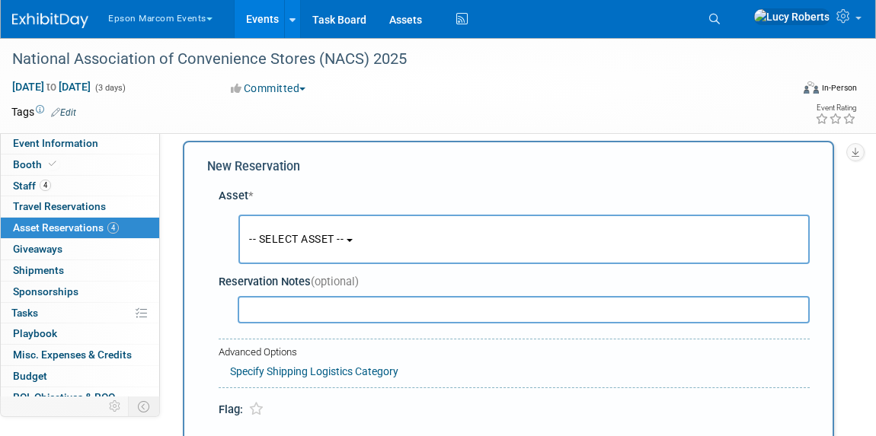
scroll to position [14, 0]
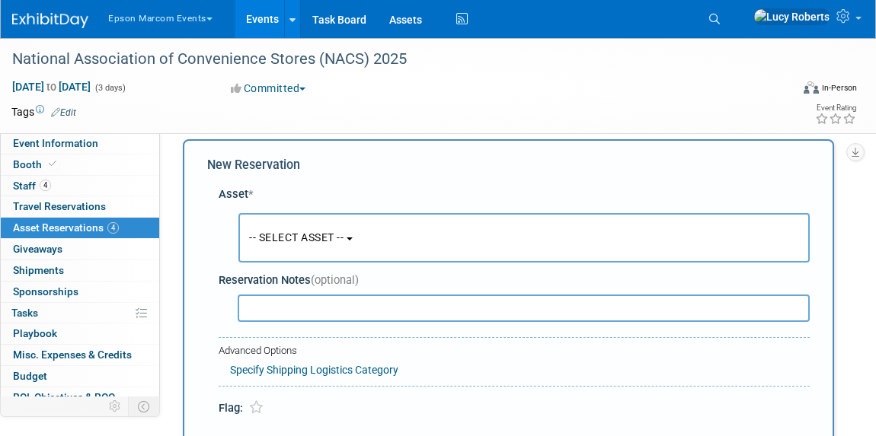
click at [309, 237] on span "-- SELECT ASSET --" at bounding box center [296, 237] width 94 height 12
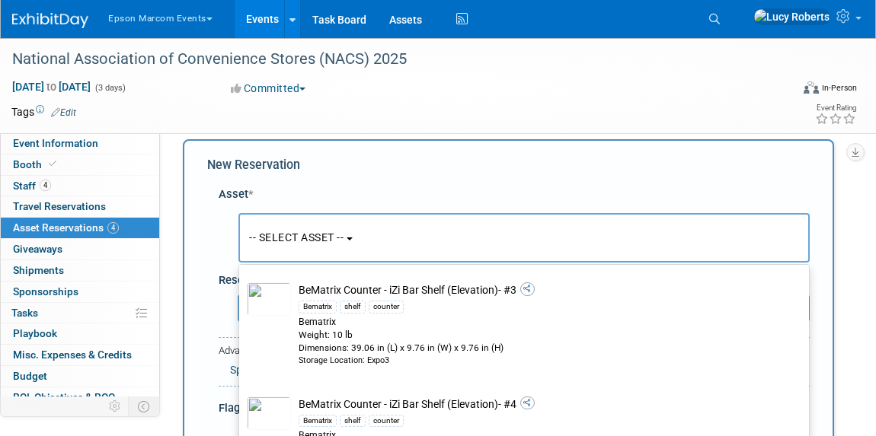
scroll to position [3183, 0]
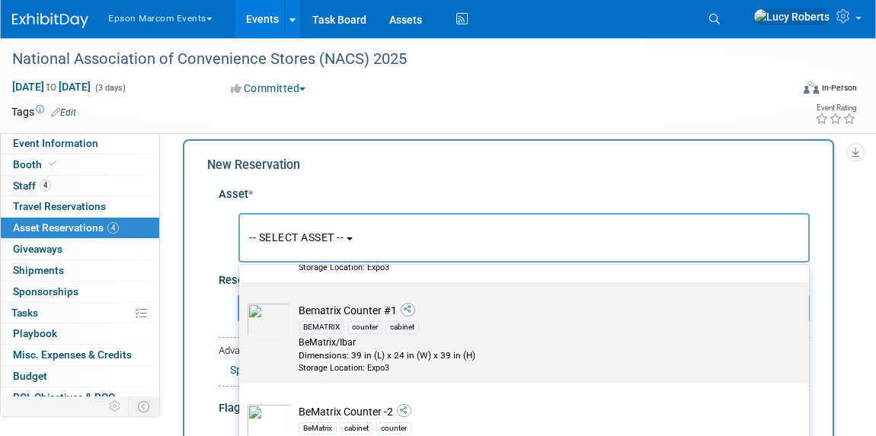
click at [339, 318] on div "BEMATRIX counter cabinet" at bounding box center [538, 327] width 480 height 18
click at [241, 301] on input "Bematrix Counter #1 BEMATRIX counter cabinet BeMatrix/Ibar Dimensions: 39 in (L…" at bounding box center [236, 296] width 10 height 10
select select "10720337"
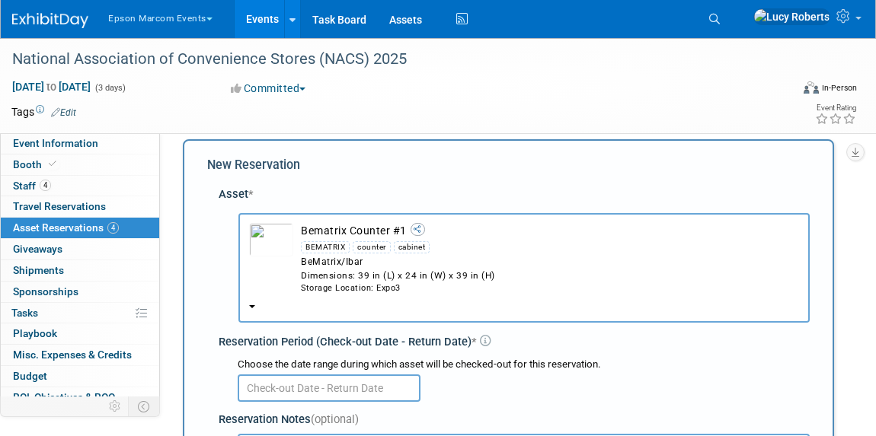
click at [346, 395] on input "text" at bounding box center [329, 388] width 183 height 27
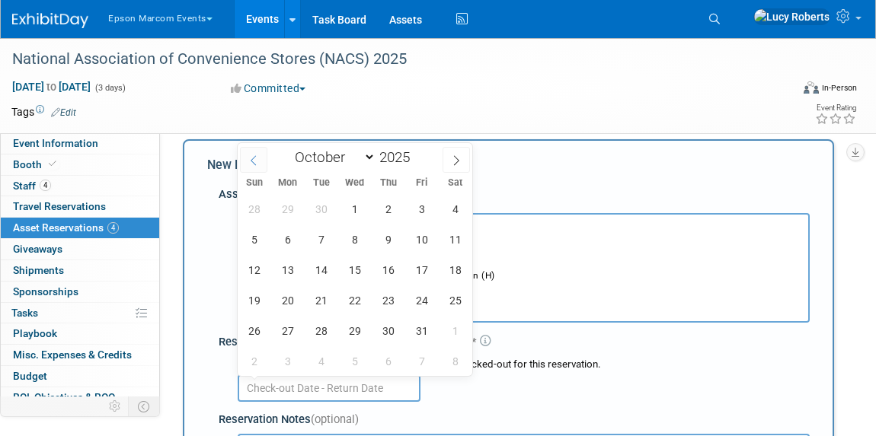
click at [261, 162] on span at bounding box center [253, 160] width 27 height 26
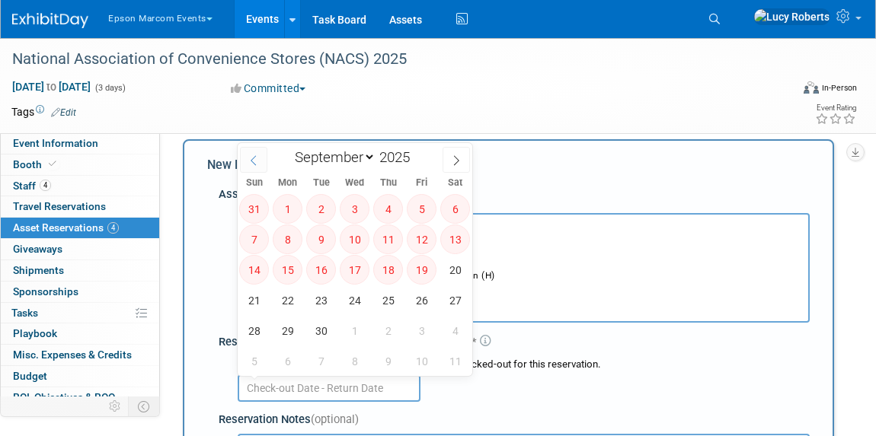
click at [261, 162] on span at bounding box center [253, 160] width 27 height 26
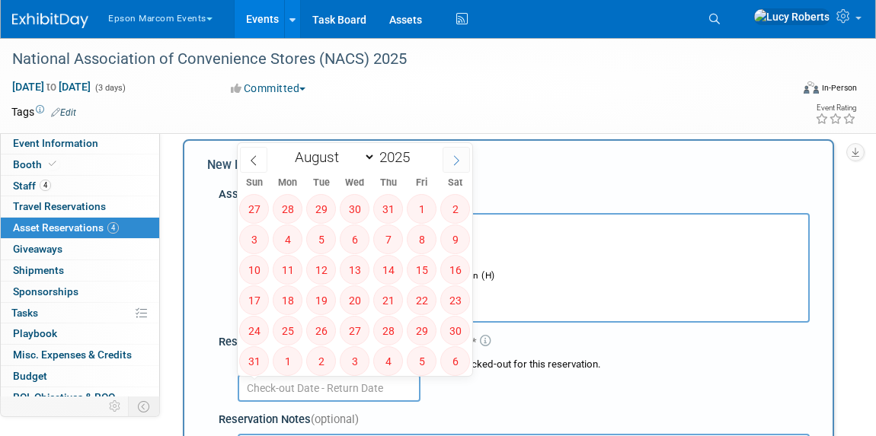
click at [458, 171] on span at bounding box center [455, 160] width 27 height 26
select select "8"
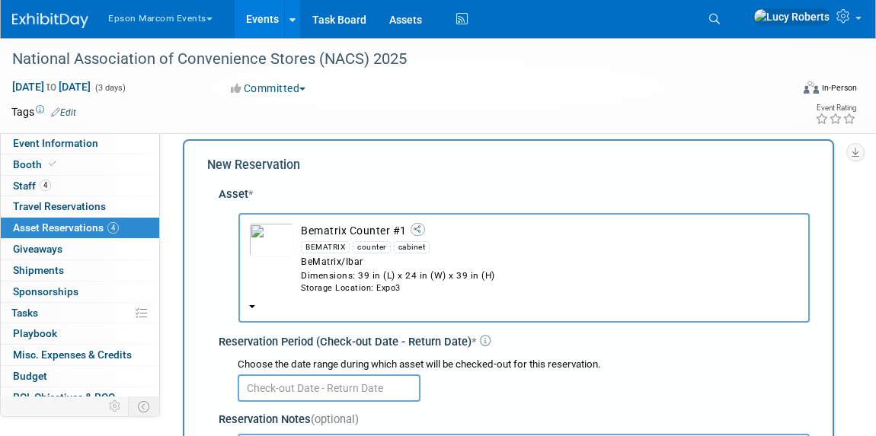
click at [486, 392] on div at bounding box center [524, 387] width 572 height 30
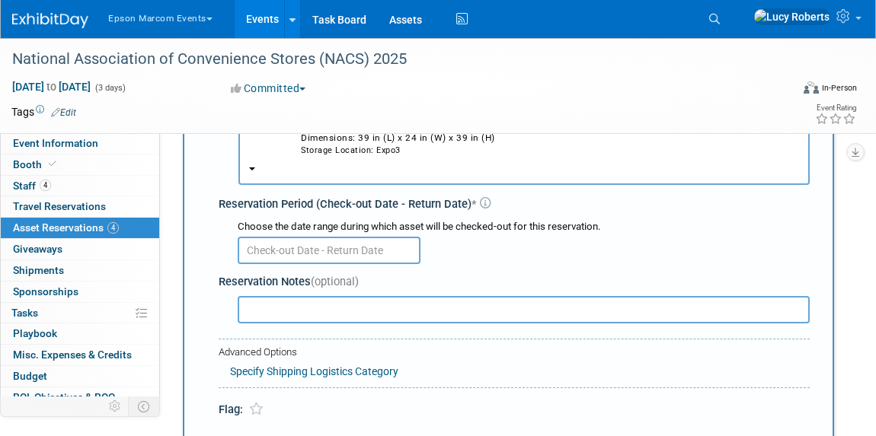
scroll to position [84, 0]
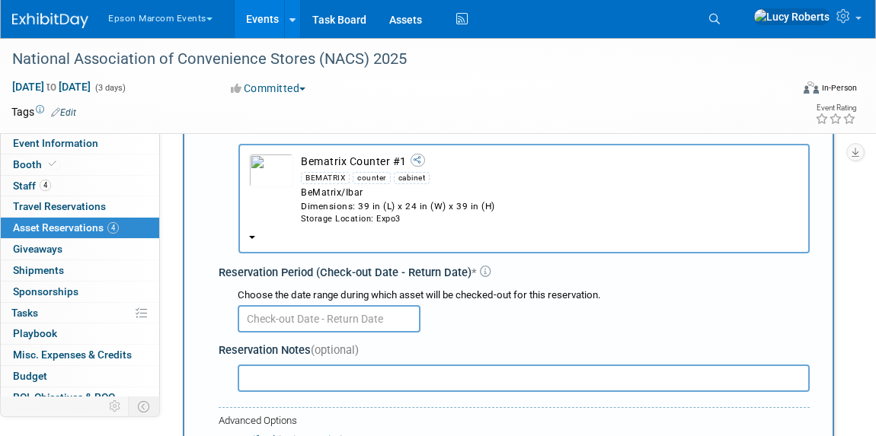
click at [324, 222] on div "Storage Location: Expo3" at bounding box center [550, 219] width 498 height 12
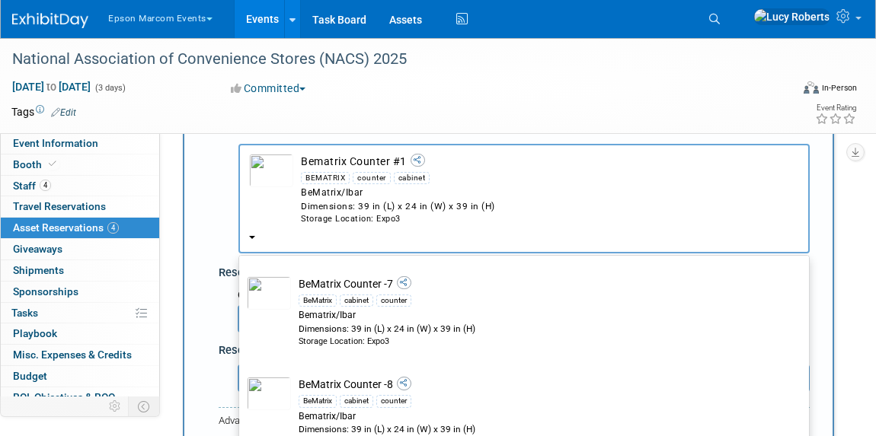
scroll to position [3875, 0]
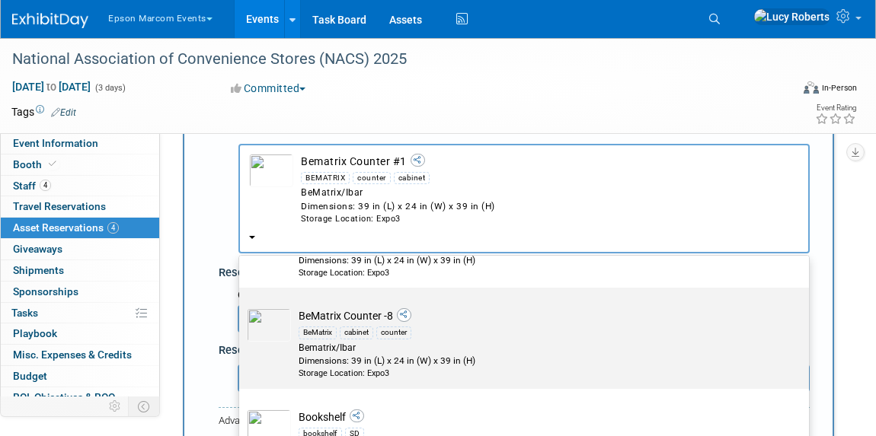
click at [357, 342] on div "Bematrix/Ibar" at bounding box center [538, 348] width 480 height 13
click at [241, 306] on input "BeMatrix Counter -8 BeMatrix cabinet counter Bematrix/Ibar Dimensions: 39 in (L…" at bounding box center [236, 301] width 10 height 10
select select "10720761"
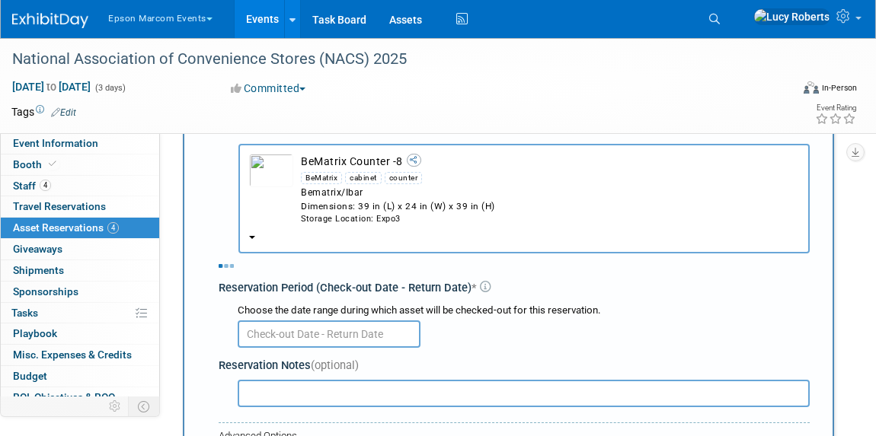
click at [357, 336] on input "text" at bounding box center [329, 334] width 183 height 27
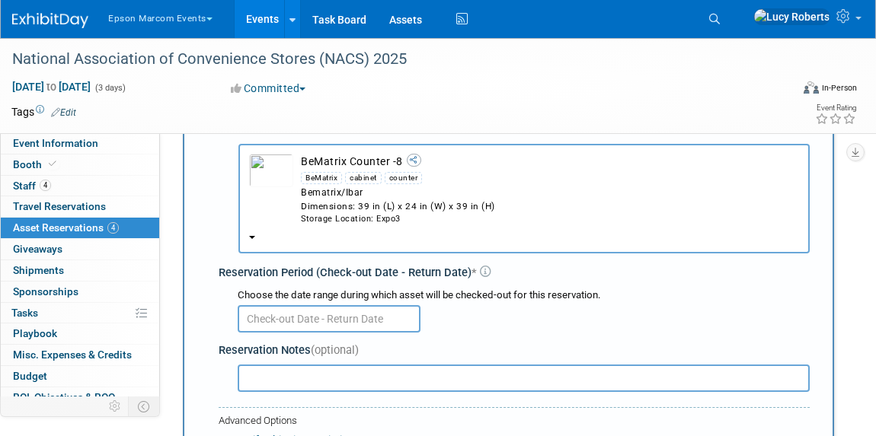
click at [308, 319] on input "text" at bounding box center [329, 318] width 183 height 27
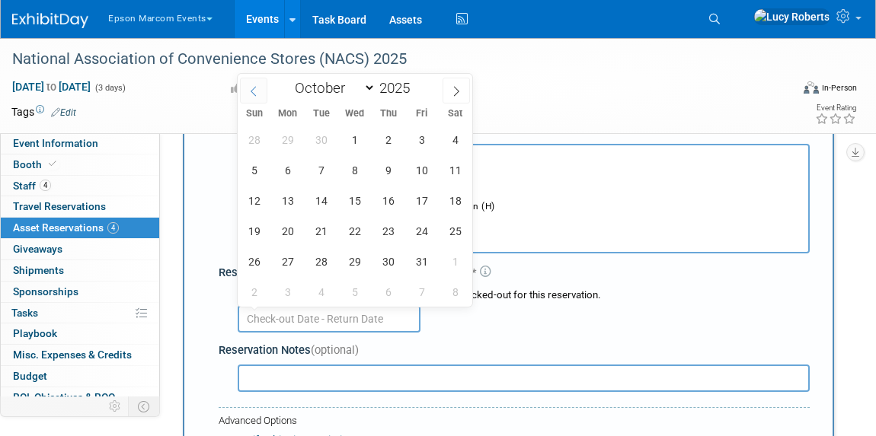
click at [251, 92] on icon at bounding box center [253, 91] width 11 height 11
select select "8"
click at [417, 203] on span "19" at bounding box center [422, 201] width 30 height 30
type input "[DATE]"
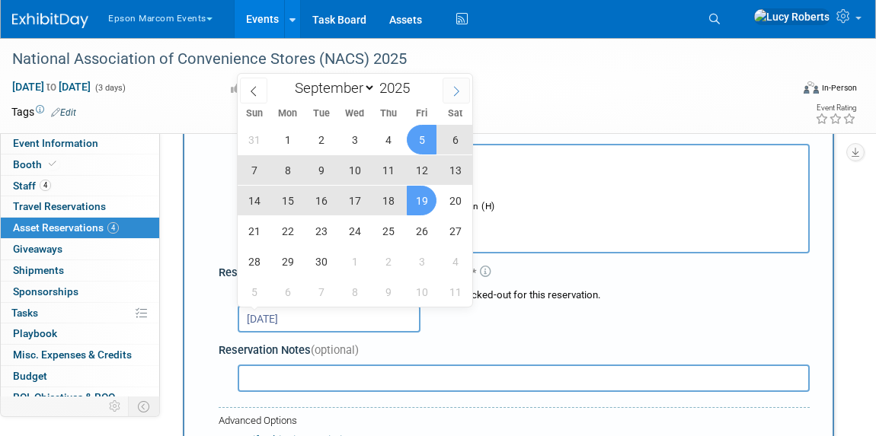
click at [458, 88] on icon at bounding box center [456, 91] width 11 height 11
select select "9"
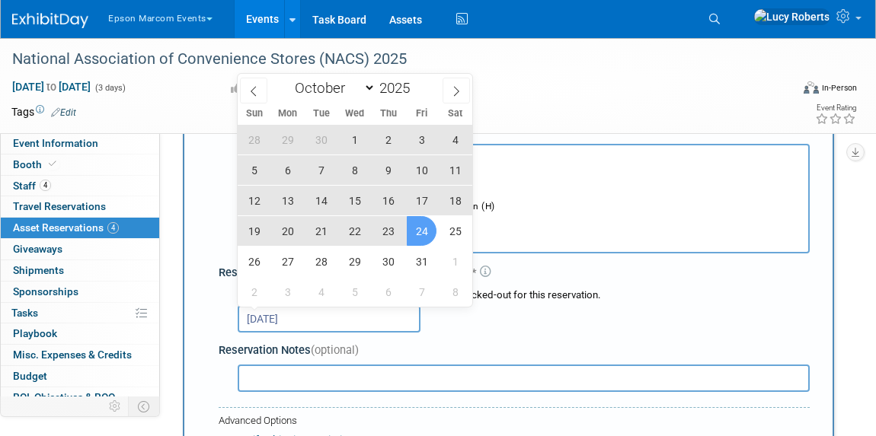
click at [416, 234] on span "24" at bounding box center [422, 231] width 30 height 30
type input "[DATE] to [DATE]"
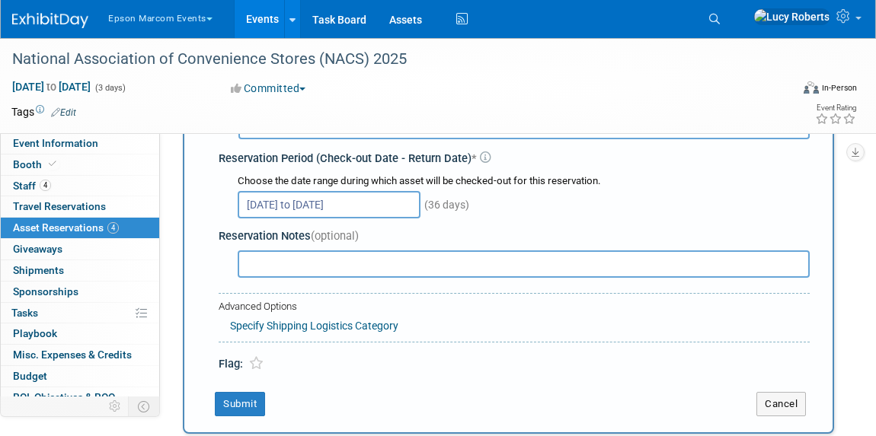
scroll to position [291, 0]
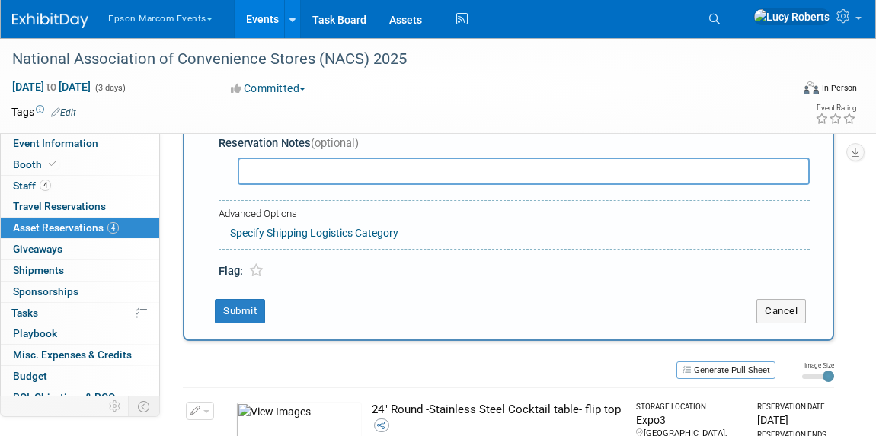
click at [363, 228] on link "Specify Shipping Logistics Category" at bounding box center [314, 233] width 168 height 12
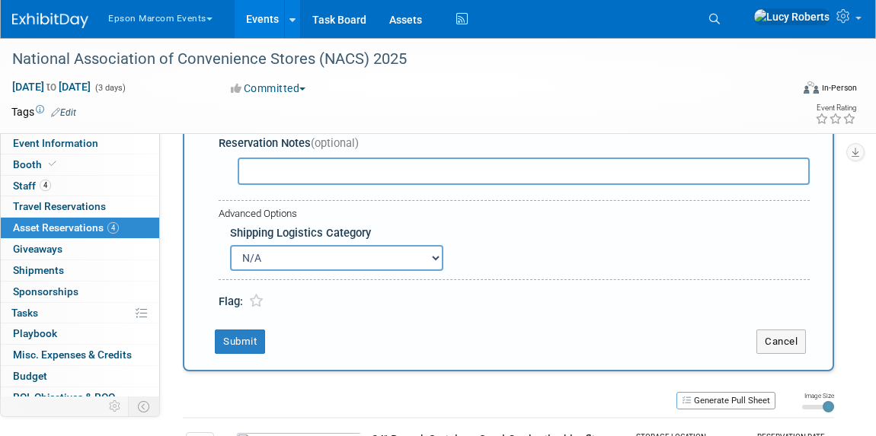
click at [377, 257] on select "N/A Advance Warehouse Direct Shipment Other" at bounding box center [336, 258] width 213 height 26
select select "2"
click at [230, 245] on select "N/A Advance Warehouse Direct Shipment Other" at bounding box center [336, 258] width 213 height 26
click at [243, 345] on button "Submit" at bounding box center [240, 342] width 50 height 24
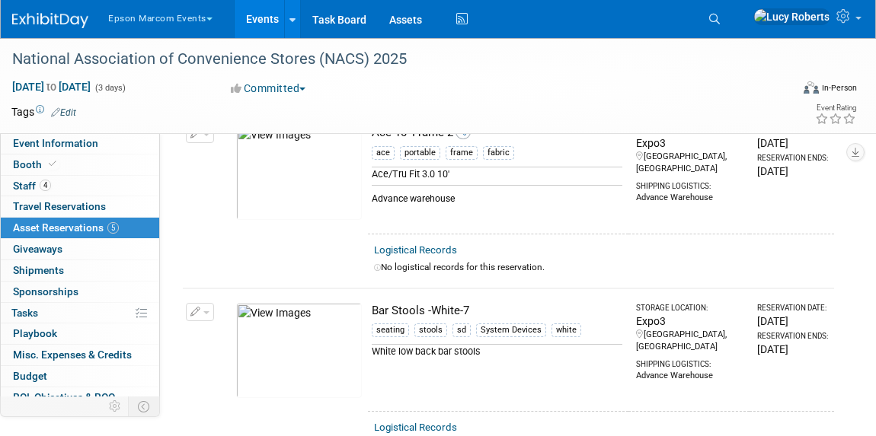
scroll to position [0, 0]
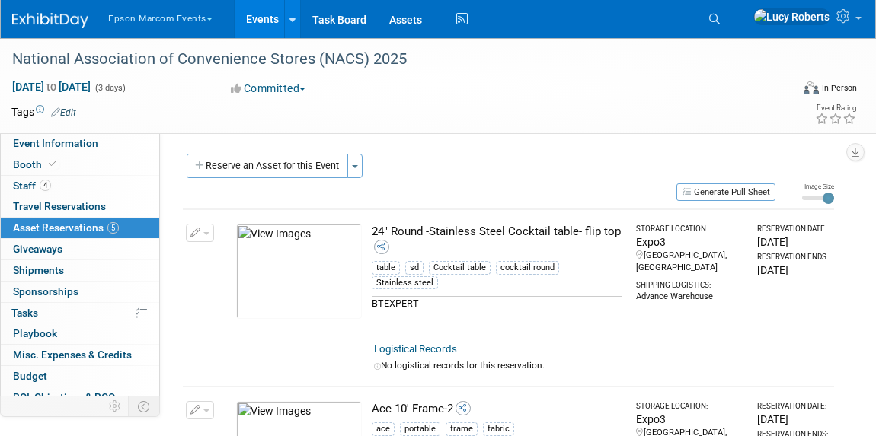
click at [201, 235] on button "button" at bounding box center [200, 233] width 28 height 18
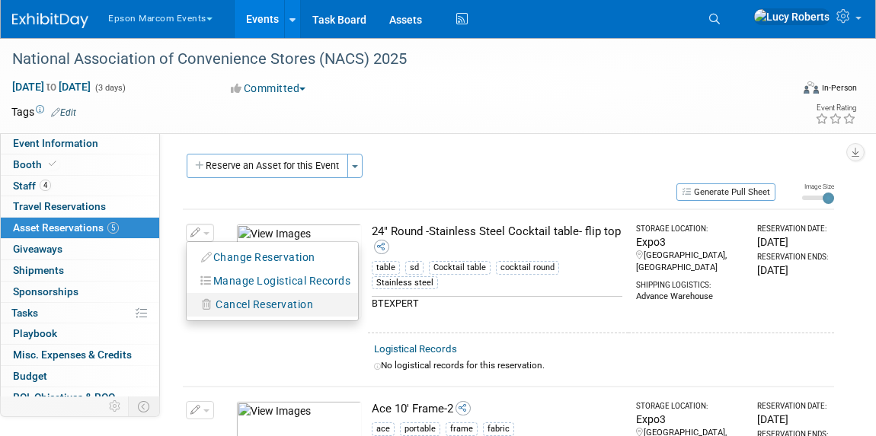
click at [265, 300] on span "Cancel Reservation" at bounding box center [263, 304] width 97 height 12
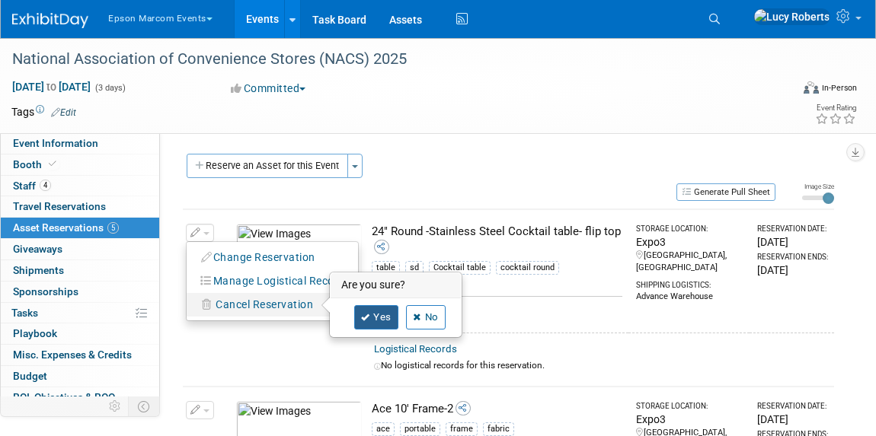
click at [365, 317] on icon at bounding box center [365, 318] width 9 height 8
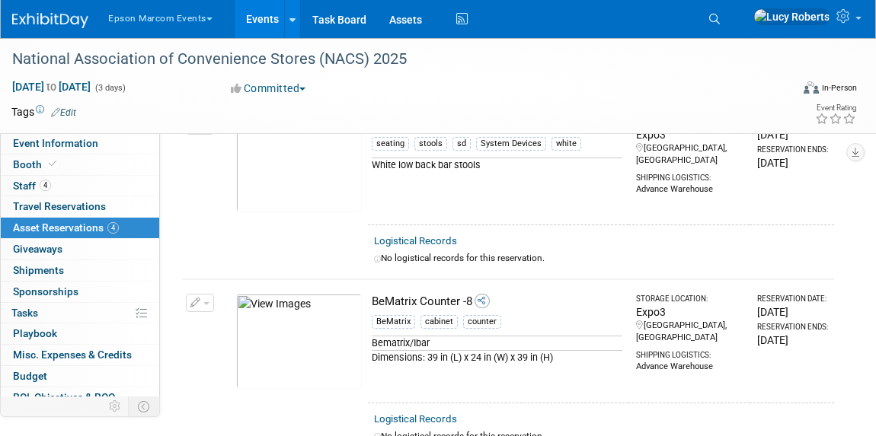
scroll to position [435, 0]
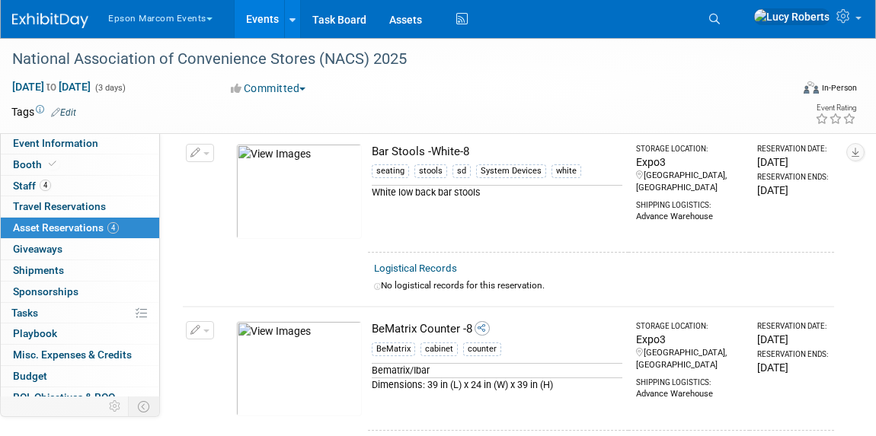
click at [206, 330] on span "button" at bounding box center [206, 331] width 6 height 3
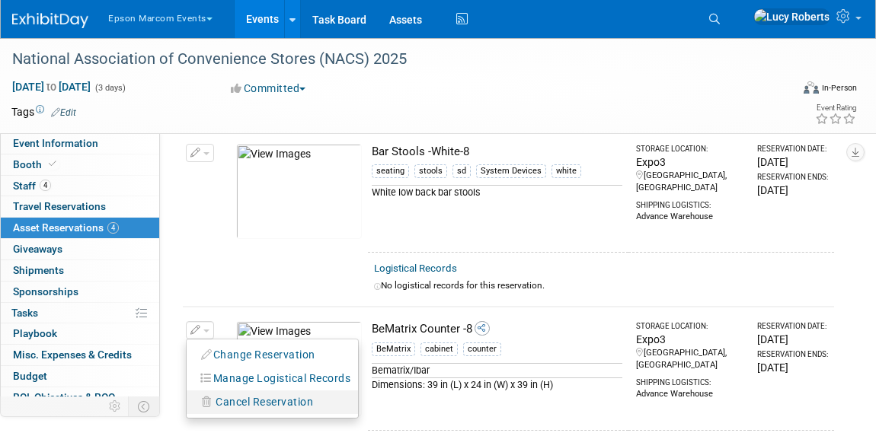
click at [274, 396] on span "Cancel Reservation" at bounding box center [263, 402] width 97 height 12
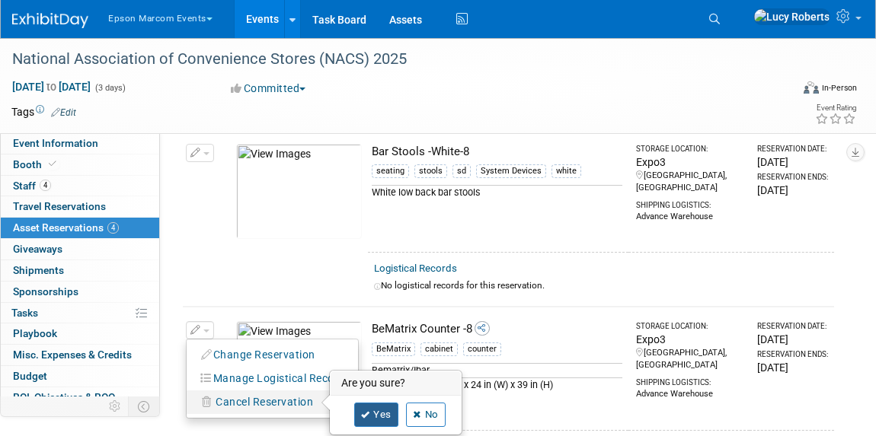
click at [363, 411] on icon at bounding box center [365, 415] width 9 height 8
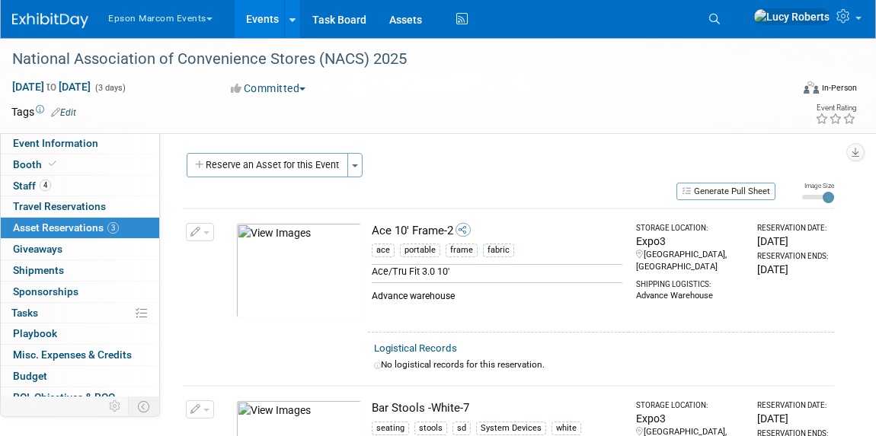
scroll to position [0, 0]
click at [287, 161] on button "Reserve an Asset for this Event" at bounding box center [267, 166] width 161 height 24
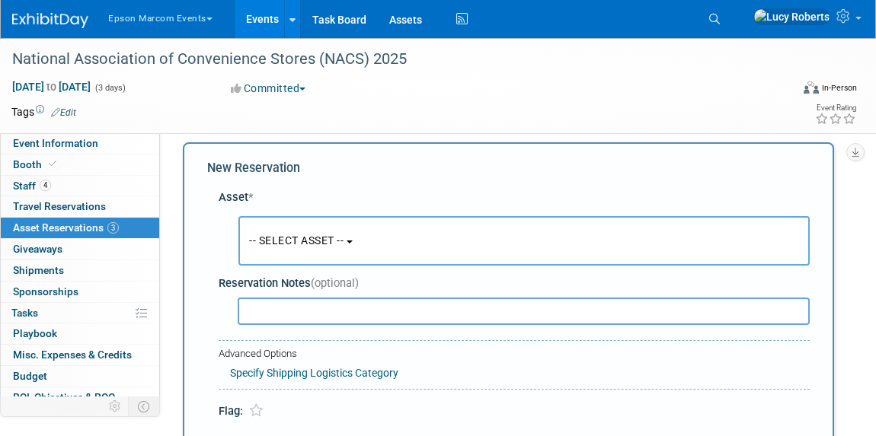
scroll to position [14, 0]
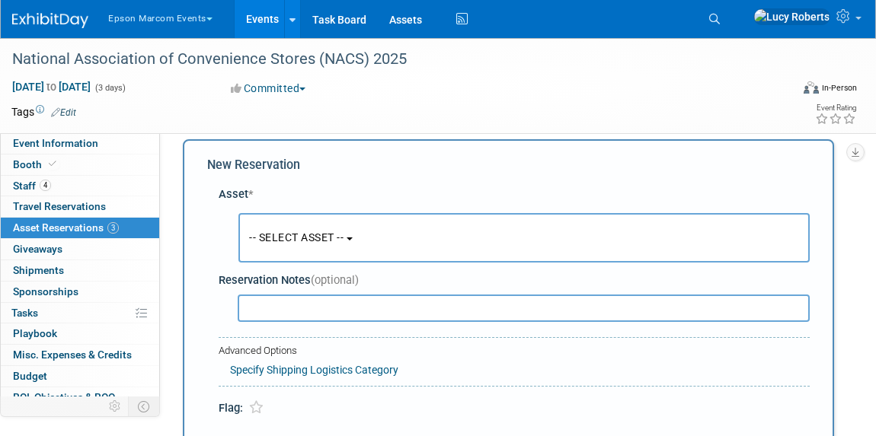
click at [328, 234] on span "-- SELECT ASSET --" at bounding box center [296, 237] width 94 height 12
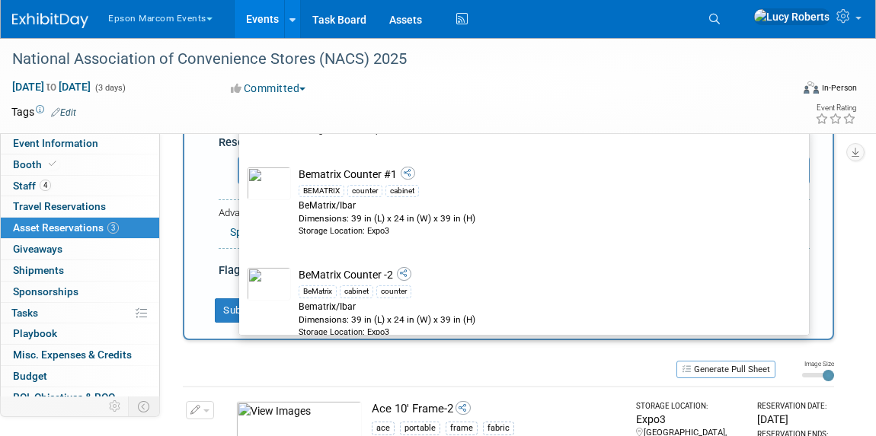
scroll to position [3114, 0]
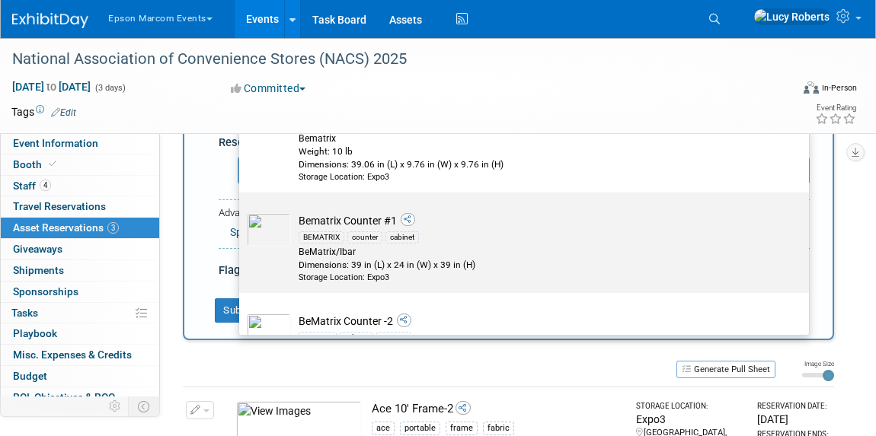
click at [320, 228] on div "BEMATRIX counter cabinet" at bounding box center [538, 237] width 480 height 18
click at [241, 211] on input "Bematrix Counter #1 BEMATRIX counter cabinet BeMatrix/Ibar Dimensions: 39 in (L…" at bounding box center [236, 206] width 10 height 10
select select "10720337"
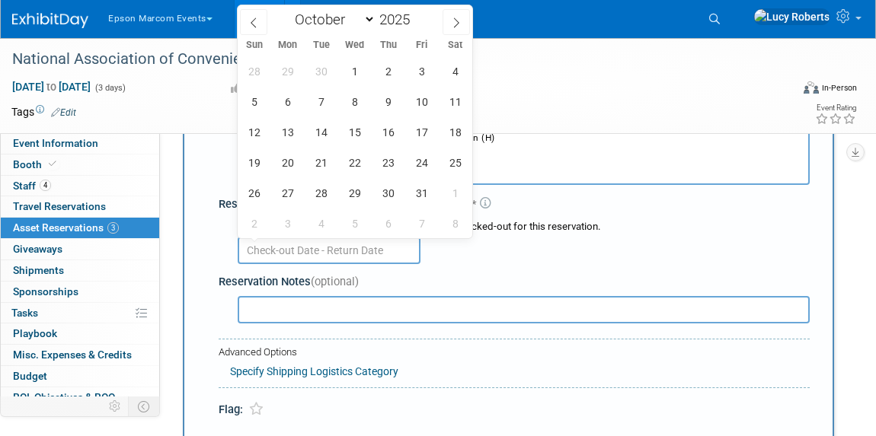
click at [338, 249] on input "text" at bounding box center [329, 250] width 183 height 27
click at [248, 23] on icon at bounding box center [253, 23] width 11 height 11
select select "8"
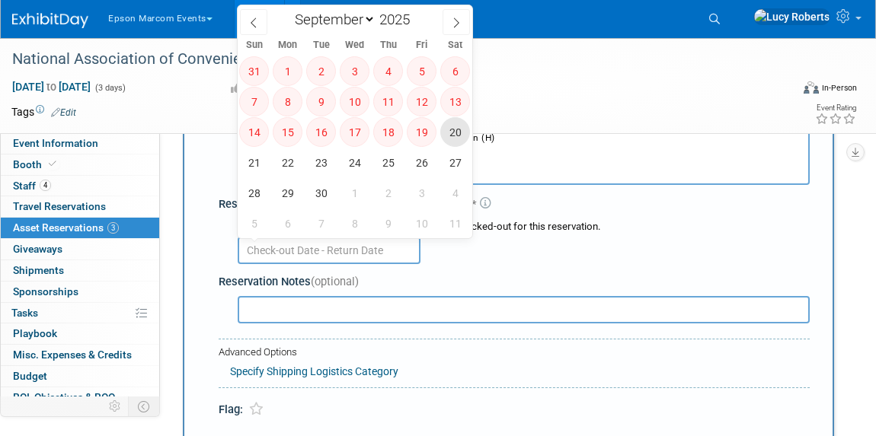
click at [460, 132] on span "20" at bounding box center [455, 132] width 30 height 30
type input "[DATE]"
click at [445, 18] on span at bounding box center [455, 22] width 27 height 26
select select "9"
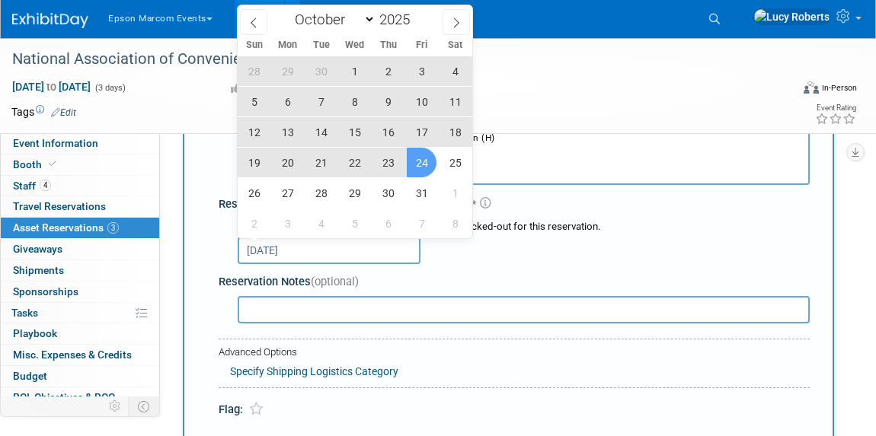
click at [418, 173] on span "24" at bounding box center [422, 163] width 30 height 30
type input "[DATE] to [DATE]"
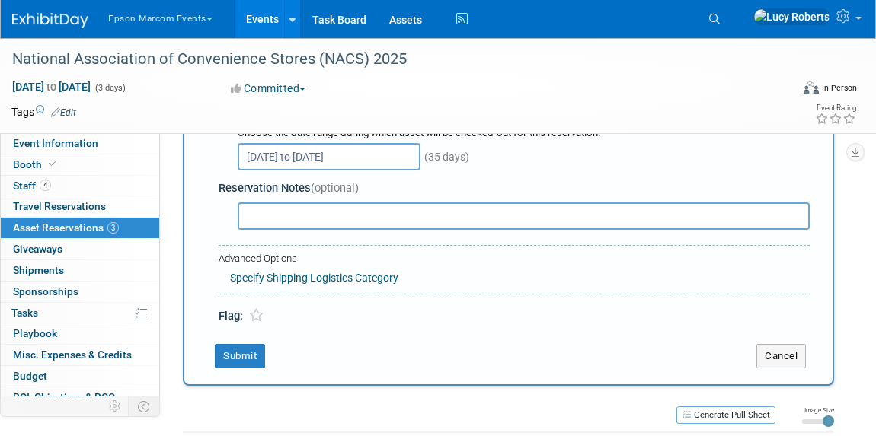
scroll to position [222, 0]
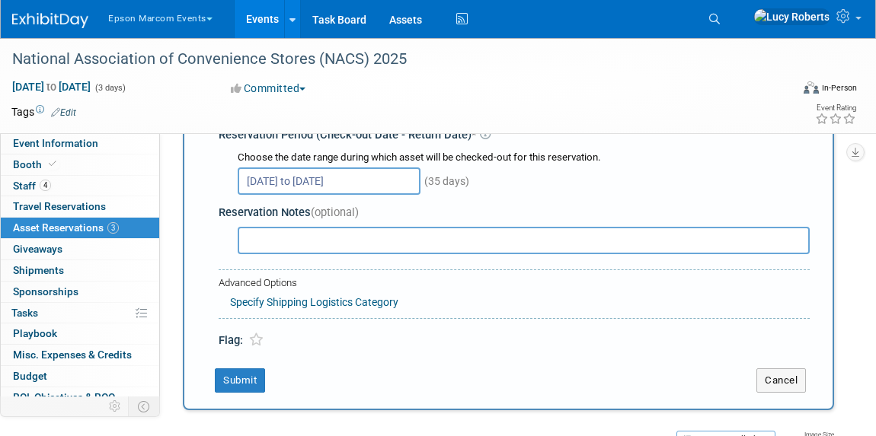
click at [267, 303] on link "Specify Shipping Logistics Category" at bounding box center [314, 302] width 168 height 12
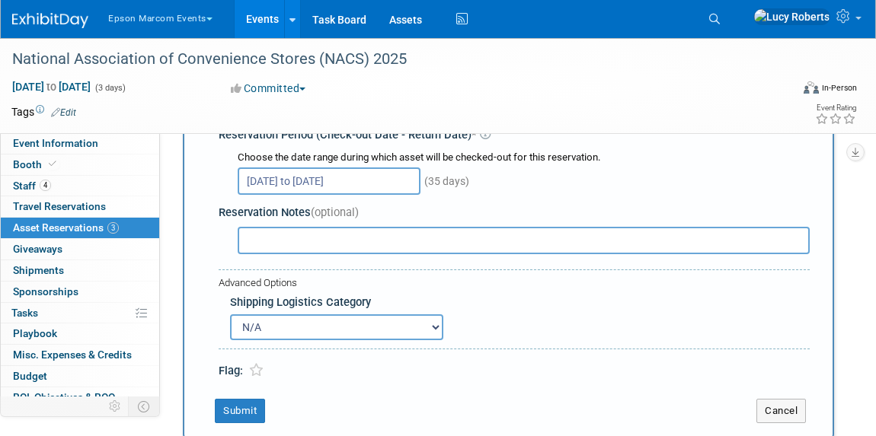
click at [258, 336] on select "N/A Advance Warehouse Direct Shipment Other" at bounding box center [336, 327] width 213 height 26
select select "2"
click at [230, 314] on select "N/A Advance Warehouse Direct Shipment Other" at bounding box center [336, 327] width 213 height 26
click at [238, 407] on button "Submit" at bounding box center [240, 411] width 50 height 24
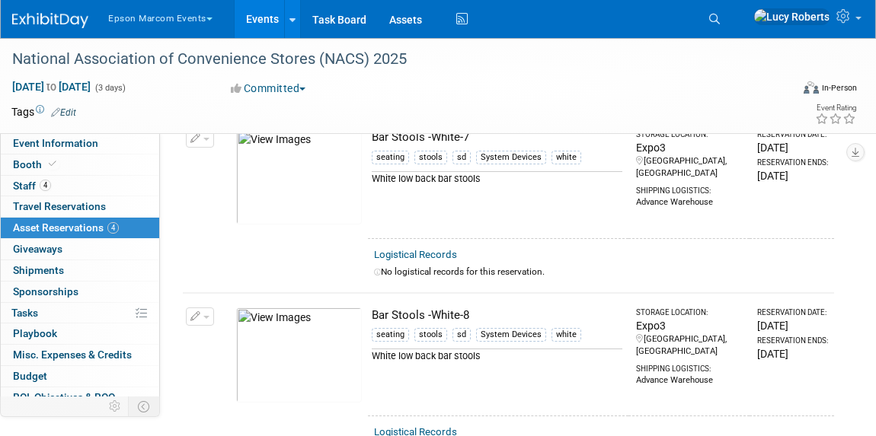
scroll to position [0, 0]
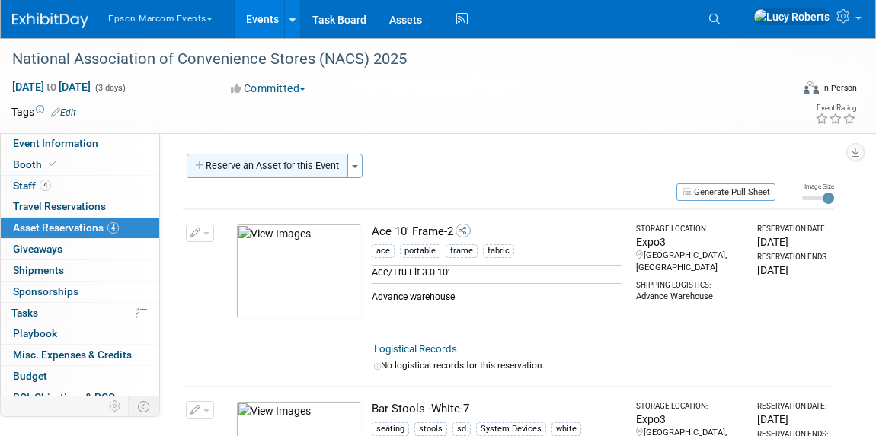
click at [322, 170] on button "Reserve an Asset for this Event" at bounding box center [267, 166] width 161 height 24
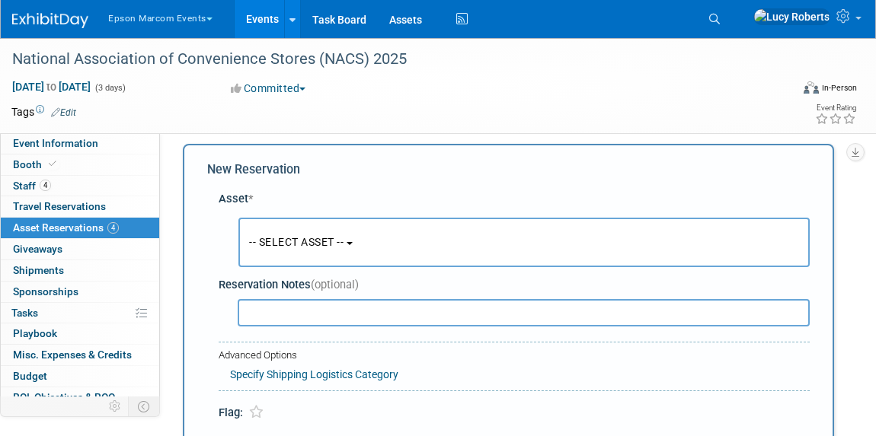
scroll to position [14, 0]
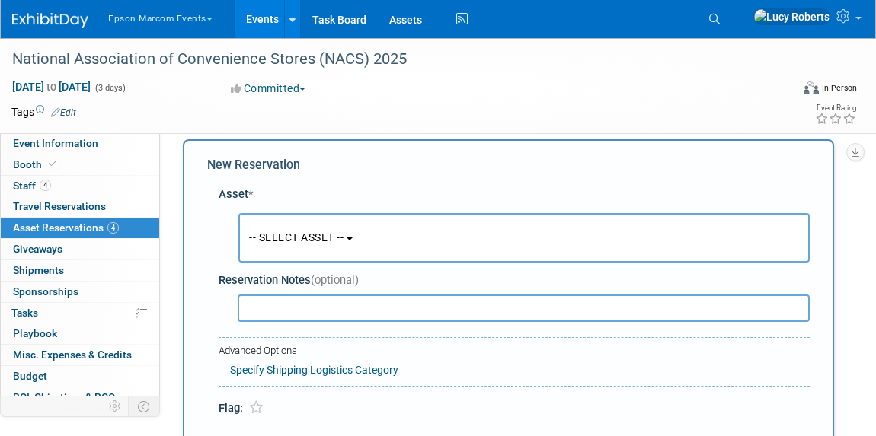
click at [346, 229] on button "-- SELECT ASSET --" at bounding box center [523, 237] width 571 height 49
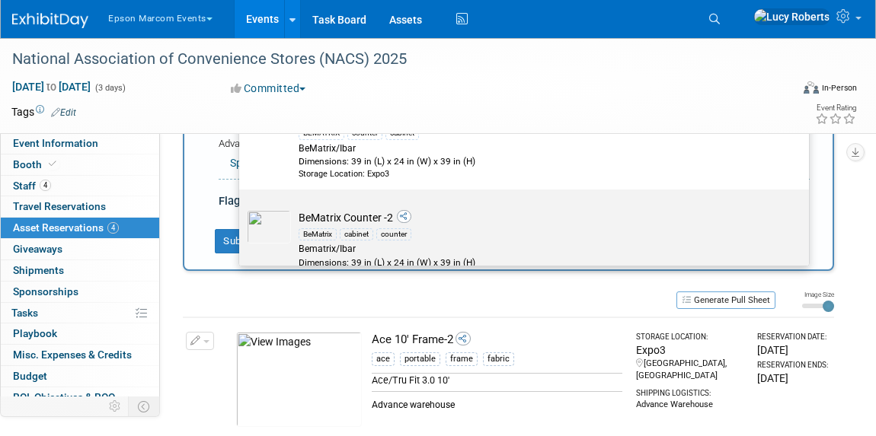
scroll to position [3183, 0]
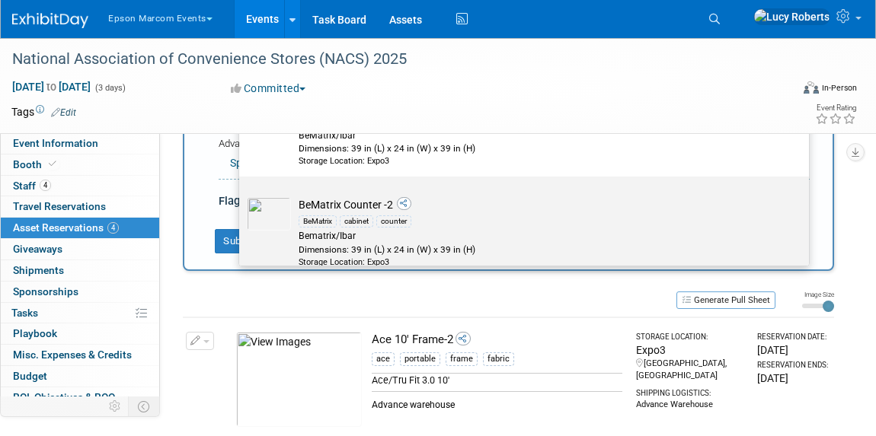
click at [396, 230] on div "Bematrix/Ibar" at bounding box center [538, 236] width 480 height 13
click at [241, 195] on input "BeMatrix Counter -2 BeMatrix cabinet counter Bematrix/Ibar Dimensions: 39 in (L…" at bounding box center [236, 190] width 10 height 10
select select "10720336"
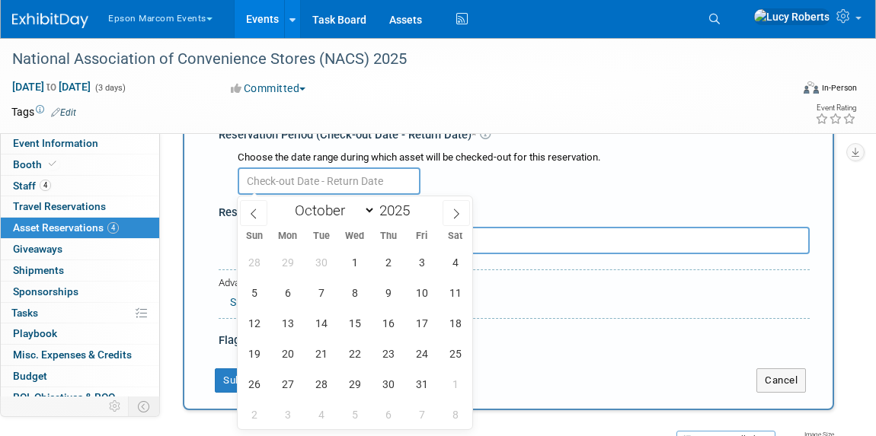
click at [353, 181] on input "text" at bounding box center [329, 180] width 183 height 27
click at [260, 211] on span at bounding box center [253, 213] width 27 height 26
select select "8"
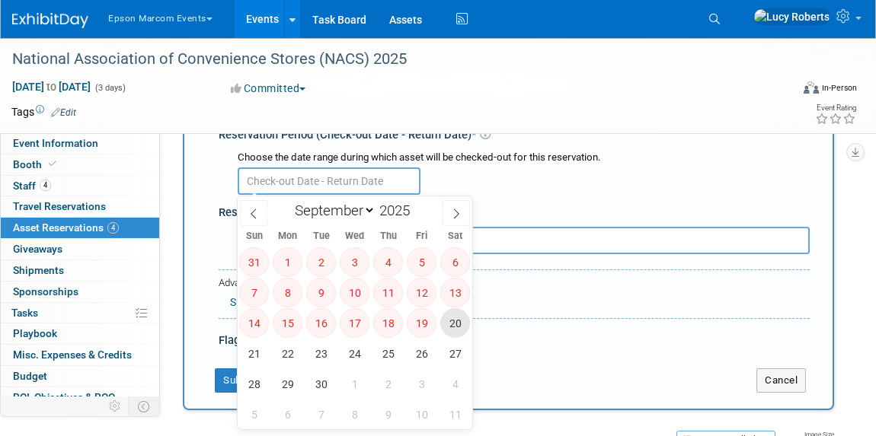
click at [448, 326] on span "20" at bounding box center [455, 323] width 30 height 30
type input "[DATE]"
click at [461, 218] on span at bounding box center [455, 213] width 27 height 26
select select "9"
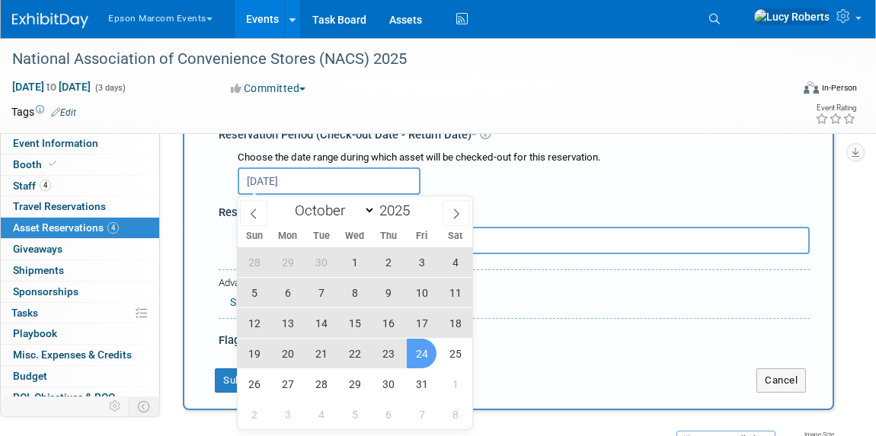
click at [430, 352] on span "24" at bounding box center [422, 354] width 30 height 30
type input "[DATE] to [DATE]"
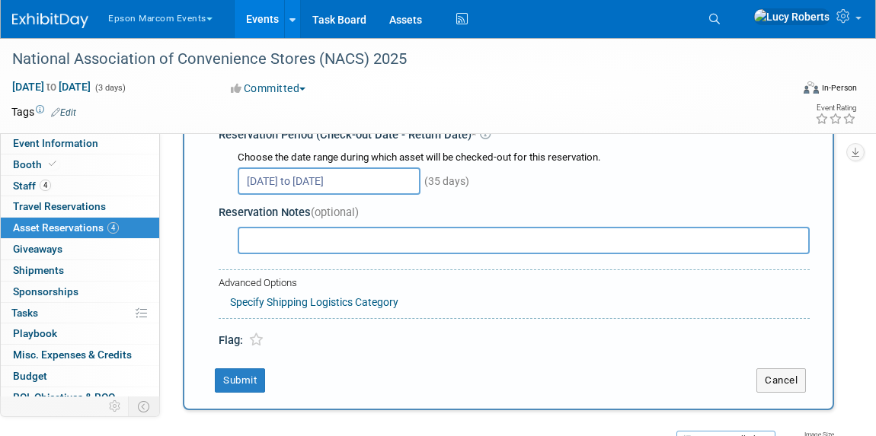
click at [311, 302] on link "Specify Shipping Logistics Category" at bounding box center [314, 302] width 168 height 12
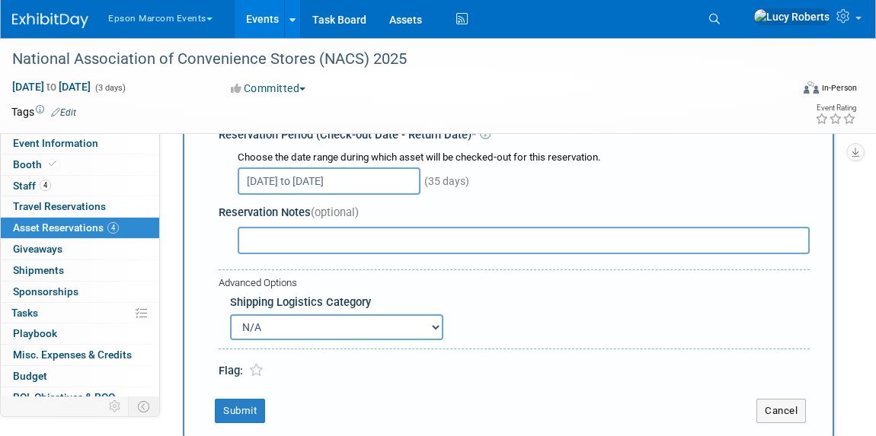
click at [313, 327] on select "N/A Advance Warehouse Direct Shipment Other" at bounding box center [336, 327] width 213 height 26
select select "2"
click at [230, 314] on select "N/A Advance Warehouse Direct Shipment Other" at bounding box center [336, 327] width 213 height 26
click at [300, 240] on input "text" at bounding box center [524, 240] width 572 height 27
click at [247, 239] on input "From FSTEC" at bounding box center [524, 240] width 572 height 27
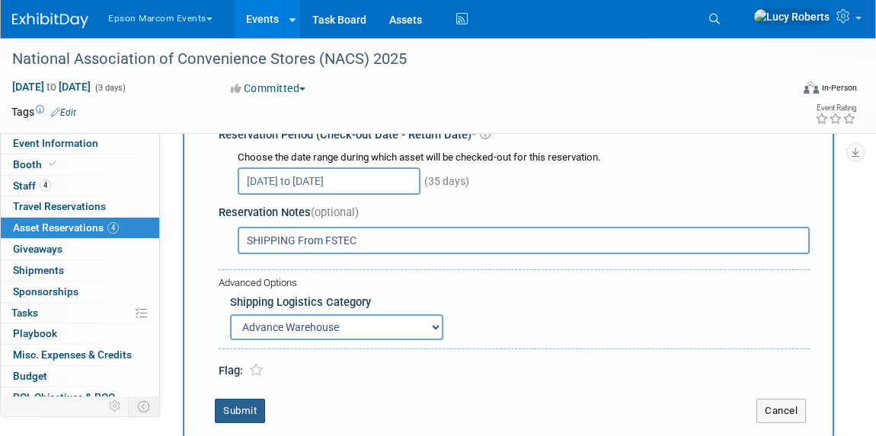
type input "SHIPPING From FSTEC"
click at [240, 410] on button "Submit" at bounding box center [240, 411] width 50 height 24
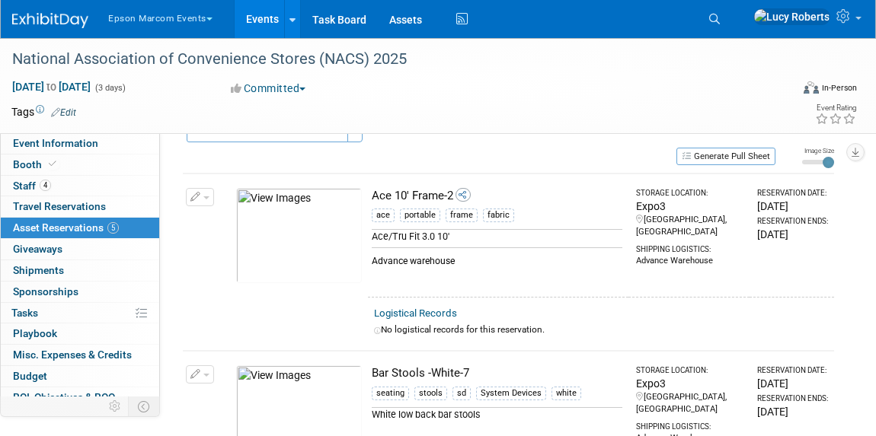
scroll to position [0, 0]
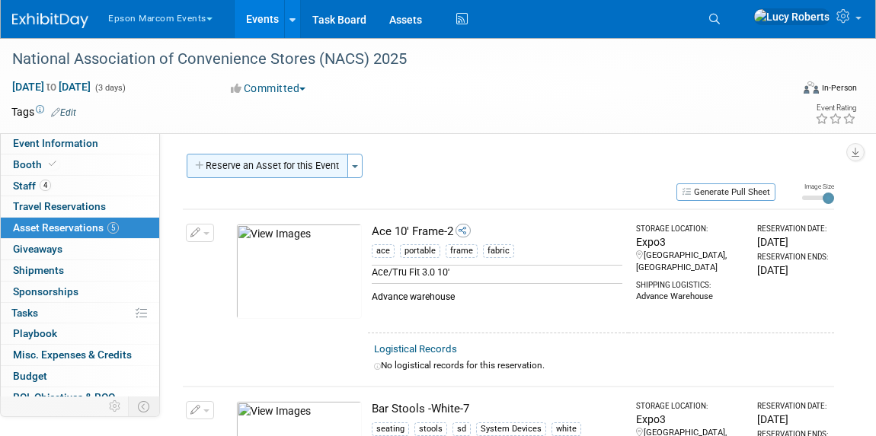
click at [270, 165] on button "Reserve an Asset for this Event" at bounding box center [267, 166] width 161 height 24
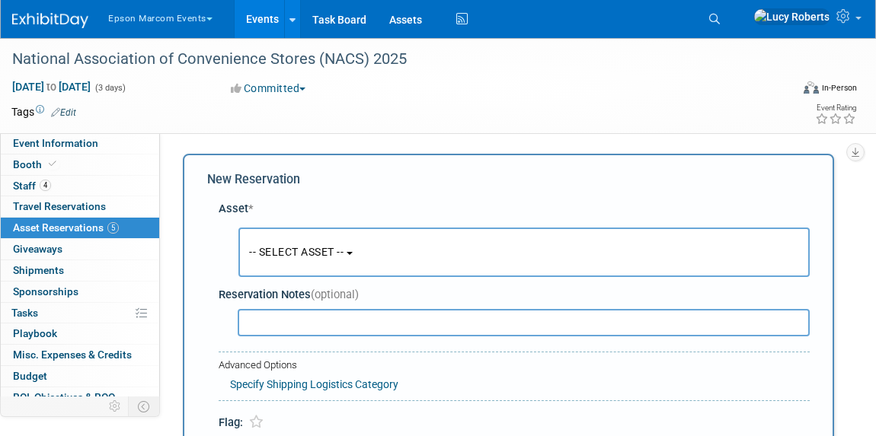
scroll to position [14, 0]
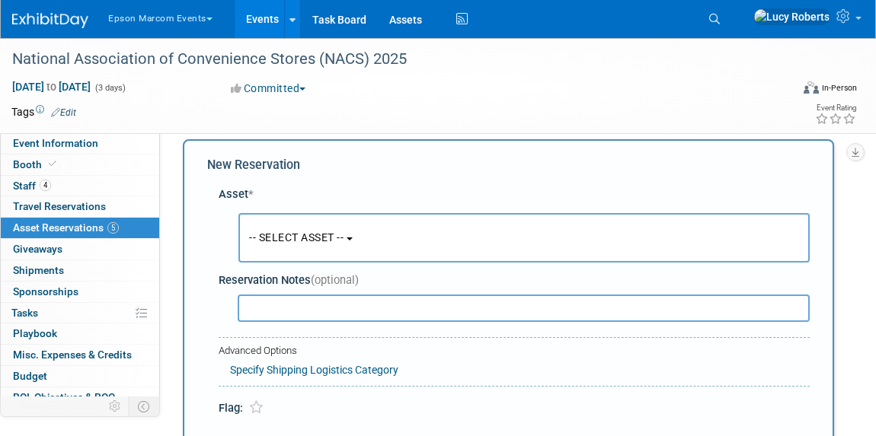
click at [323, 225] on button "-- SELECT ASSET --" at bounding box center [523, 237] width 571 height 49
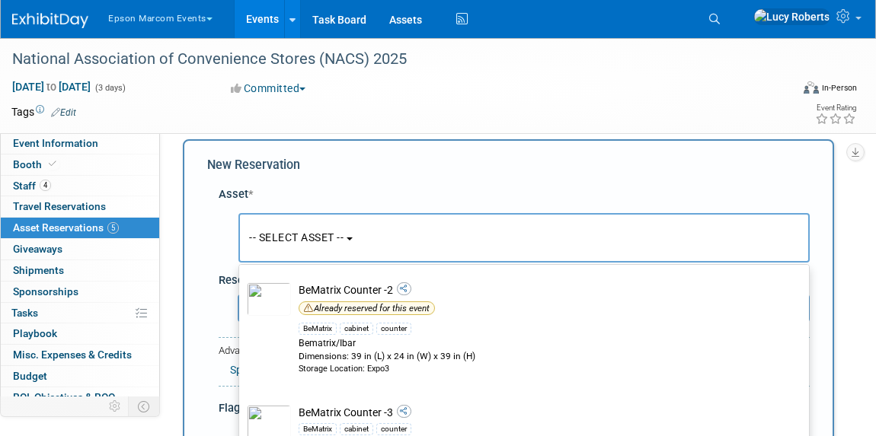
scroll to position [3322, 0]
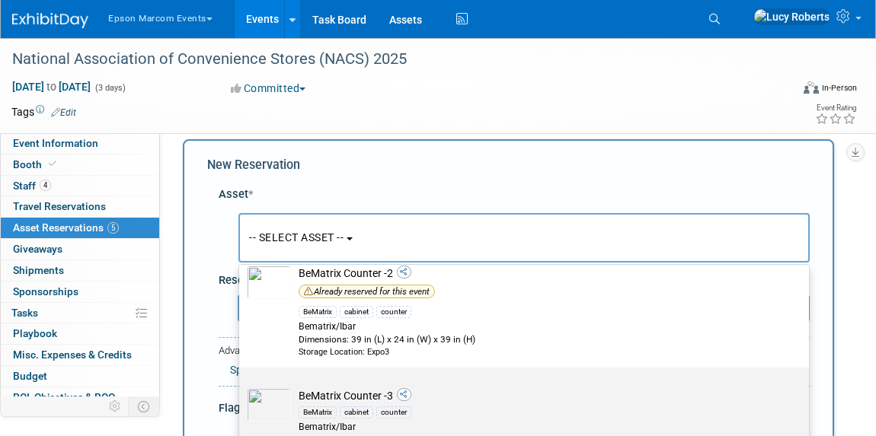
click at [362, 388] on td "BeMatrix Counter -3 BeMatrix cabinet counter Bematrix/Ibar Dimensions: 39 in (L…" at bounding box center [534, 423] width 487 height 71
click at [241, 386] on input "BeMatrix Counter -3 BeMatrix cabinet counter Bematrix/Ibar Dimensions: 39 in (L…" at bounding box center [236, 381] width 10 height 10
select select "10720338"
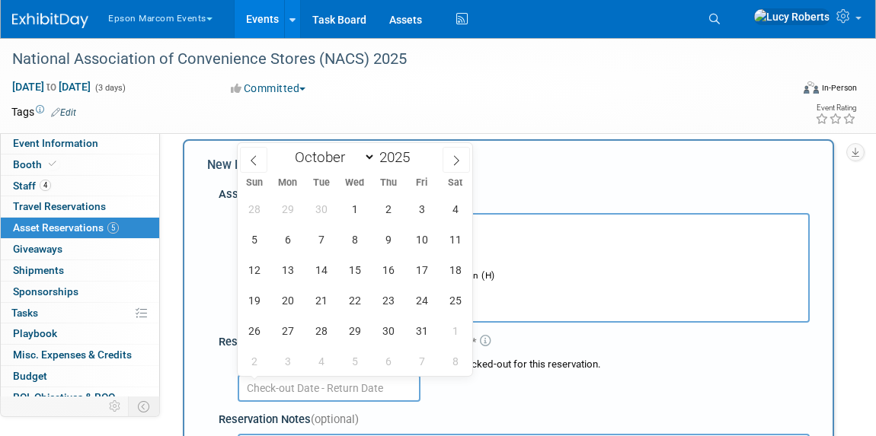
click at [360, 378] on input "text" at bounding box center [329, 388] width 183 height 27
click at [259, 165] on span at bounding box center [253, 160] width 27 height 26
select select "8"
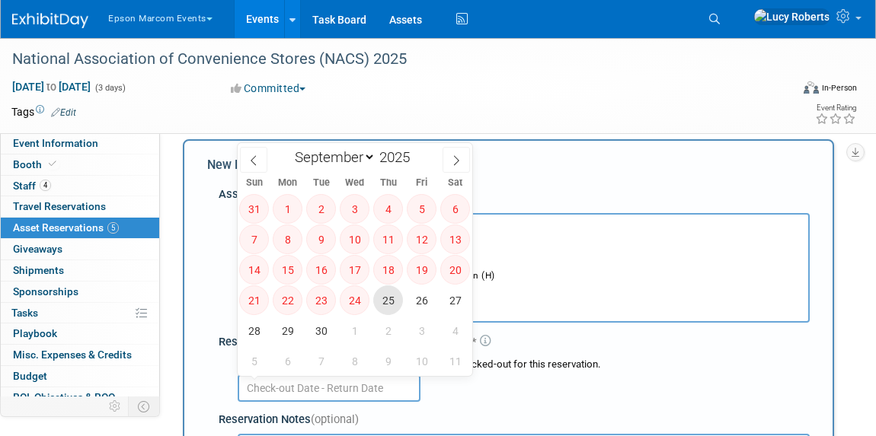
click at [391, 304] on span "25" at bounding box center [388, 300] width 30 height 30
type input "[DATE]"
click at [451, 156] on icon at bounding box center [456, 160] width 11 height 11
select select "9"
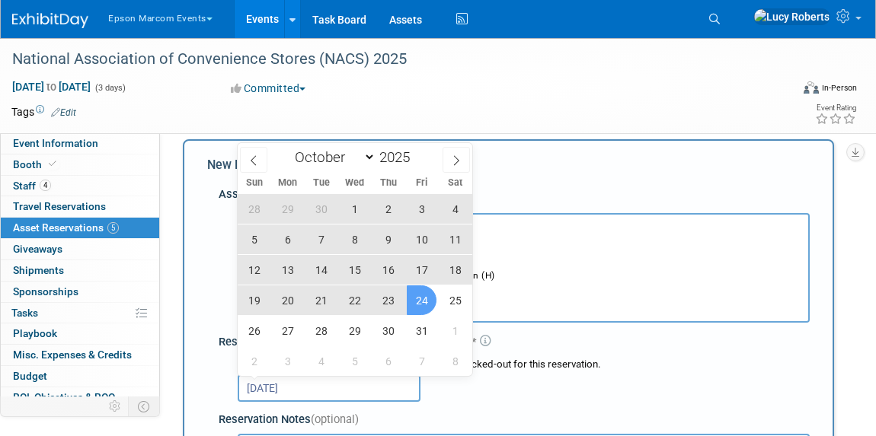
click at [418, 305] on span "24" at bounding box center [422, 300] width 30 height 30
type input "[DATE] to [DATE]"
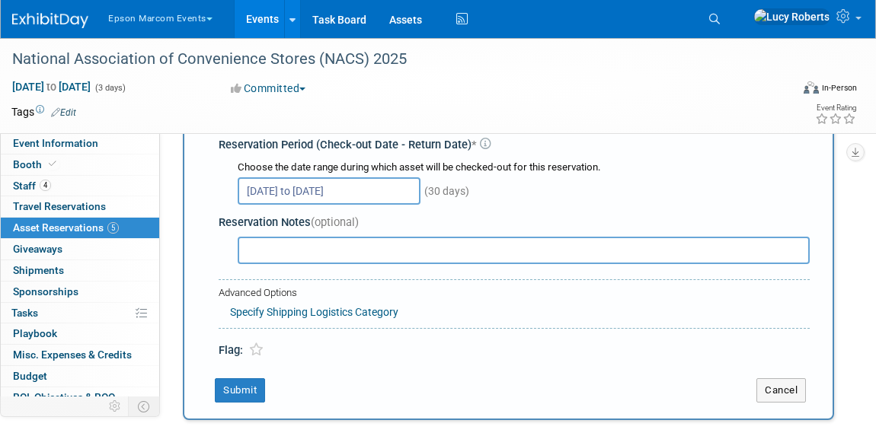
scroll to position [222, 0]
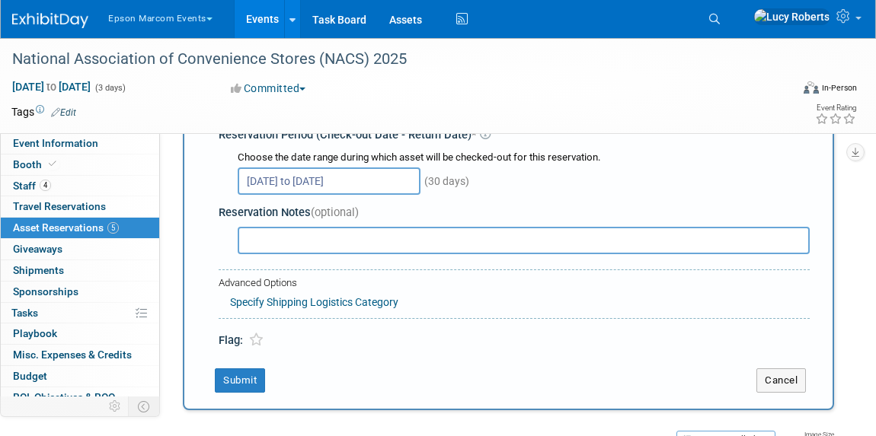
click at [279, 243] on input "text" at bounding box center [524, 240] width 572 height 27
type input "FROM fstec"
drag, startPoint x: 242, startPoint y: 373, endPoint x: 374, endPoint y: 342, distance: 135.4
click at [374, 342] on div "New Reservation Asset * -- SELECT ASSET --" at bounding box center [508, 171] width 651 height 478
click at [332, 296] on link "Specify Shipping Logistics Category" at bounding box center [314, 302] width 168 height 12
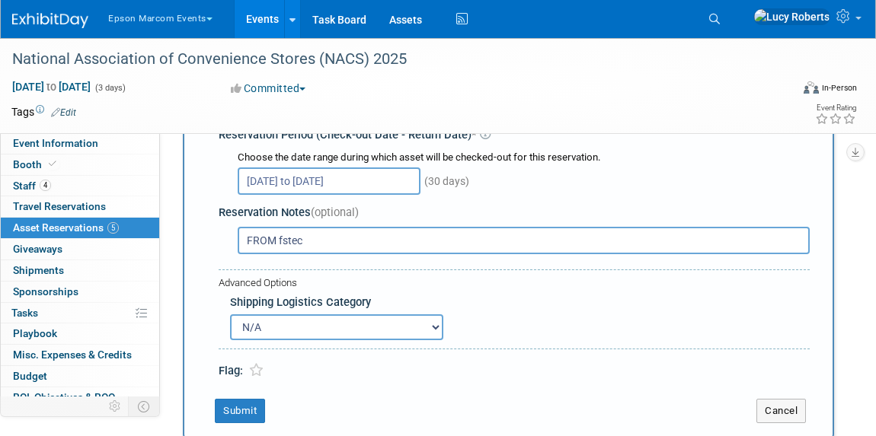
click at [309, 324] on select "N/A Advance Warehouse Direct Shipment Other" at bounding box center [336, 327] width 213 height 26
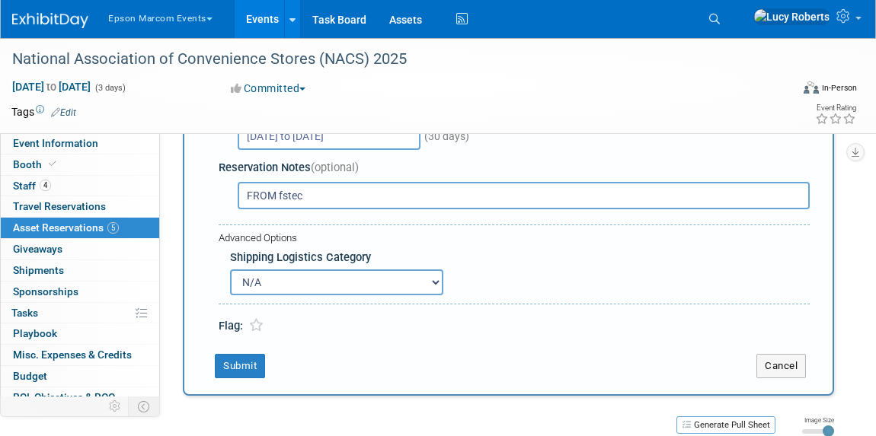
scroll to position [291, 0]
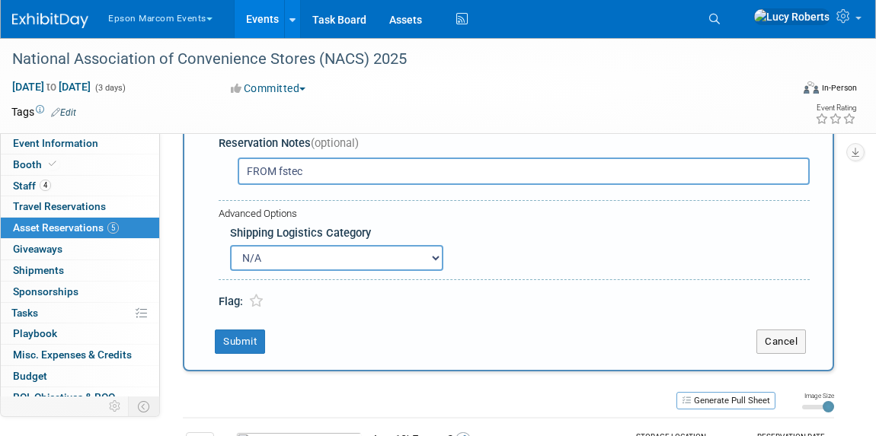
click at [301, 254] on select "N/A Advance Warehouse Direct Shipment Other" at bounding box center [336, 258] width 213 height 26
select select "2"
click at [230, 245] on select "N/A Advance Warehouse Direct Shipment Other" at bounding box center [336, 258] width 213 height 26
click at [238, 337] on button "Submit" at bounding box center [240, 342] width 50 height 24
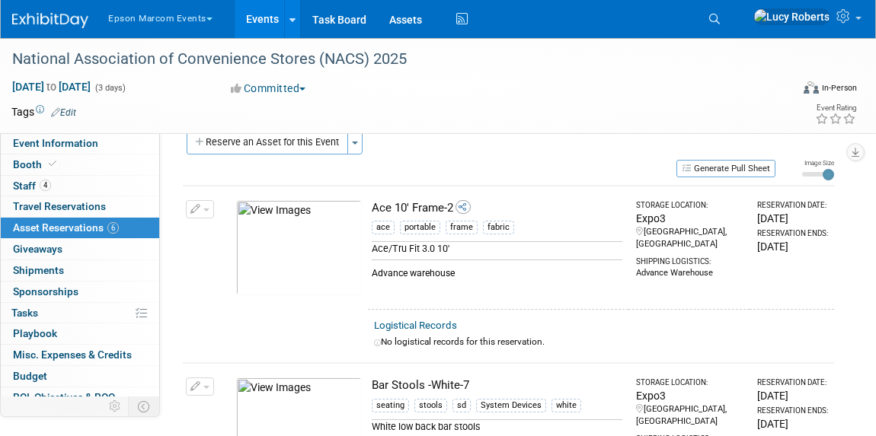
scroll to position [0, 0]
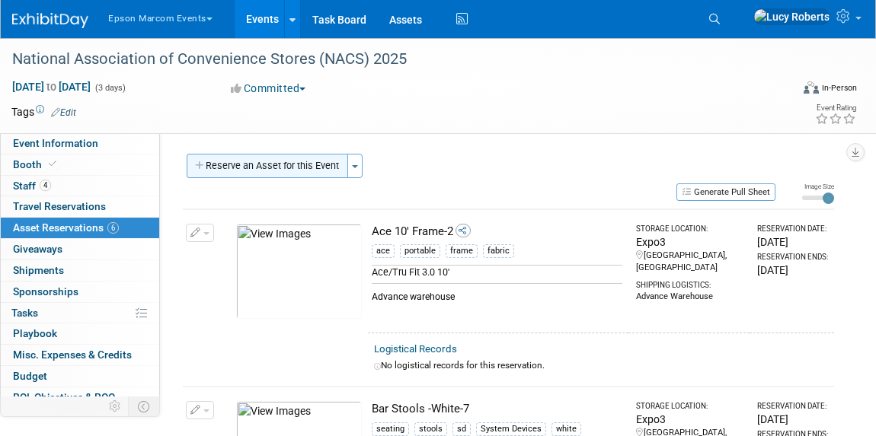
click at [278, 160] on button "Reserve an Asset for this Event" at bounding box center [267, 166] width 161 height 24
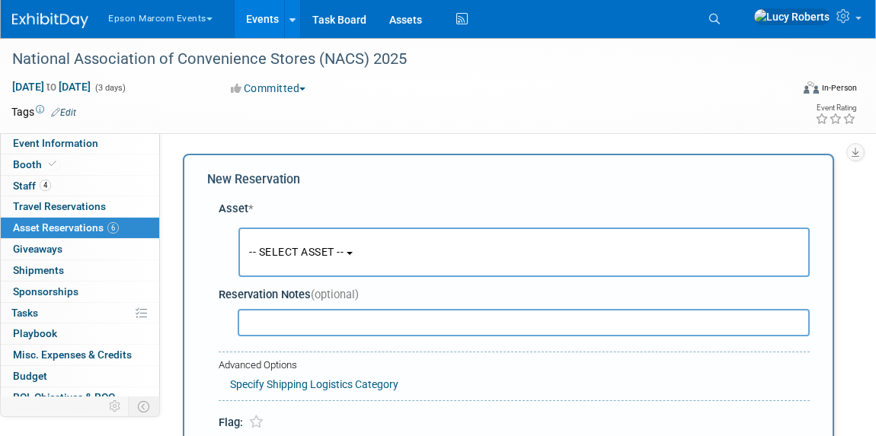
scroll to position [14, 0]
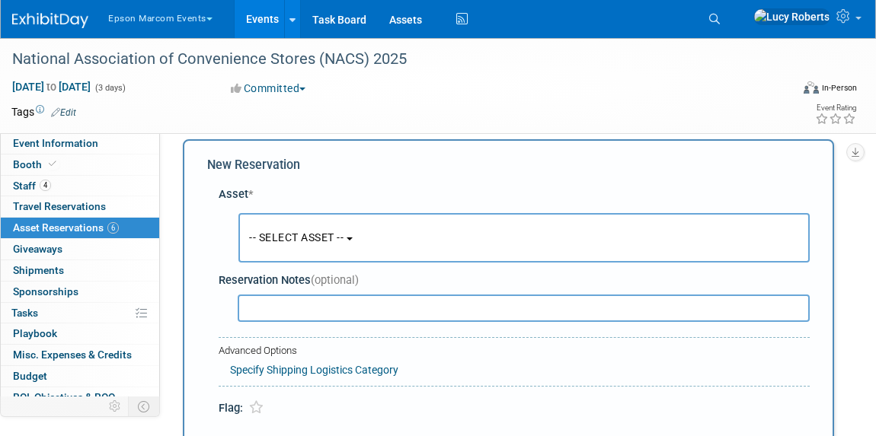
click at [321, 231] on span "-- SELECT ASSET --" at bounding box center [296, 237] width 94 height 12
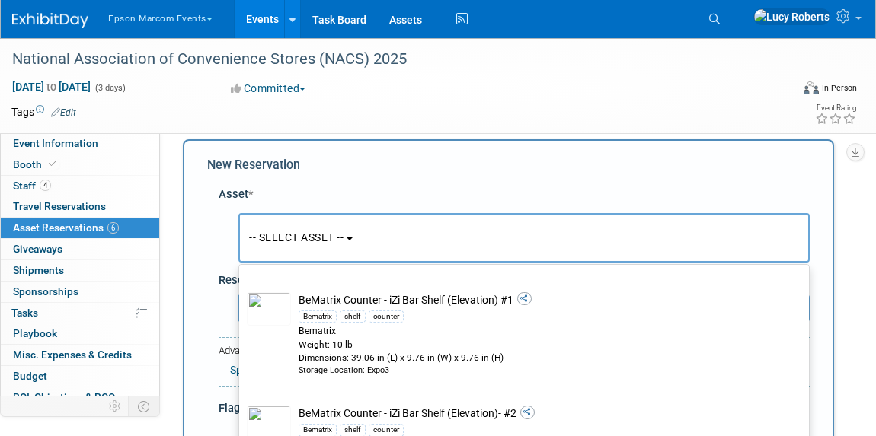
scroll to position [2699, 0]
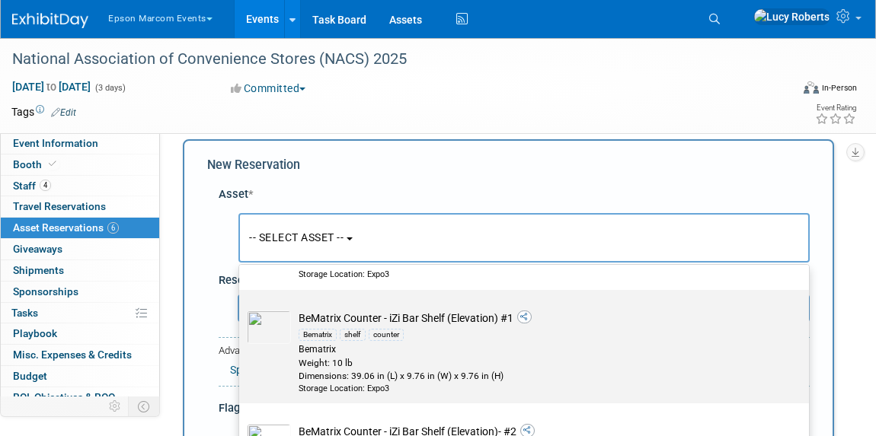
click at [419, 321] on td "BeMatrix Counter - iZi Bar Shelf (Elevation) #1 Bematrix shelf counter Bematrix…" at bounding box center [534, 353] width 487 height 84
click at [241, 308] on input "BeMatrix Counter - iZi Bar Shelf (Elevation) #1 Bematrix shelf counter Bematrix…" at bounding box center [236, 303] width 10 height 10
select select "10721172"
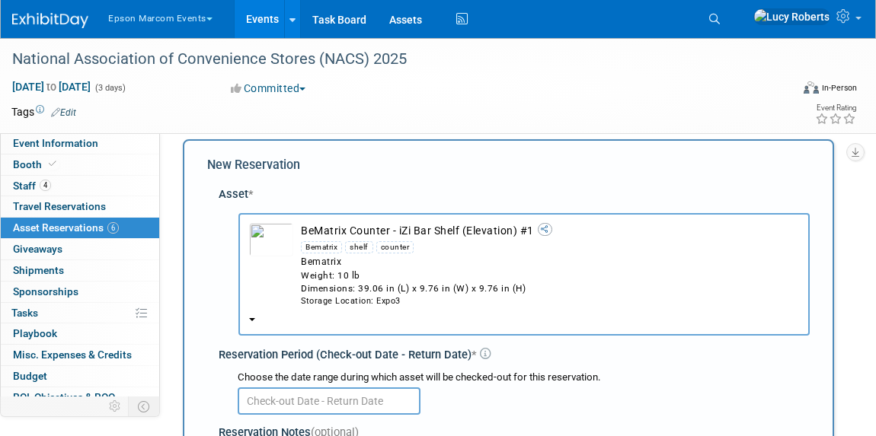
click at [400, 400] on input "text" at bounding box center [329, 401] width 183 height 27
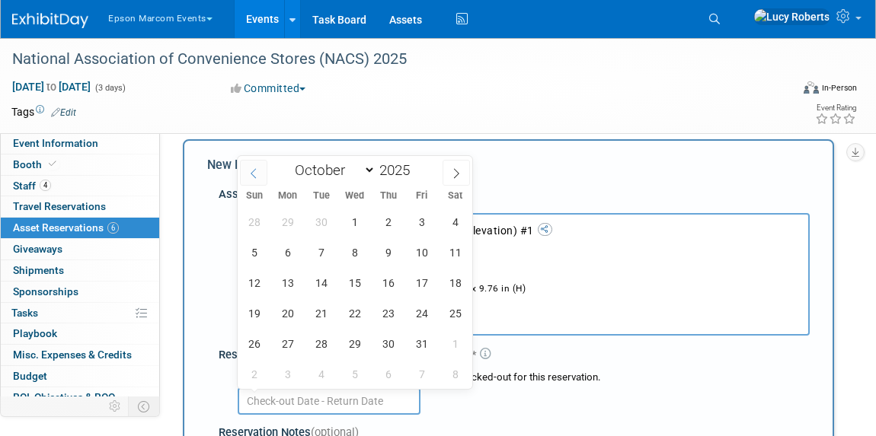
click at [253, 171] on icon at bounding box center [252, 173] width 5 height 10
select select "8"
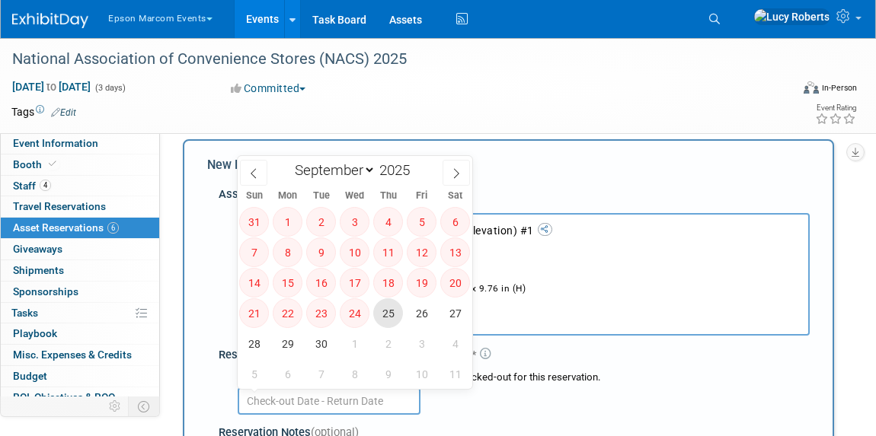
click at [386, 317] on span "25" at bounding box center [388, 313] width 30 height 30
type input "[DATE]"
click at [462, 174] on span at bounding box center [455, 173] width 27 height 26
select select "9"
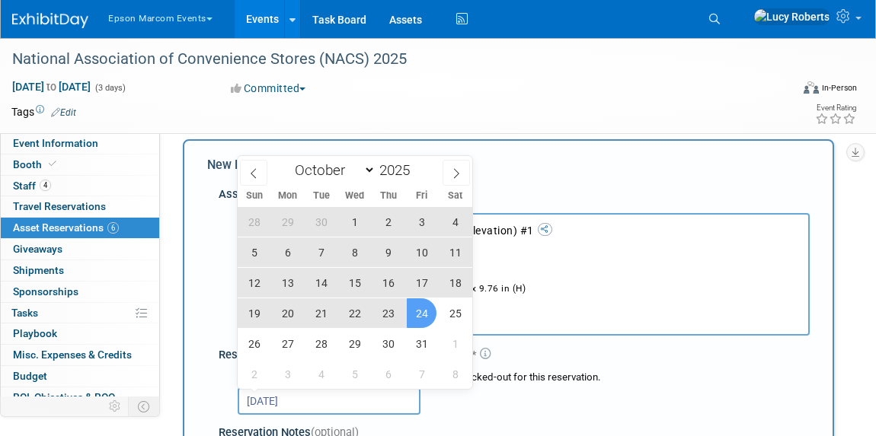
click at [426, 313] on span "24" at bounding box center [422, 313] width 30 height 30
type input "[DATE] to [DATE]"
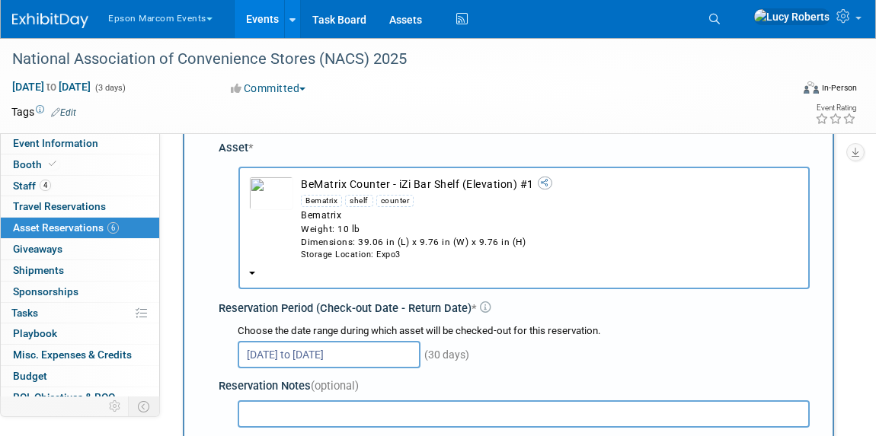
scroll to position [222, 0]
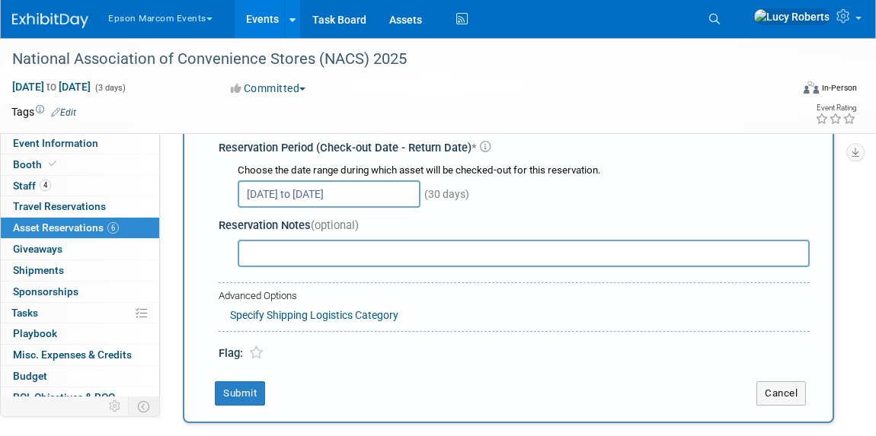
click at [266, 260] on input "text" at bounding box center [524, 253] width 572 height 27
type input "FROM fstec SHIPMENT"
click at [260, 321] on div "Specify Shipping Logistics Category" at bounding box center [519, 313] width 579 height 19
click at [256, 317] on link "Specify Shipping Logistics Category" at bounding box center [314, 315] width 168 height 12
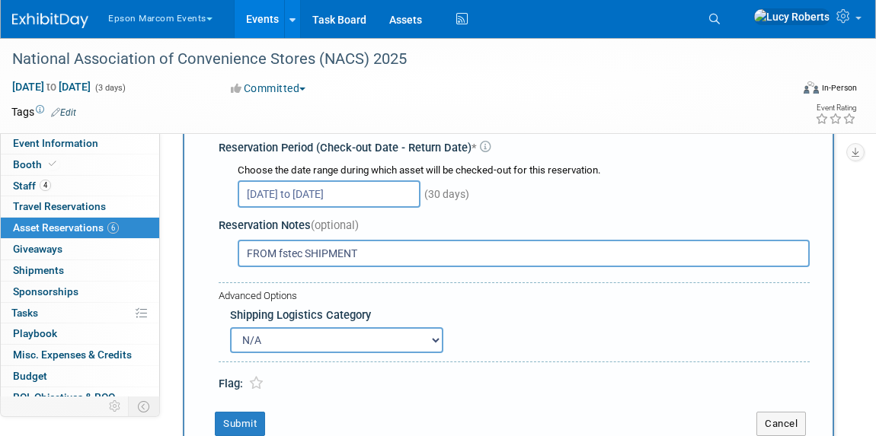
click at [263, 336] on select "N/A Advance Warehouse Direct Shipment Other" at bounding box center [336, 340] width 213 height 26
select select "2"
click at [230, 327] on select "N/A Advance Warehouse Direct Shipment Other" at bounding box center [336, 340] width 213 height 26
click at [252, 420] on button "Submit" at bounding box center [240, 424] width 50 height 24
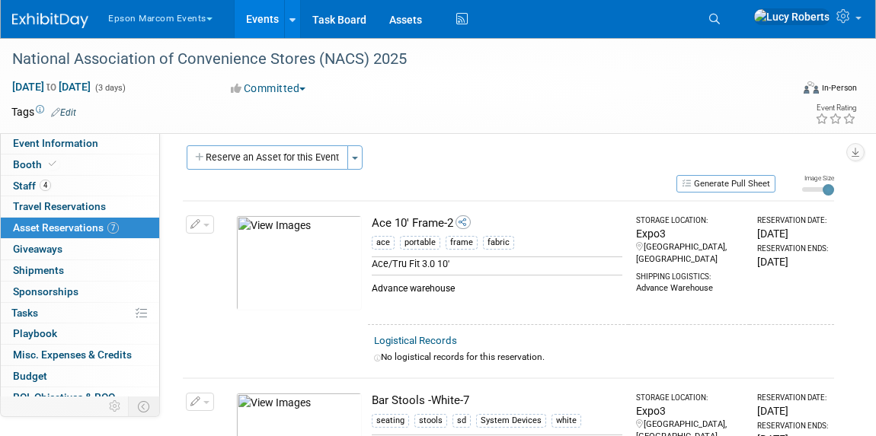
scroll to position [0, 0]
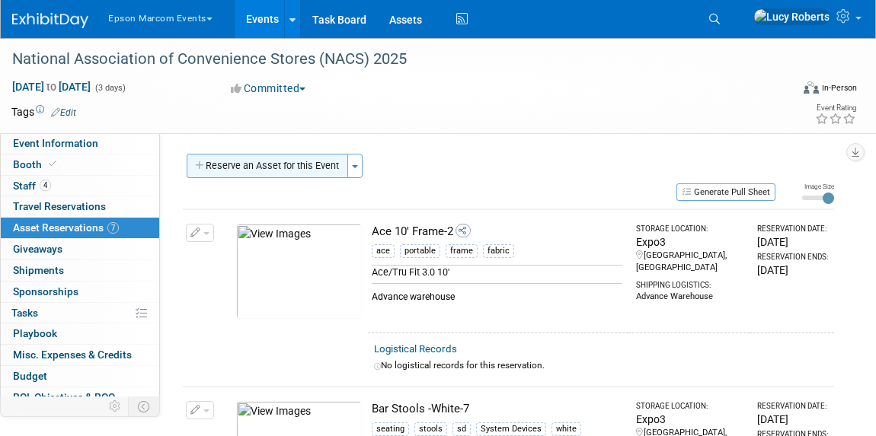
click at [327, 169] on button "Reserve an Asset for this Event" at bounding box center [267, 166] width 161 height 24
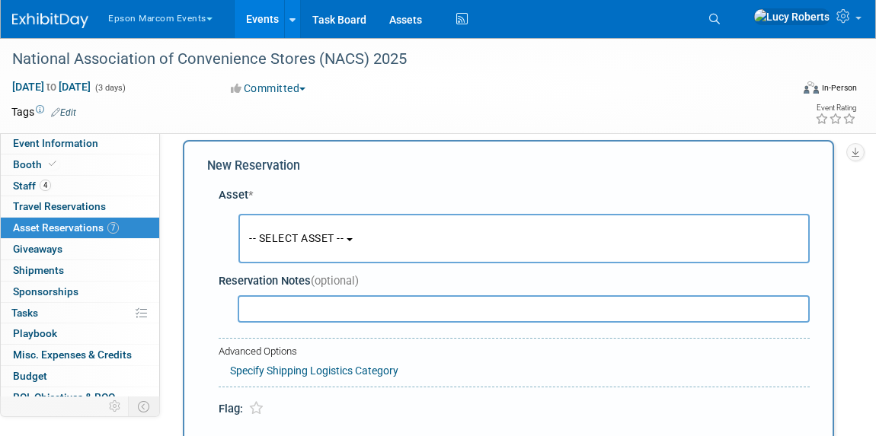
scroll to position [14, 0]
click at [331, 225] on button "-- SELECT ASSET --" at bounding box center [523, 237] width 571 height 49
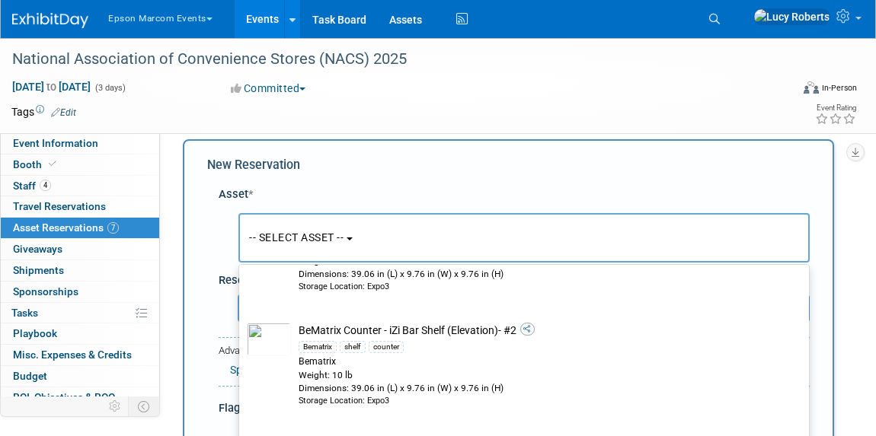
scroll to position [2837, 0]
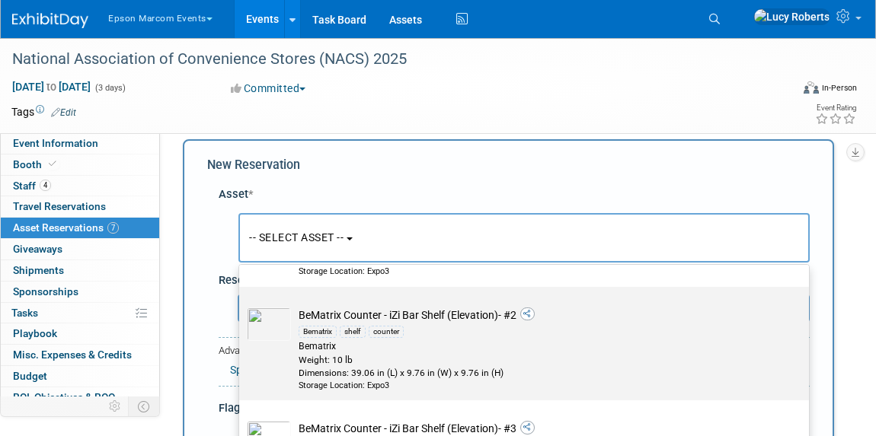
click at [430, 333] on div "Bematrix shelf counter" at bounding box center [538, 332] width 480 height 18
click at [241, 305] on input "BeMatrix Counter - iZi Bar Shelf (Elevation)- #2 Bematrix shelf counter Bematri…" at bounding box center [236, 300] width 10 height 10
select select "10728817"
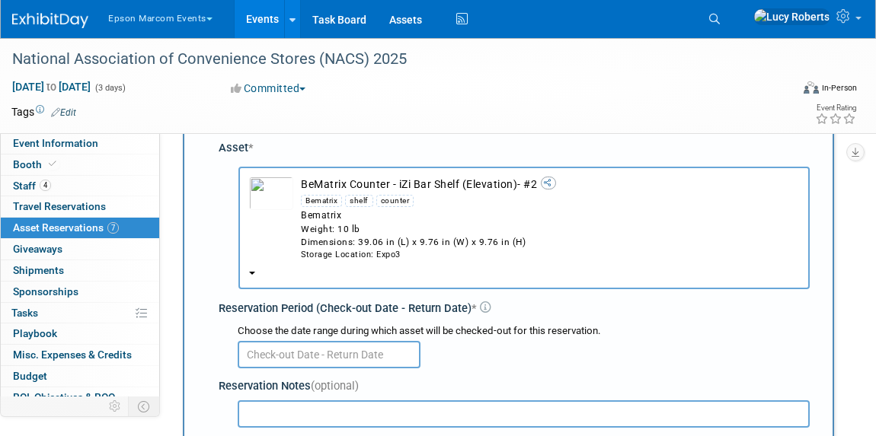
scroll to position [84, 0]
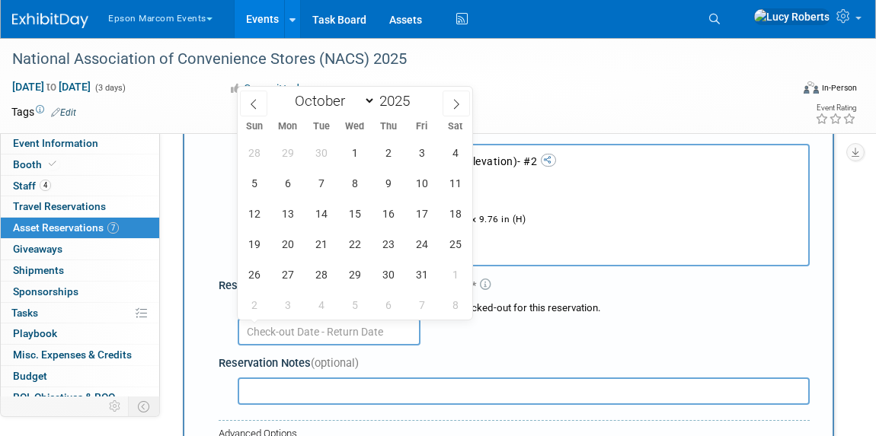
click at [389, 331] on input "text" at bounding box center [329, 331] width 183 height 27
click at [257, 107] on icon at bounding box center [253, 104] width 11 height 11
select select "8"
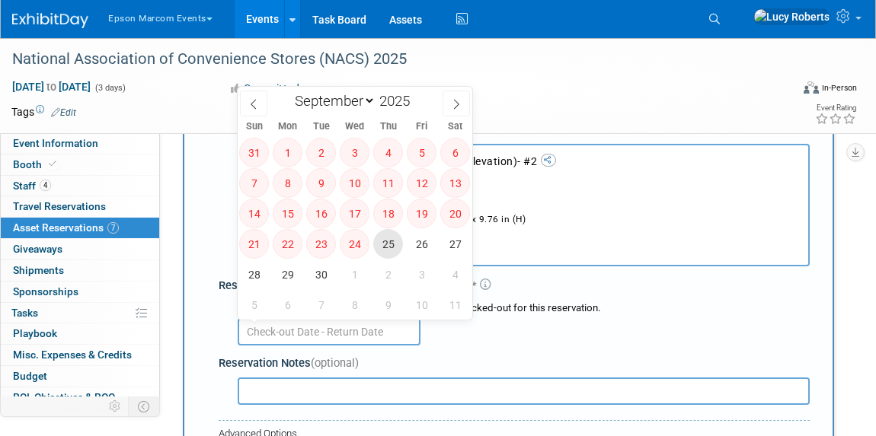
click at [388, 248] on span "25" at bounding box center [388, 244] width 30 height 30
type input "[DATE]"
click at [455, 110] on span at bounding box center [455, 104] width 27 height 26
select select "9"
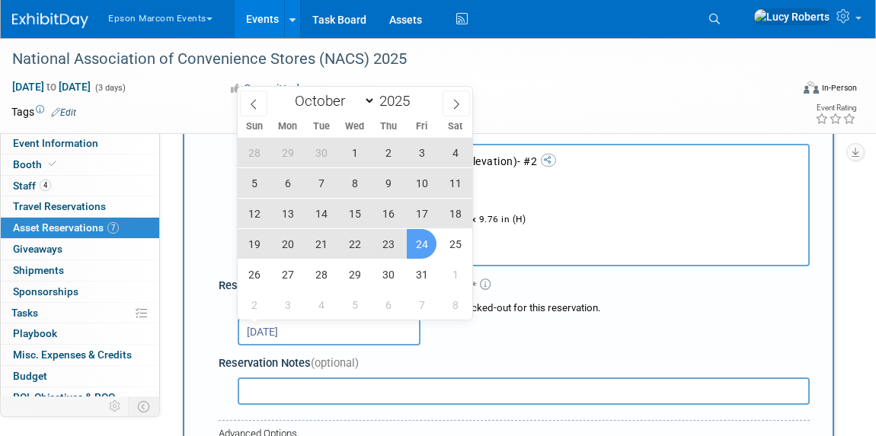
click at [410, 244] on span "24" at bounding box center [422, 244] width 30 height 30
type input "[DATE] to [DATE]"
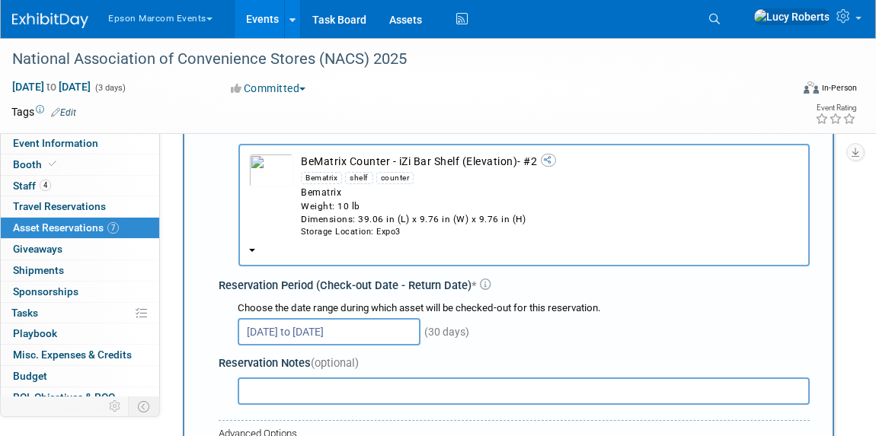
scroll to position [222, 0]
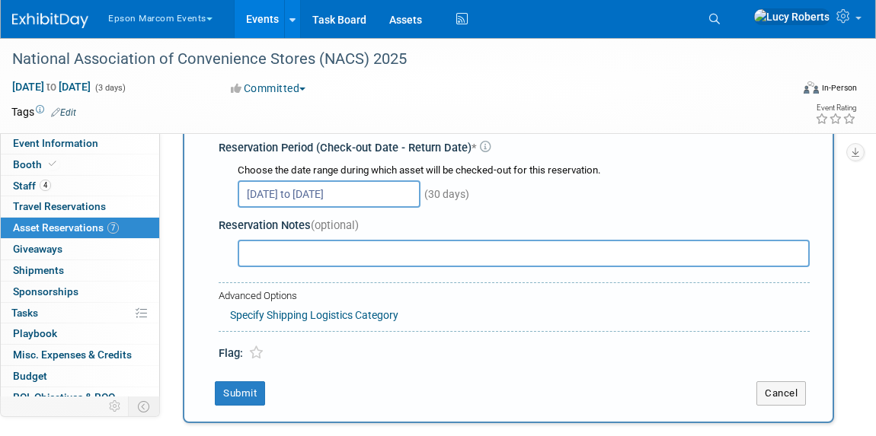
click at [328, 259] on input "text" at bounding box center [524, 253] width 572 height 27
type input "FROM fstec"
click at [292, 312] on link "Specify Shipping Logistics Category" at bounding box center [314, 315] width 168 height 12
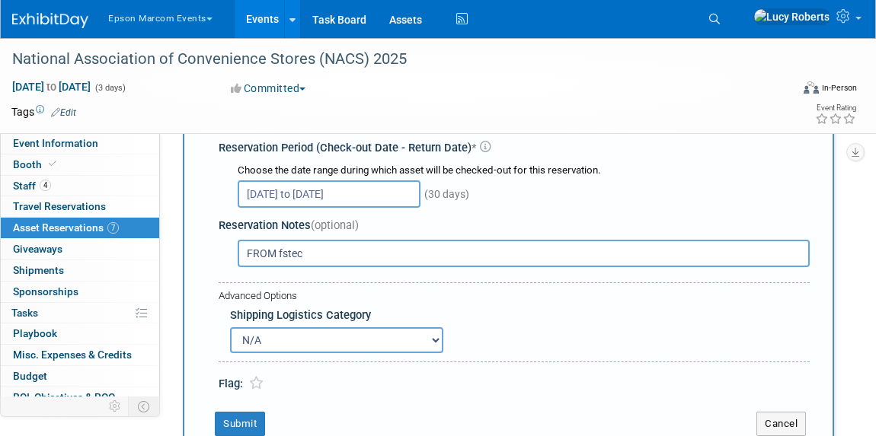
click at [285, 346] on select "N/A Advance Warehouse Direct Shipment Other" at bounding box center [336, 340] width 213 height 26
select select "2"
click at [230, 327] on select "N/A Advance Warehouse Direct Shipment Other" at bounding box center [336, 340] width 213 height 26
click at [225, 419] on button "Submit" at bounding box center [240, 424] width 50 height 24
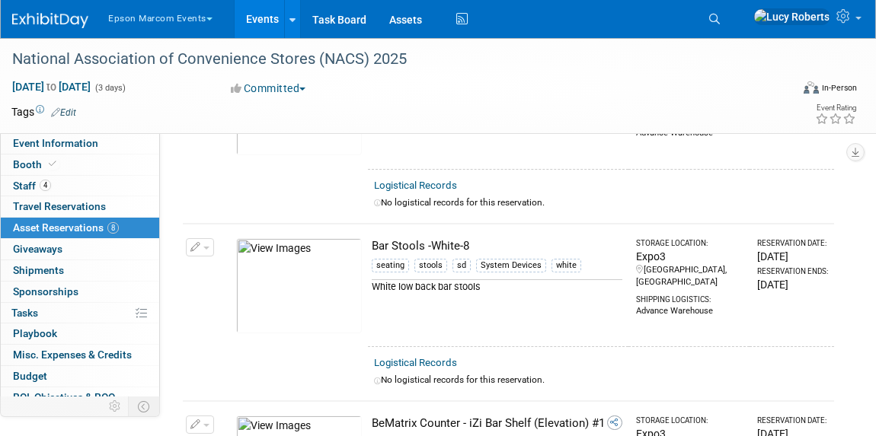
scroll to position [0, 0]
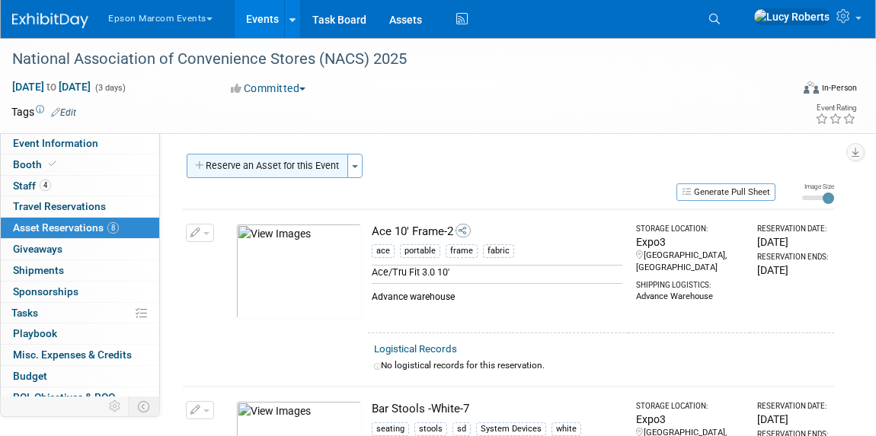
click at [292, 163] on button "Reserve an Asset for this Event" at bounding box center [267, 166] width 161 height 24
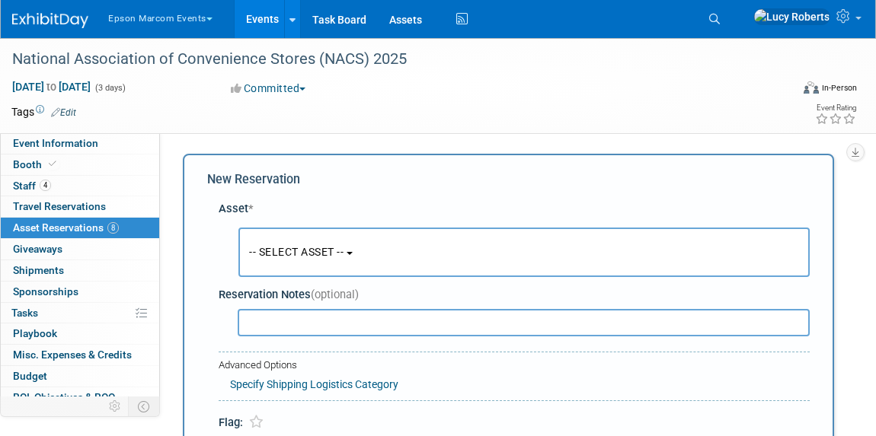
scroll to position [14, 0]
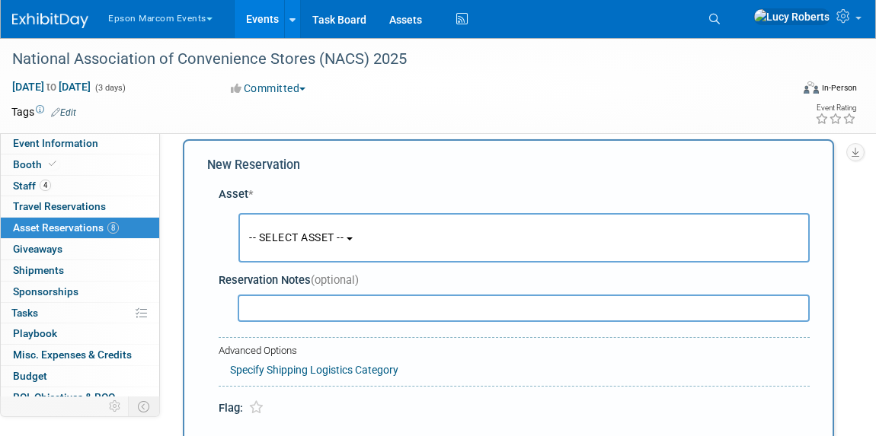
click at [344, 247] on button "-- SELECT ASSET --" at bounding box center [523, 237] width 571 height 49
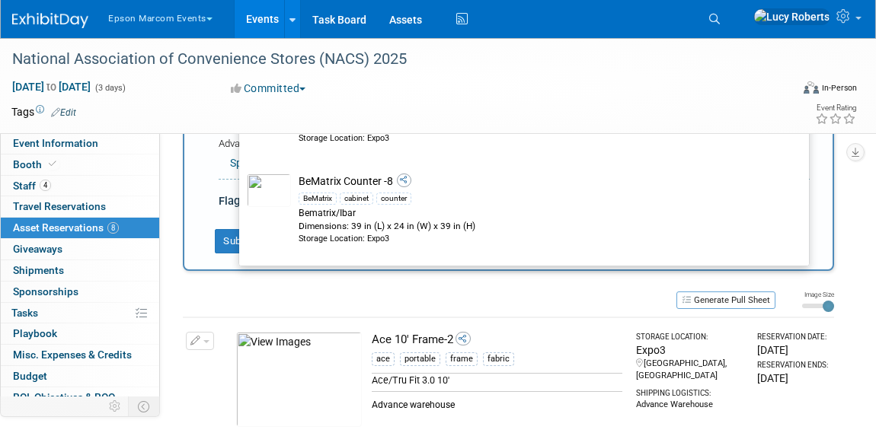
scroll to position [4014, 0]
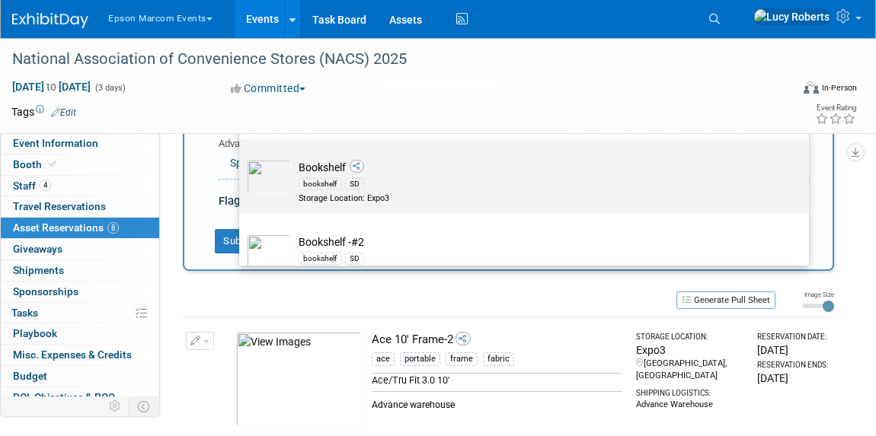
click at [309, 164] on td "Bookshelf bookshelf SD Storage Location: Expo3" at bounding box center [534, 182] width 487 height 45
click at [241, 158] on input "Bookshelf bookshelf SD Storage Location: Expo3" at bounding box center [236, 153] width 10 height 10
select select "10728822"
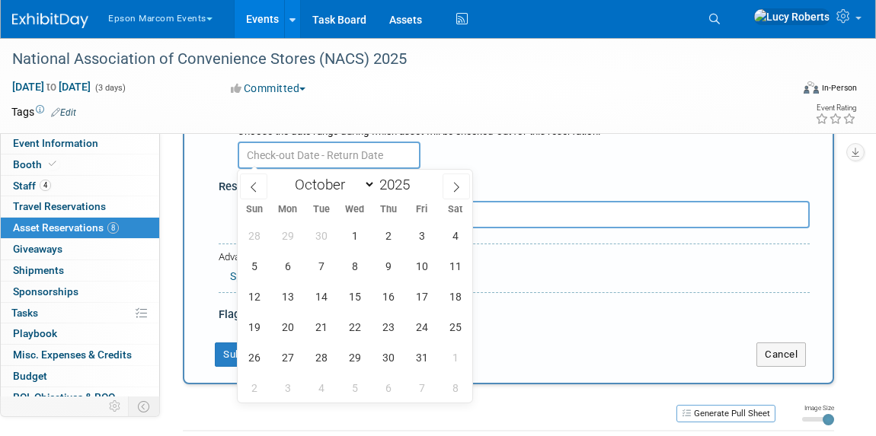
click at [302, 154] on input "text" at bounding box center [329, 155] width 183 height 27
click at [260, 186] on span at bounding box center [253, 187] width 27 height 26
select select "8"
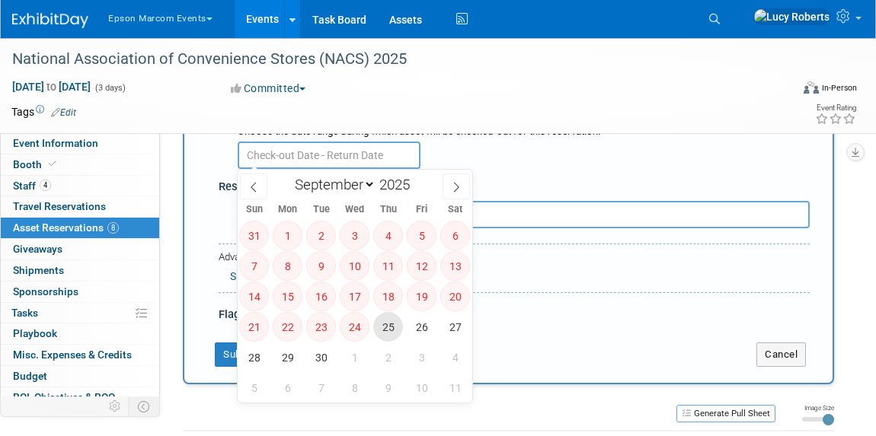
click at [392, 323] on span "25" at bounding box center [388, 327] width 30 height 30
type input "[DATE]"
click at [461, 190] on icon at bounding box center [456, 187] width 11 height 11
select select "9"
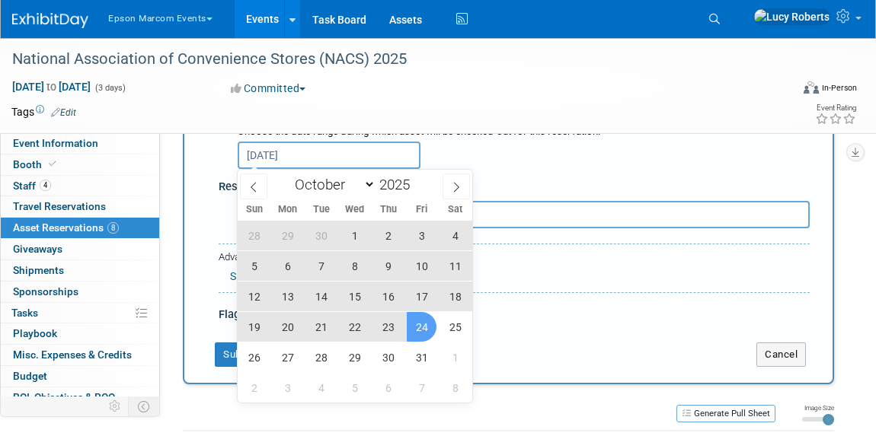
click at [421, 317] on span "24" at bounding box center [422, 327] width 30 height 30
type input "[DATE] to [DATE]"
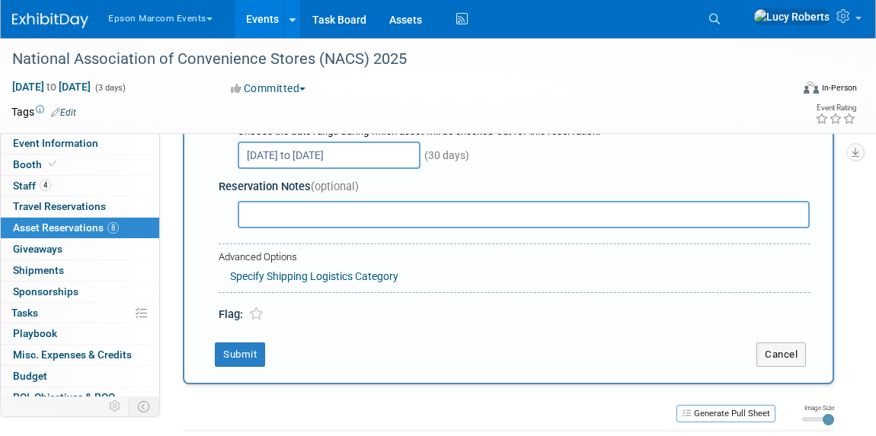
click at [299, 215] on input "text" at bounding box center [524, 214] width 572 height 27
type input "WITH fstec"
click at [280, 275] on link "Specify Shipping Logistics Category" at bounding box center [314, 276] width 168 height 12
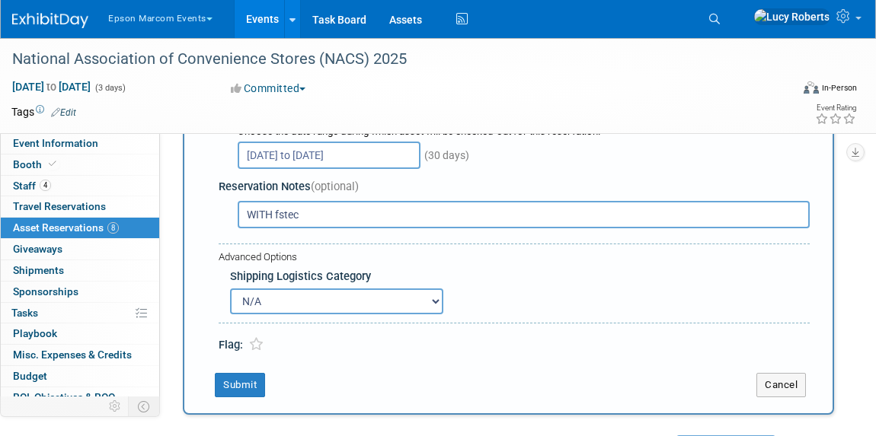
click at [269, 301] on select "N/A Advance Warehouse Direct Shipment Other" at bounding box center [336, 302] width 213 height 26
select select "2"
click at [230, 289] on select "N/A Advance Warehouse Direct Shipment Other" at bounding box center [336, 302] width 213 height 26
click at [228, 386] on button "Submit" at bounding box center [240, 385] width 50 height 24
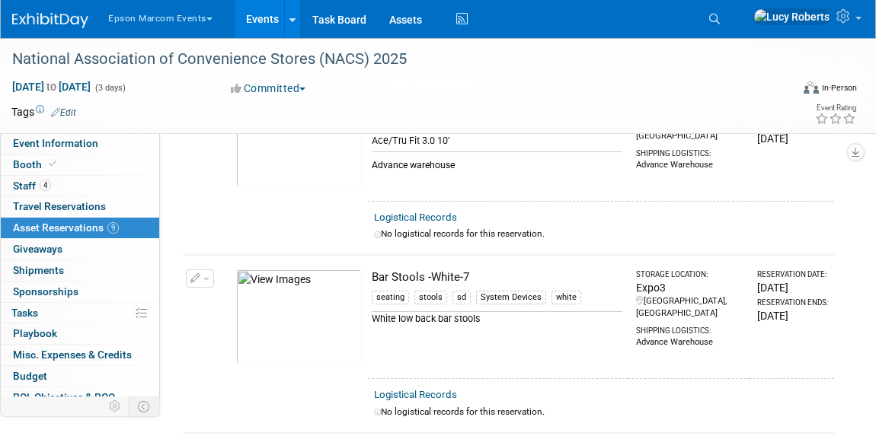
scroll to position [0, 0]
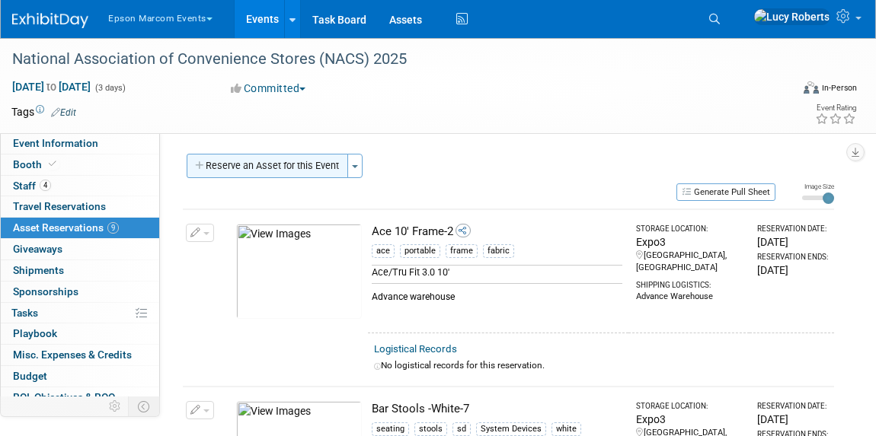
click at [250, 168] on button "Reserve an Asset for this Event" at bounding box center [267, 166] width 161 height 24
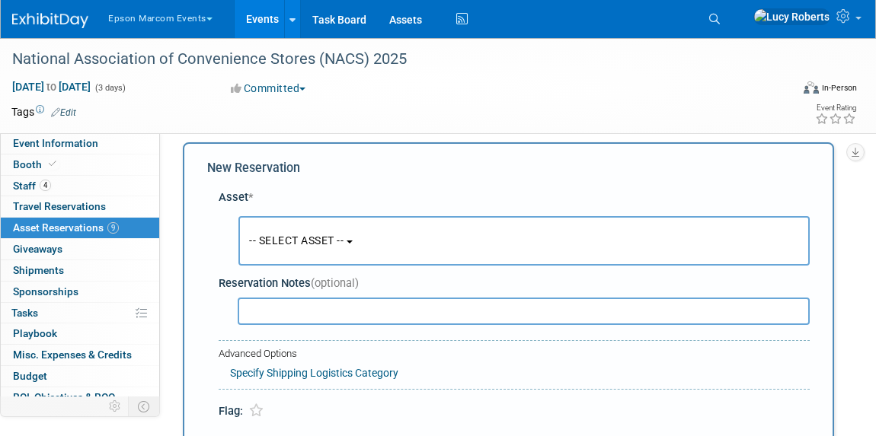
scroll to position [14, 0]
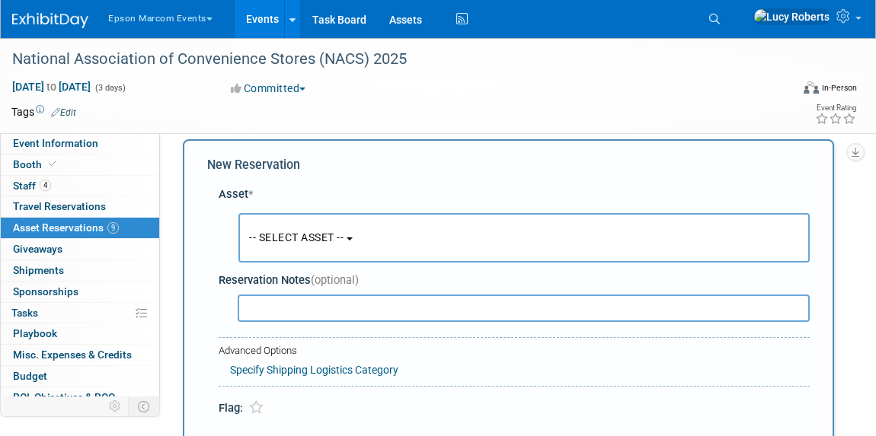
click at [305, 231] on span "-- SELECT ASSET --" at bounding box center [296, 237] width 94 height 12
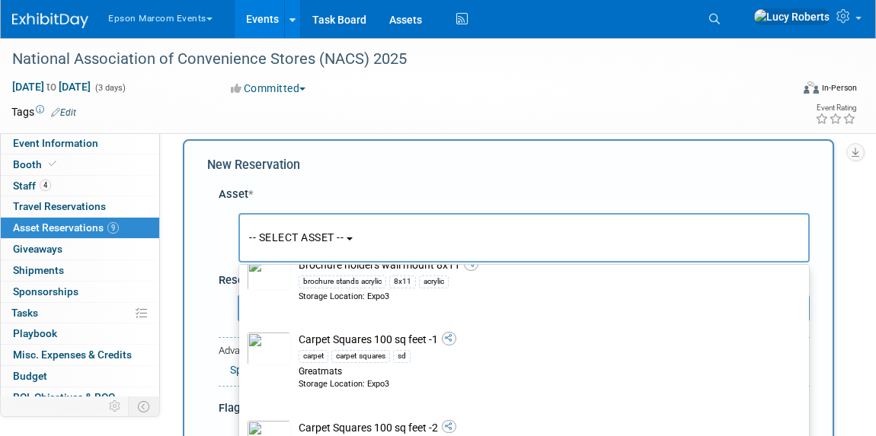
scroll to position [5260, 0]
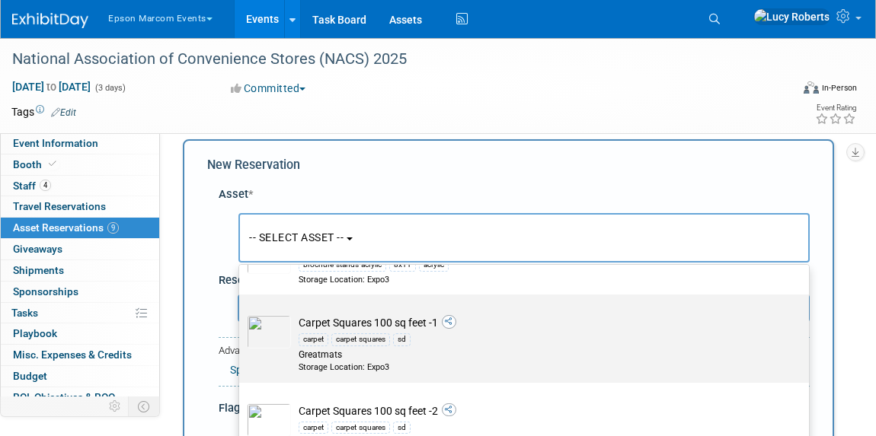
click at [349, 315] on td "Carpet Squares 100 sq feet -1 carpet carpet squares sd Greatmats Storage Locati…" at bounding box center [534, 344] width 487 height 58
click at [241, 313] on input "Carpet Squares 100 sq feet -1 carpet carpet squares sd Greatmats Storage Locati…" at bounding box center [236, 308] width 10 height 10
select select "10722539"
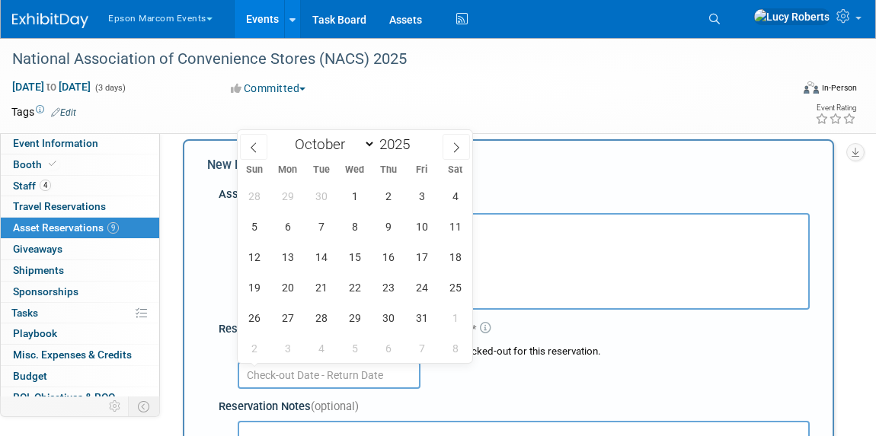
click at [360, 378] on input "text" at bounding box center [329, 375] width 183 height 27
click at [246, 141] on span at bounding box center [253, 147] width 27 height 26
select select "8"
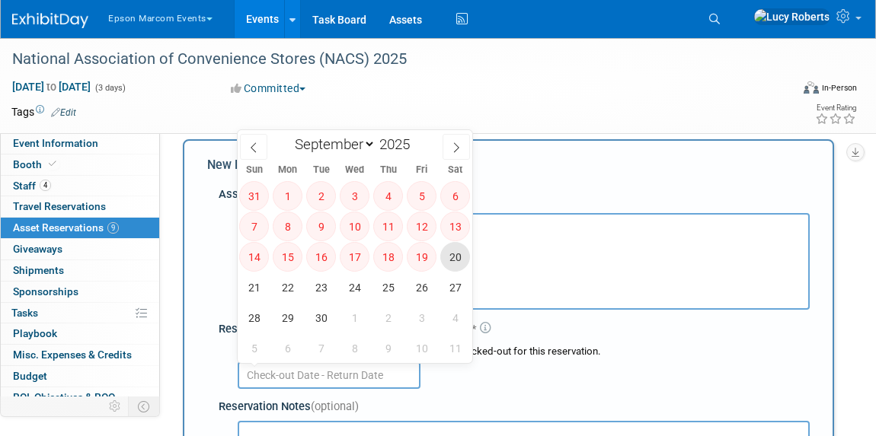
click at [452, 268] on span "20" at bounding box center [455, 257] width 30 height 30
type input "[DATE]"
click at [454, 158] on span at bounding box center [455, 147] width 27 height 26
select select "9"
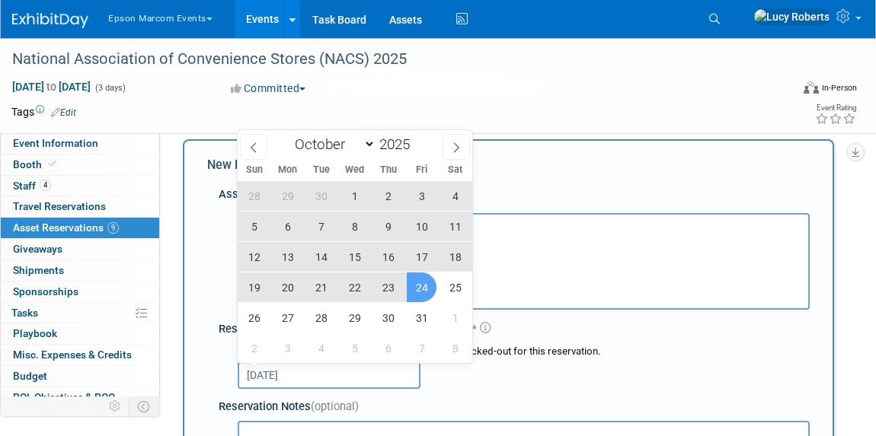
click at [423, 288] on span "24" at bounding box center [422, 288] width 30 height 30
type input "[DATE] to [DATE]"
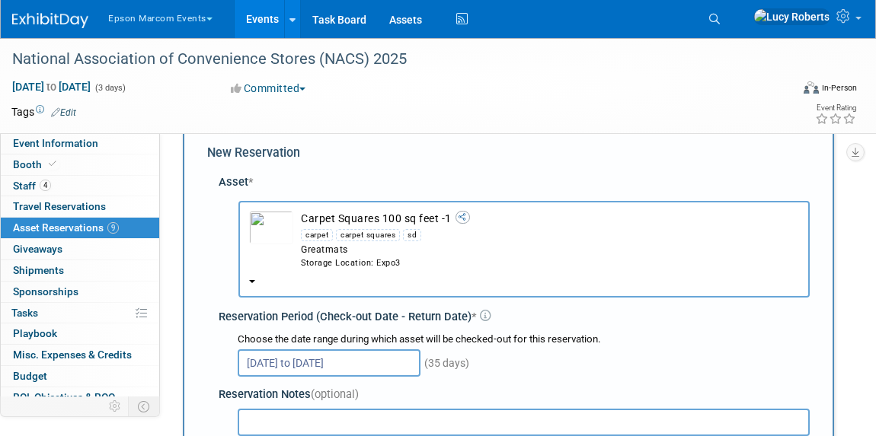
scroll to position [222, 0]
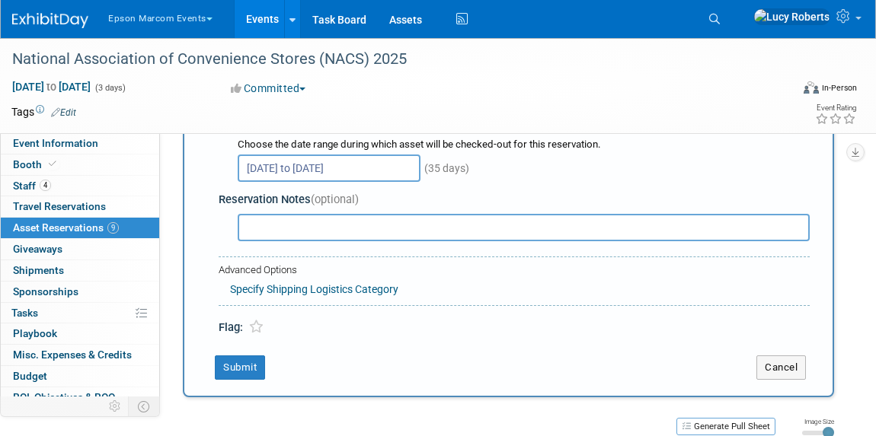
click at [308, 231] on input "text" at bounding box center [524, 227] width 572 height 27
type input "from FSTEC"
click at [272, 292] on link "Specify Shipping Logistics Category" at bounding box center [314, 289] width 168 height 12
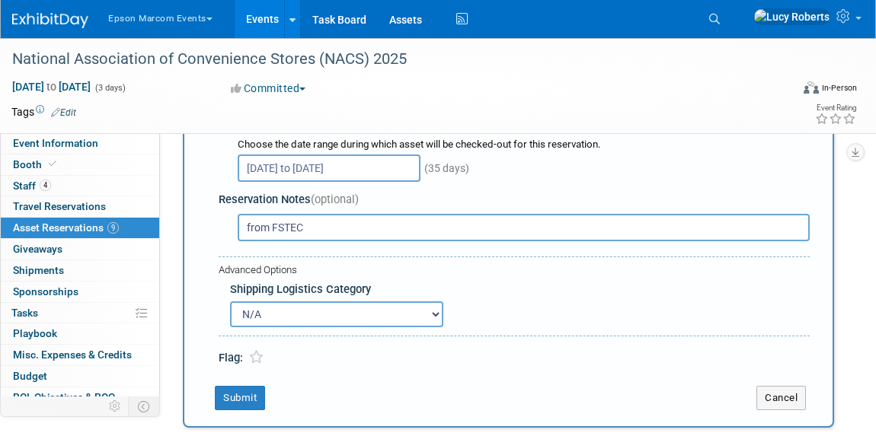
click at [266, 316] on select "N/A Advance Warehouse Direct Shipment Other" at bounding box center [336, 314] width 213 height 26
select select "2"
click at [230, 301] on select "N/A Advance Warehouse Direct Shipment Other" at bounding box center [336, 314] width 213 height 26
click at [232, 394] on button "Submit" at bounding box center [240, 398] width 50 height 24
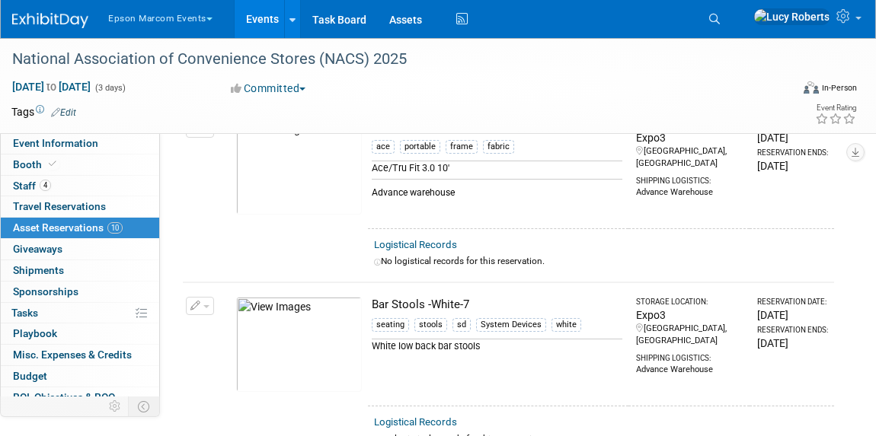
scroll to position [0, 0]
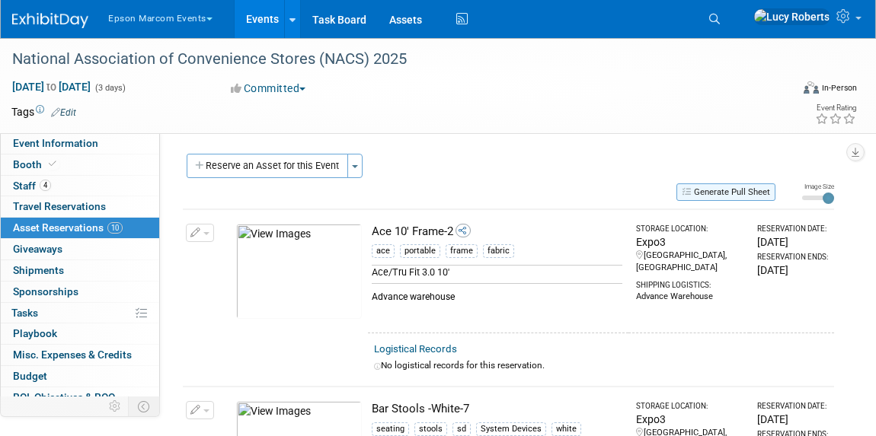
click at [730, 192] on button "Generate Pull Sheet" at bounding box center [725, 192] width 99 height 18
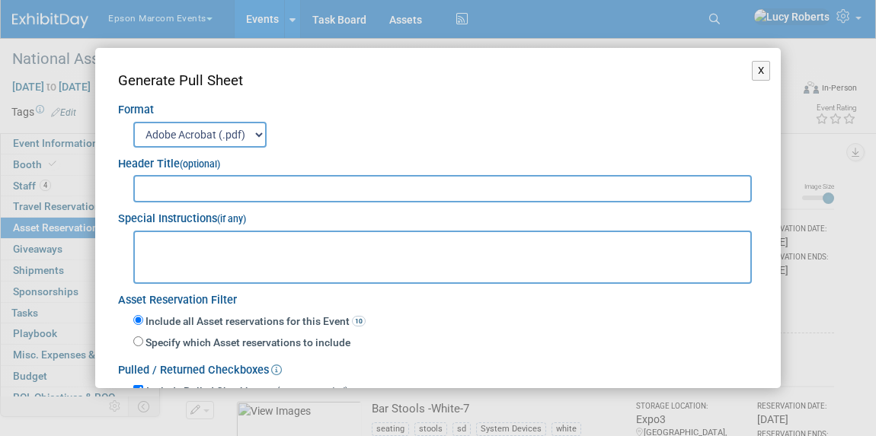
click at [269, 192] on input "text" at bounding box center [442, 188] width 618 height 27
type input "NACS 2025"
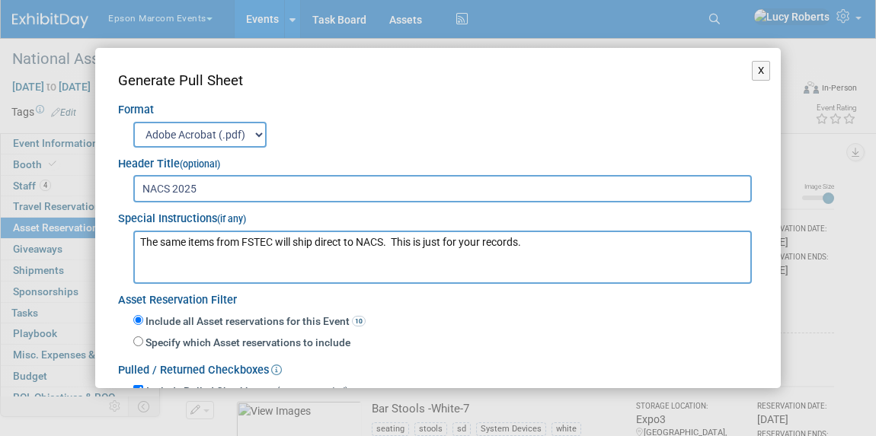
scroll to position [120, 0]
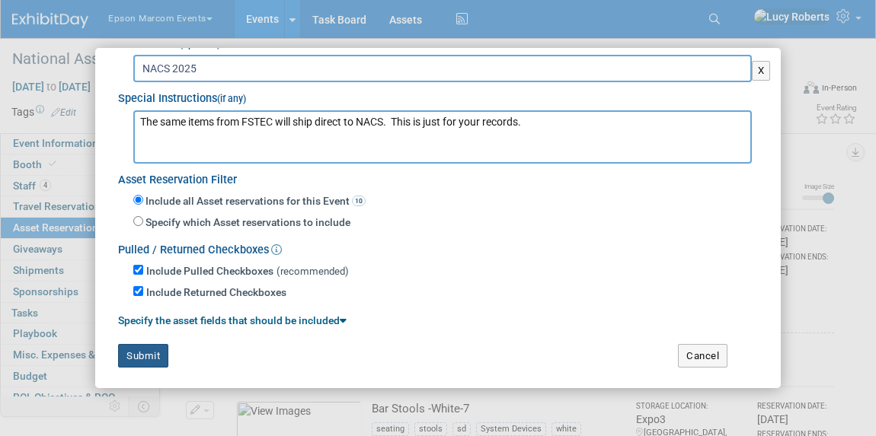
type textarea "The same items from FSTEC will ship direct to NACS. This is just for your recor…"
click at [147, 350] on button "Submit" at bounding box center [143, 356] width 50 height 24
